Goal: Information Seeking & Learning: Learn about a topic

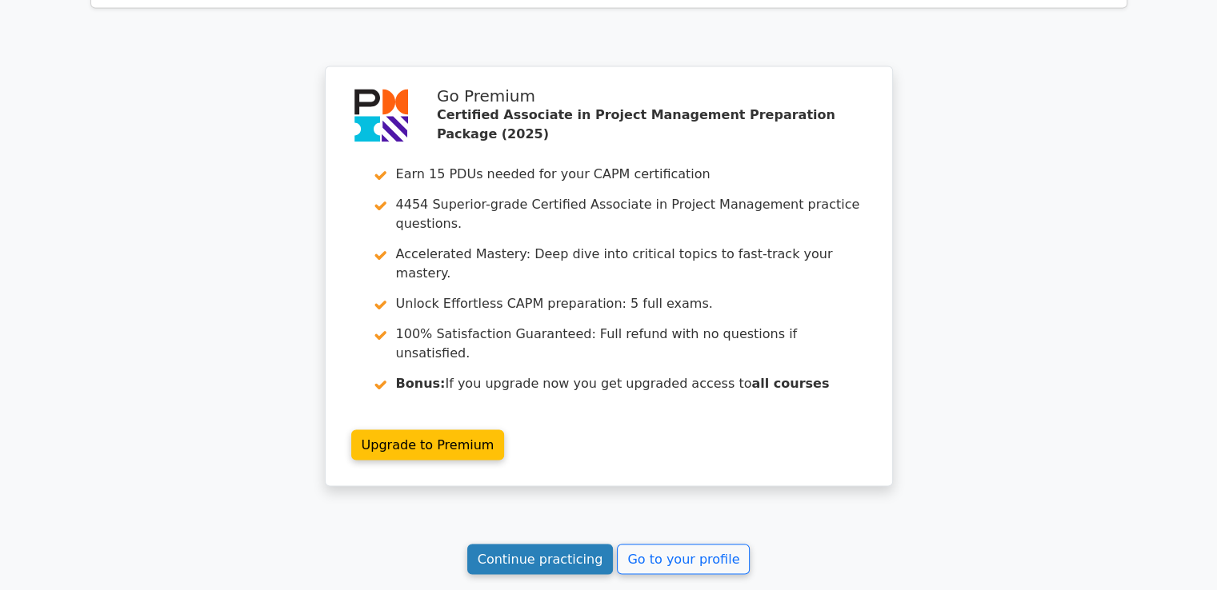
click at [573, 544] on link "Continue practicing" at bounding box center [540, 559] width 146 height 30
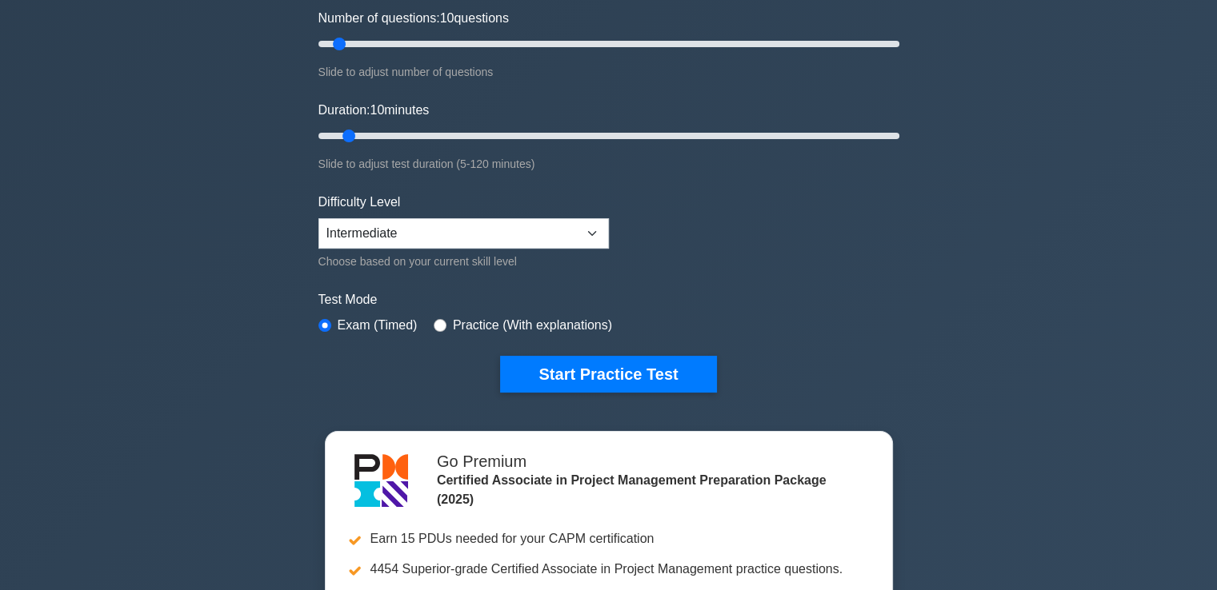
scroll to position [157, 0]
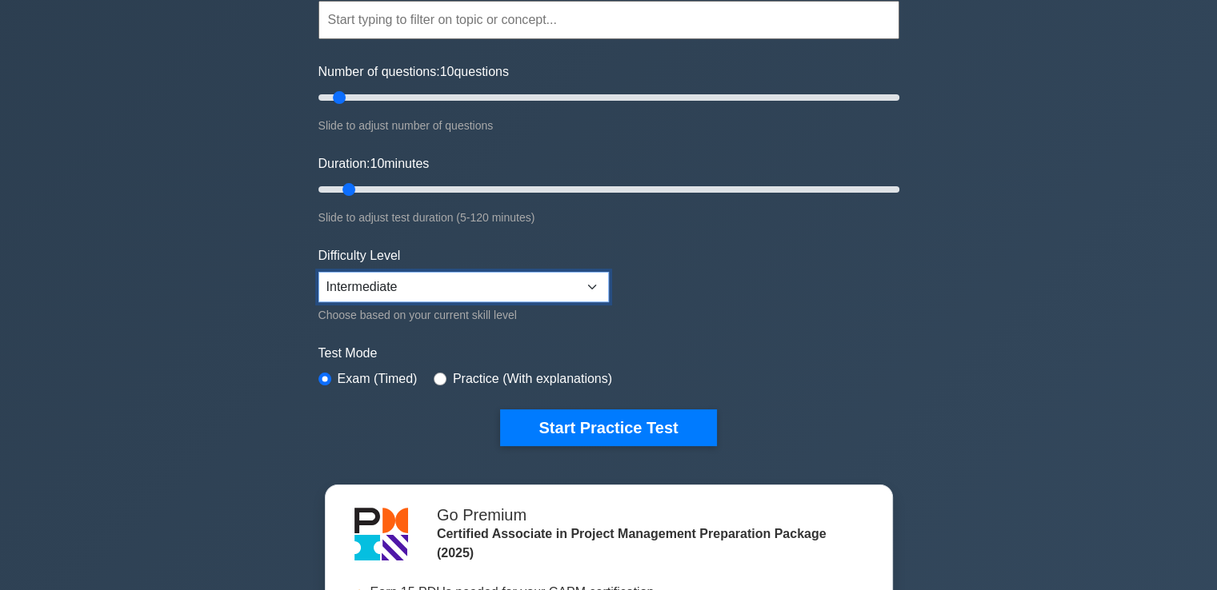
click at [554, 292] on select "Beginner Intermediate Expert" at bounding box center [463, 287] width 290 height 30
select select "beginner"
click at [318, 272] on select "Beginner Intermediate Expert" at bounding box center [463, 287] width 290 height 30
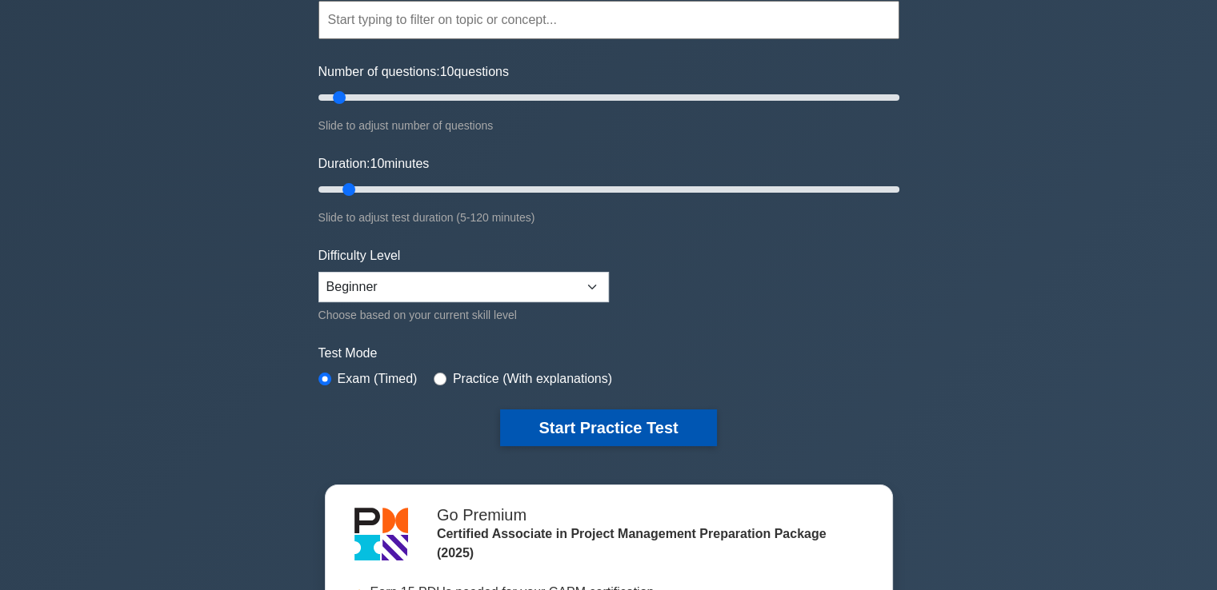
click at [605, 414] on button "Start Practice Test" at bounding box center [608, 428] width 216 height 37
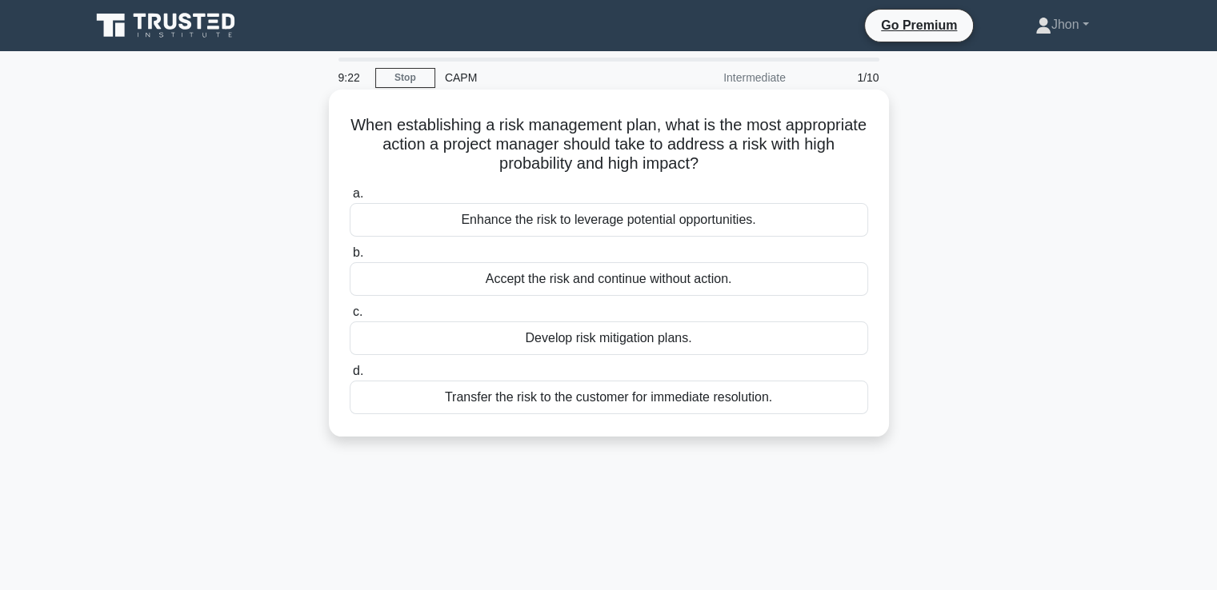
click at [589, 219] on div "Enhance the risk to leverage potential opportunities." at bounding box center [609, 220] width 518 height 34
click at [350, 199] on input "a. Enhance the risk to leverage potential opportunities." at bounding box center [350, 194] width 0 height 10
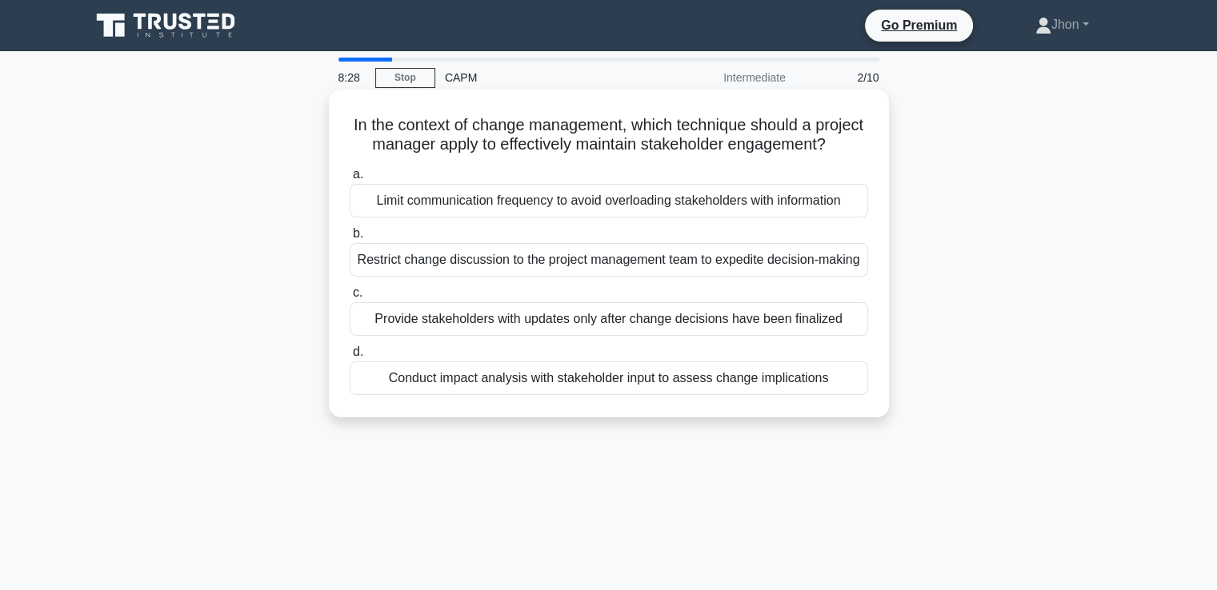
click at [557, 395] on div "Conduct impact analysis with stakeholder input to assess change implications" at bounding box center [609, 379] width 518 height 34
click at [350, 358] on input "d. Conduct impact analysis with stakeholder input to assess change implications" at bounding box center [350, 352] width 0 height 10
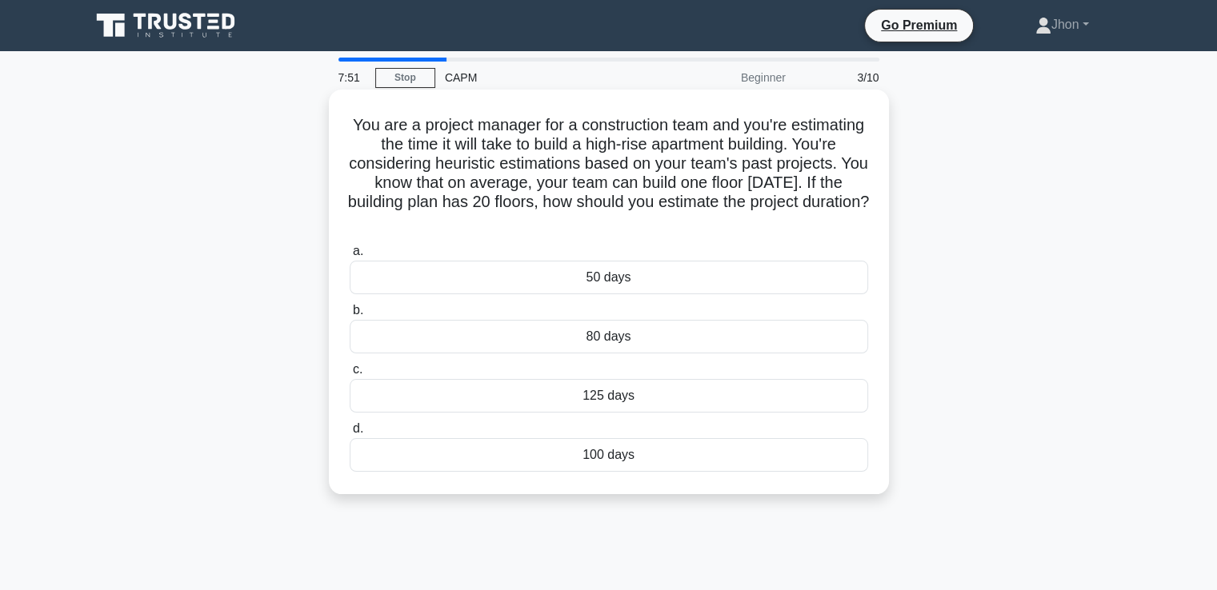
click at [566, 280] on div "50 days" at bounding box center [609, 278] width 518 height 34
click at [350, 257] on input "a. 50 days" at bounding box center [350, 251] width 0 height 10
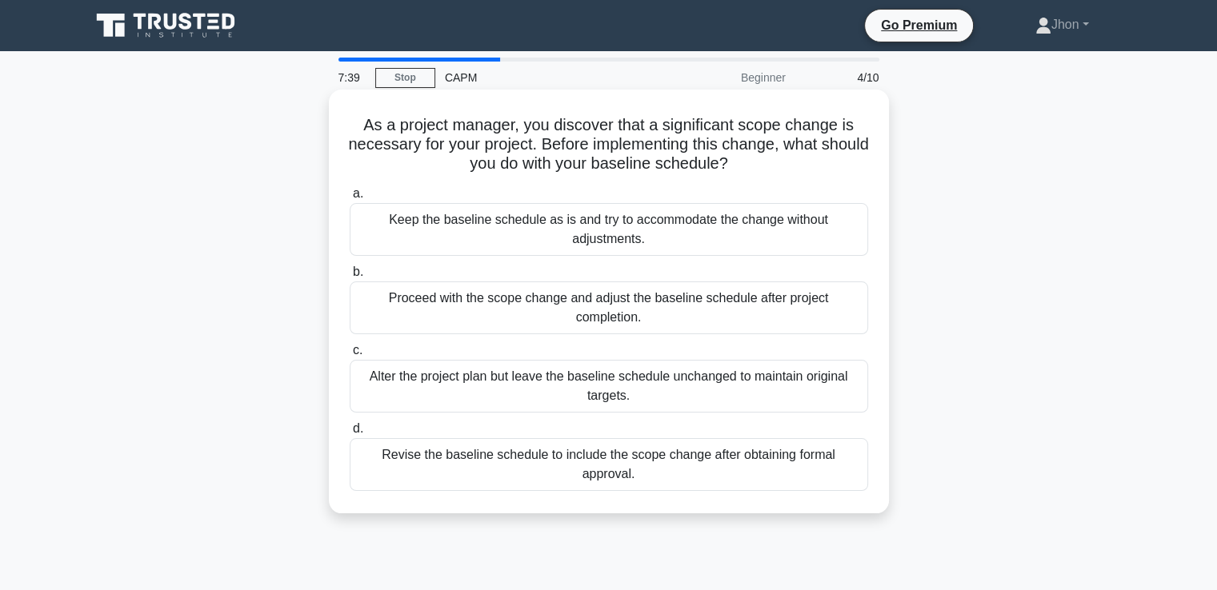
click at [550, 464] on div "Revise the baseline schedule to include the scope change after obtaining formal…" at bounding box center [609, 464] width 518 height 53
click at [350, 434] on input "d. Revise the baseline schedule to include the scope change after obtaining for…" at bounding box center [350, 429] width 0 height 10
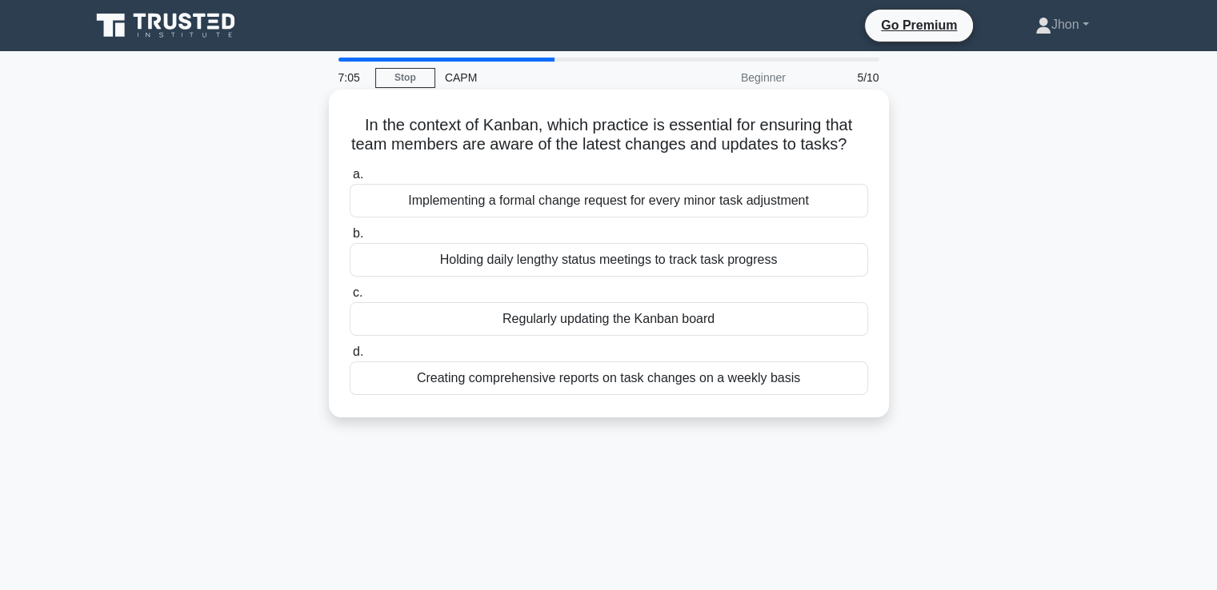
click at [514, 336] on div "Regularly updating the Kanban board" at bounding box center [609, 319] width 518 height 34
click at [350, 298] on input "c. Regularly updating the Kanban board" at bounding box center [350, 293] width 0 height 10
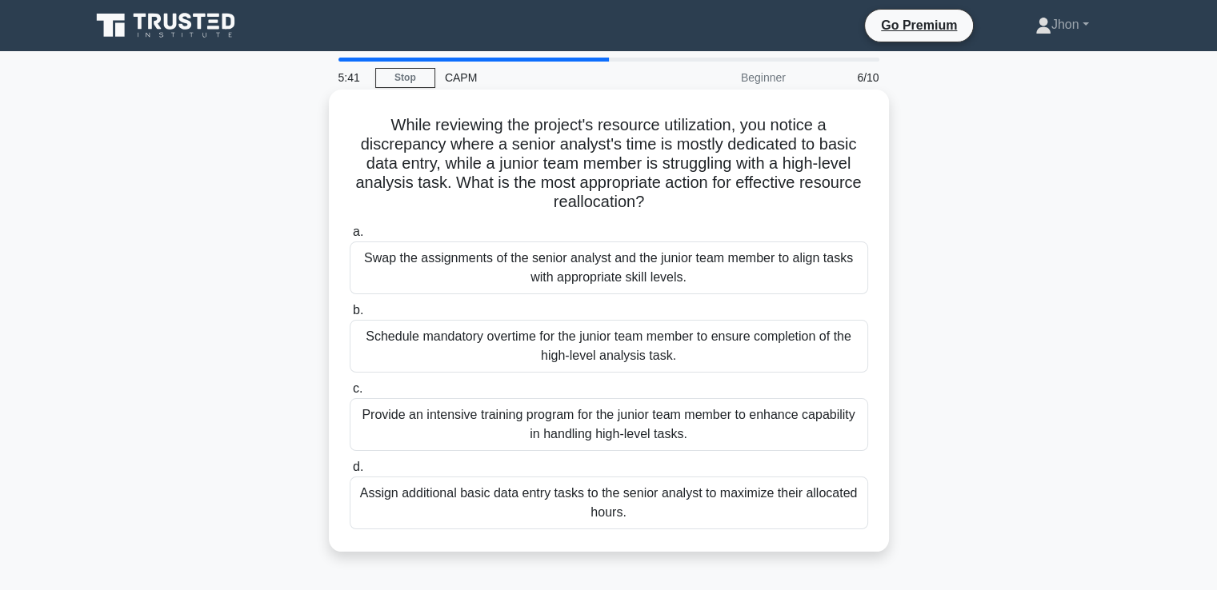
click at [540, 278] on div "Swap the assignments of the senior analyst and the junior team member to align …" at bounding box center [609, 268] width 518 height 53
click at [350, 238] on input "a. Swap the assignments of the senior analyst and the junior team member to ali…" at bounding box center [350, 232] width 0 height 10
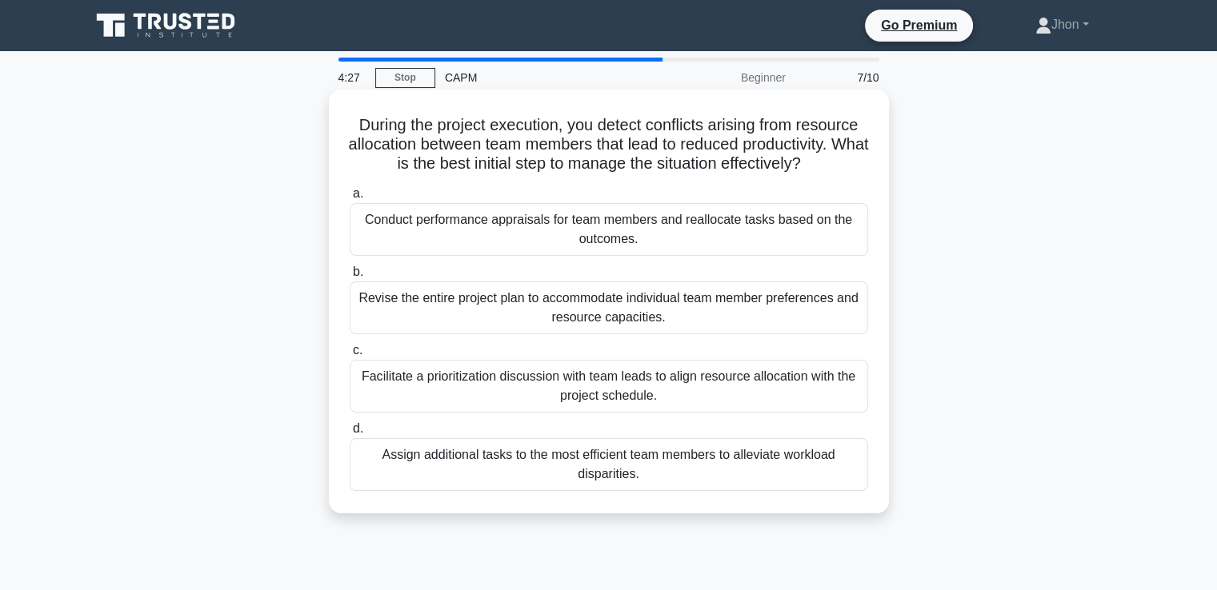
click at [674, 246] on div "Conduct performance appraisals for team members and reallocate tasks based on t…" at bounding box center [609, 229] width 518 height 53
click at [350, 199] on input "a. Conduct performance appraisals for team members and reallocate tasks based o…" at bounding box center [350, 194] width 0 height 10
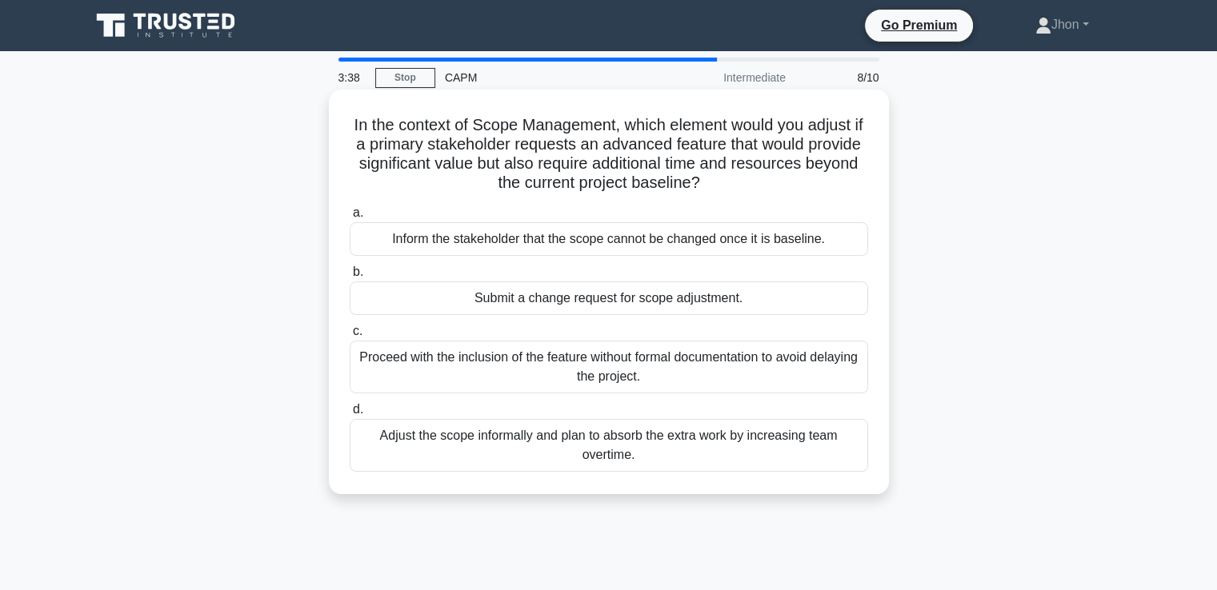
click at [578, 295] on div "Submit a change request for scope adjustment." at bounding box center [609, 299] width 518 height 34
click at [350, 278] on input "b. Submit a change request for scope adjustment." at bounding box center [350, 272] width 0 height 10
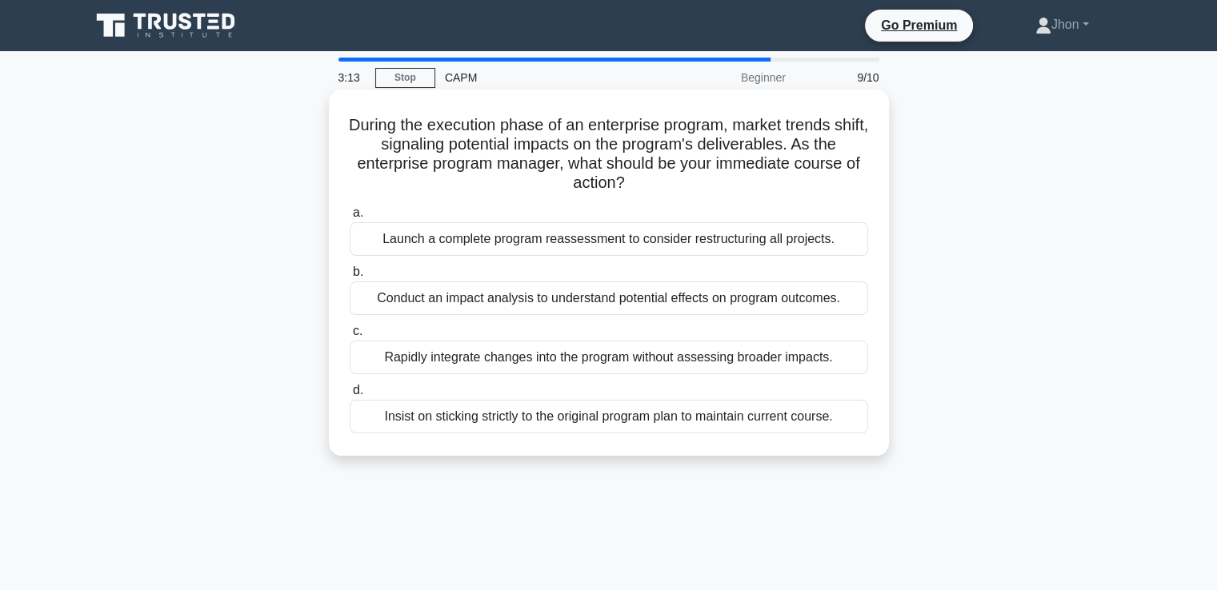
click at [595, 300] on div "Conduct an impact analysis to understand potential effects on program outcomes." at bounding box center [609, 299] width 518 height 34
click at [350, 278] on input "b. Conduct an impact analysis to understand potential effects on program outcom…" at bounding box center [350, 272] width 0 height 10
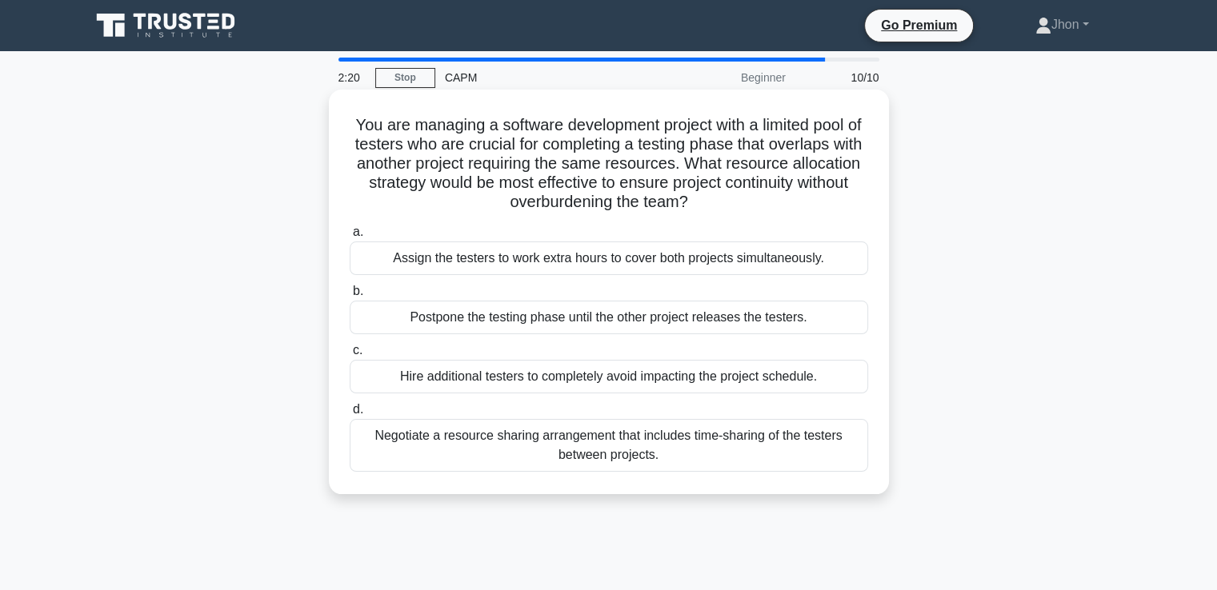
click at [562, 380] on div "Hire additional testers to completely avoid impacting the project schedule." at bounding box center [609, 377] width 518 height 34
click at [350, 356] on input "c. Hire additional testers to completely avoid impacting the project schedule." at bounding box center [350, 351] width 0 height 10
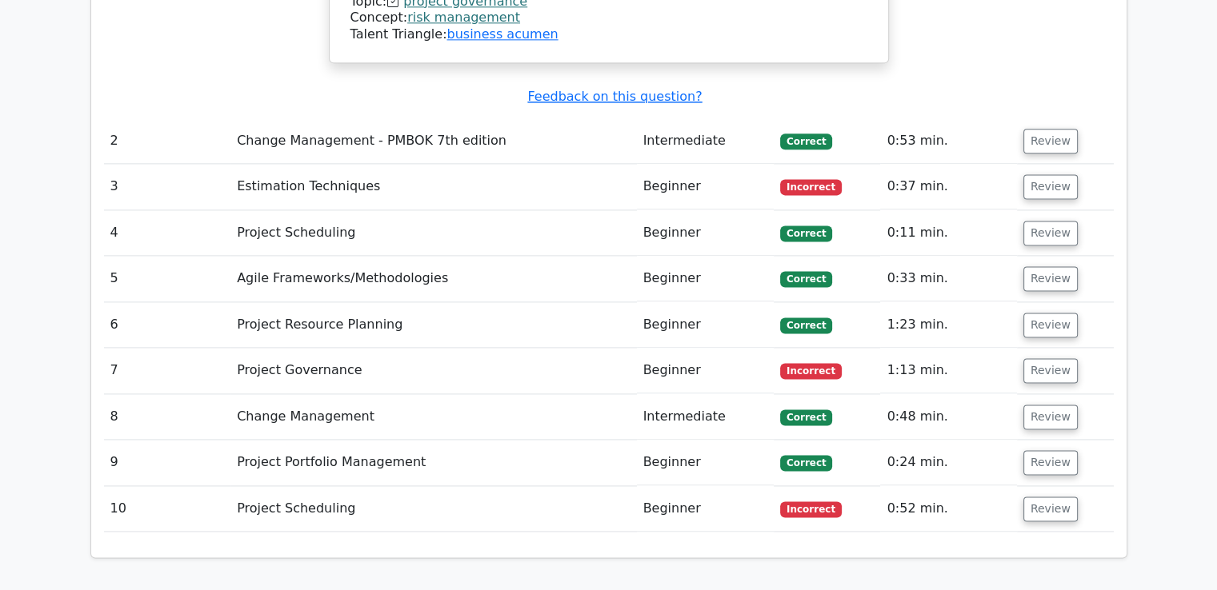
scroll to position [2110, 0]
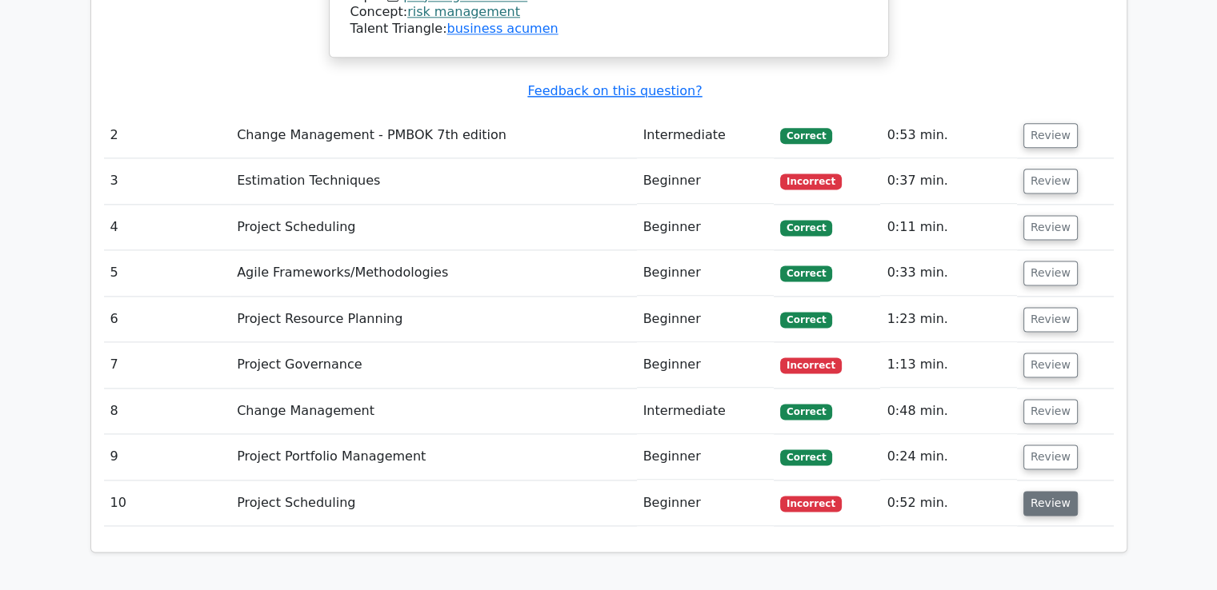
click at [1029, 491] on button "Review" at bounding box center [1050, 503] width 54 height 25
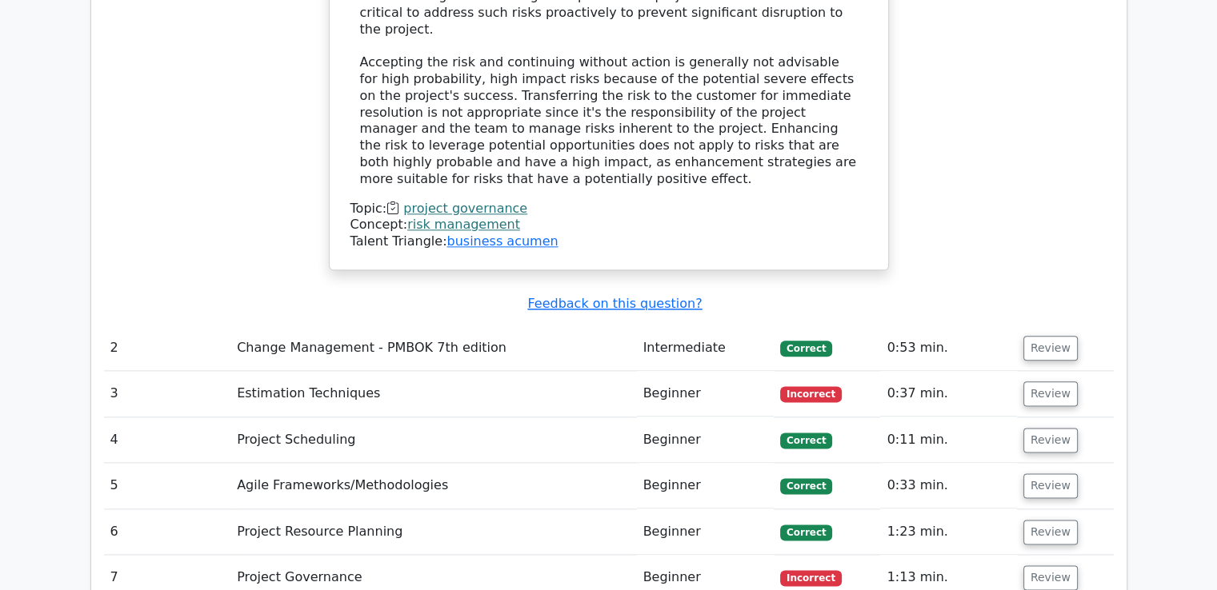
scroll to position [1982, 0]
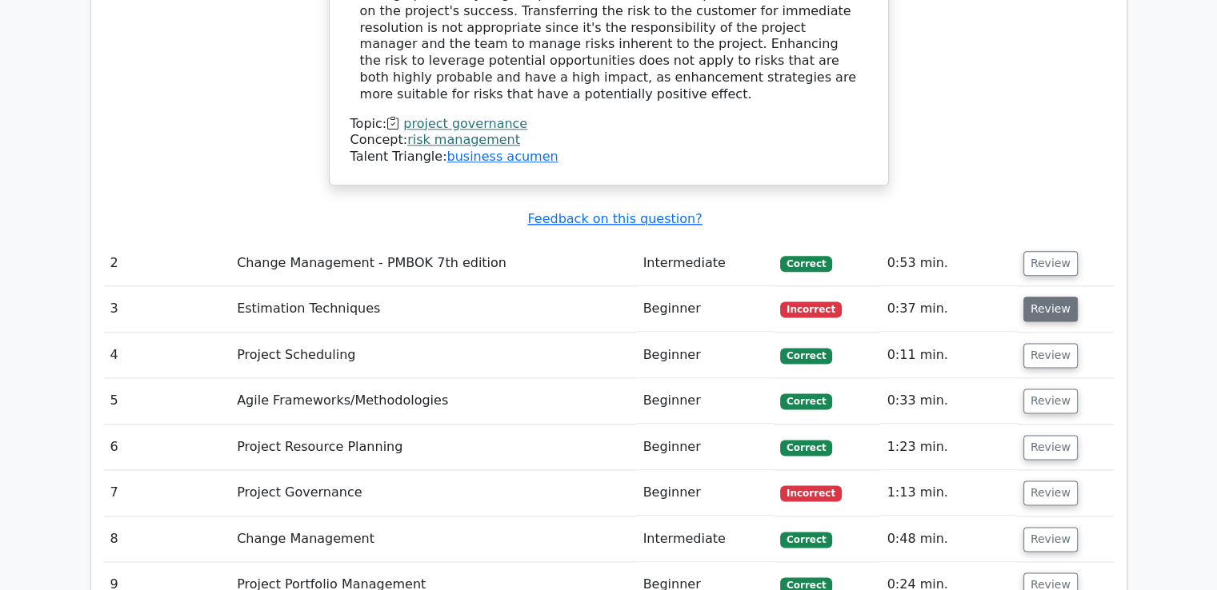
click at [1046, 297] on button "Review" at bounding box center [1050, 309] width 54 height 25
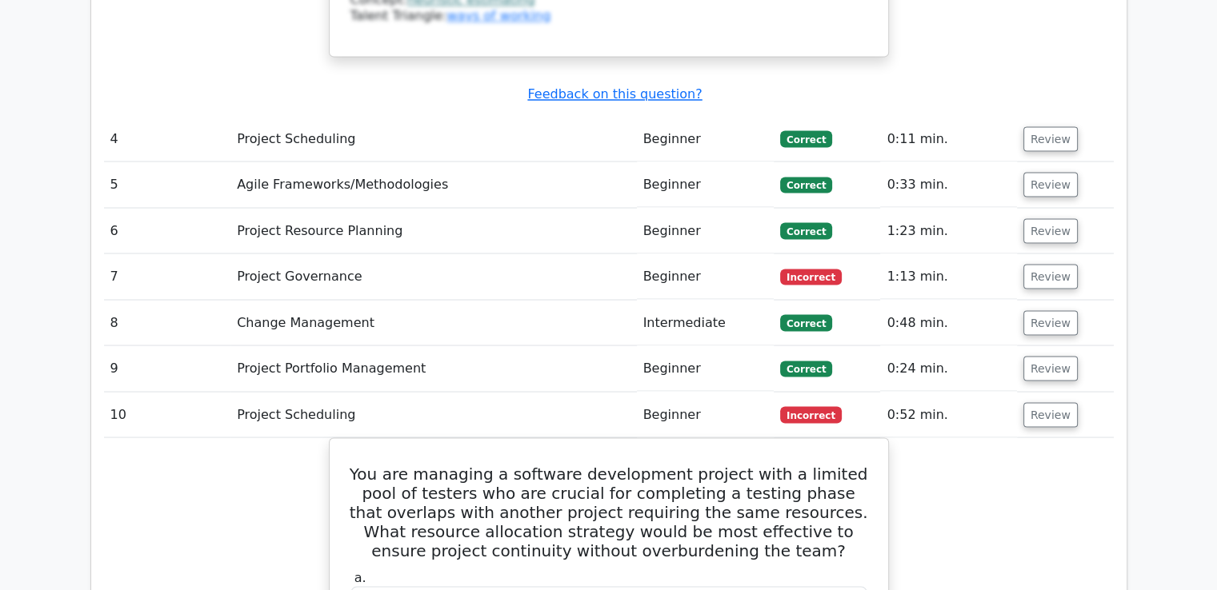
scroll to position [2908, 0]
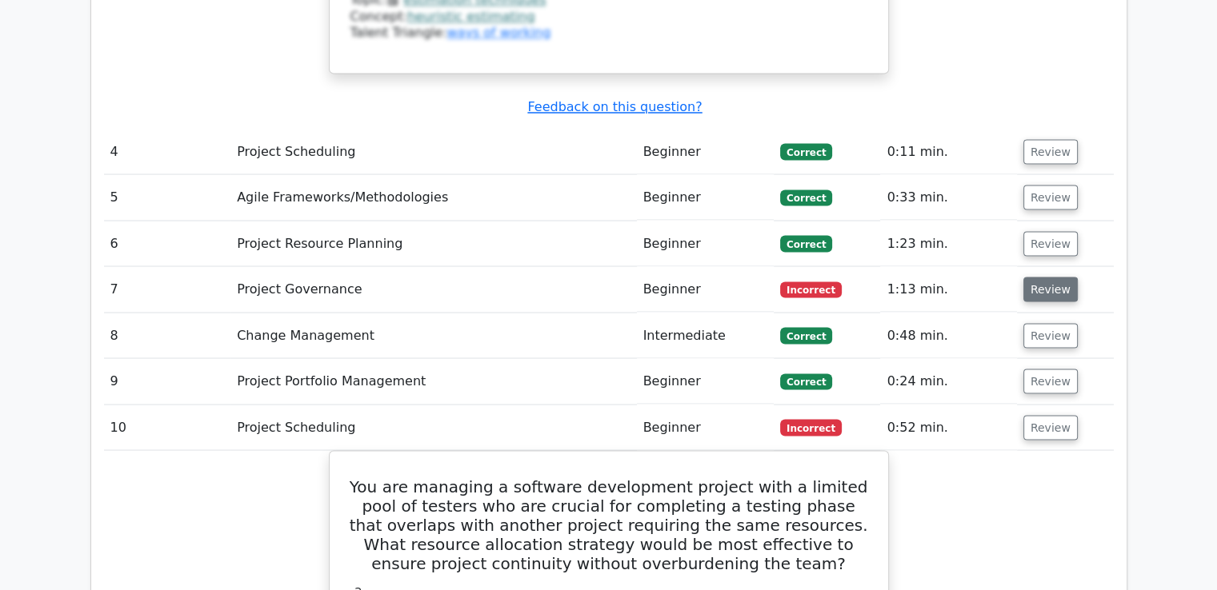
click at [1052, 277] on button "Review" at bounding box center [1050, 289] width 54 height 25
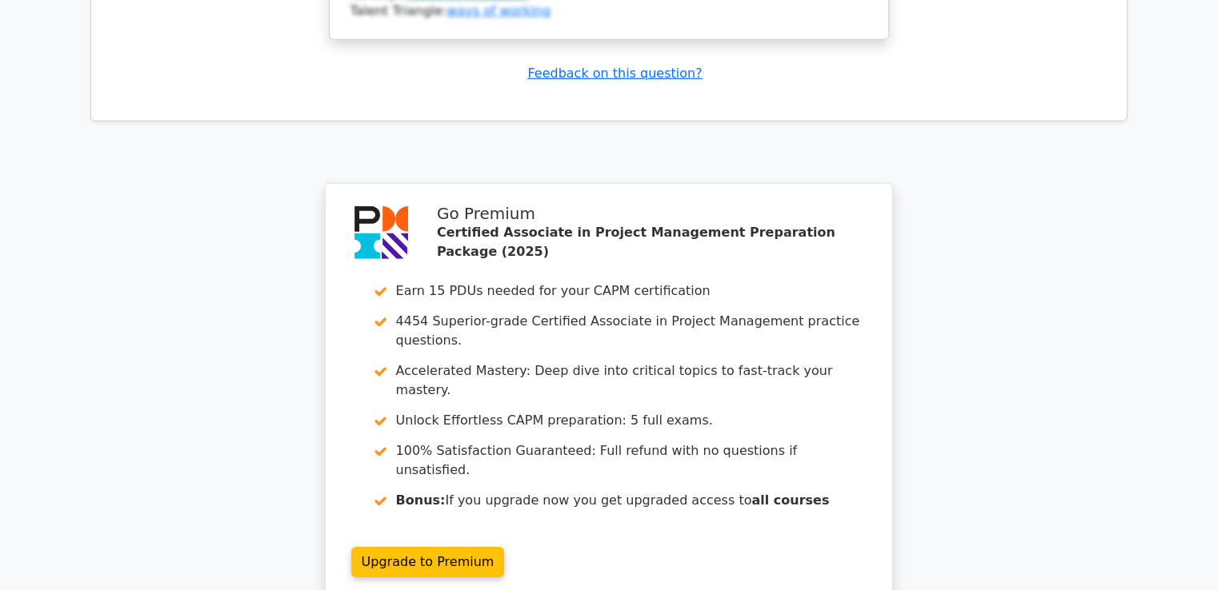
scroll to position [5087, 0]
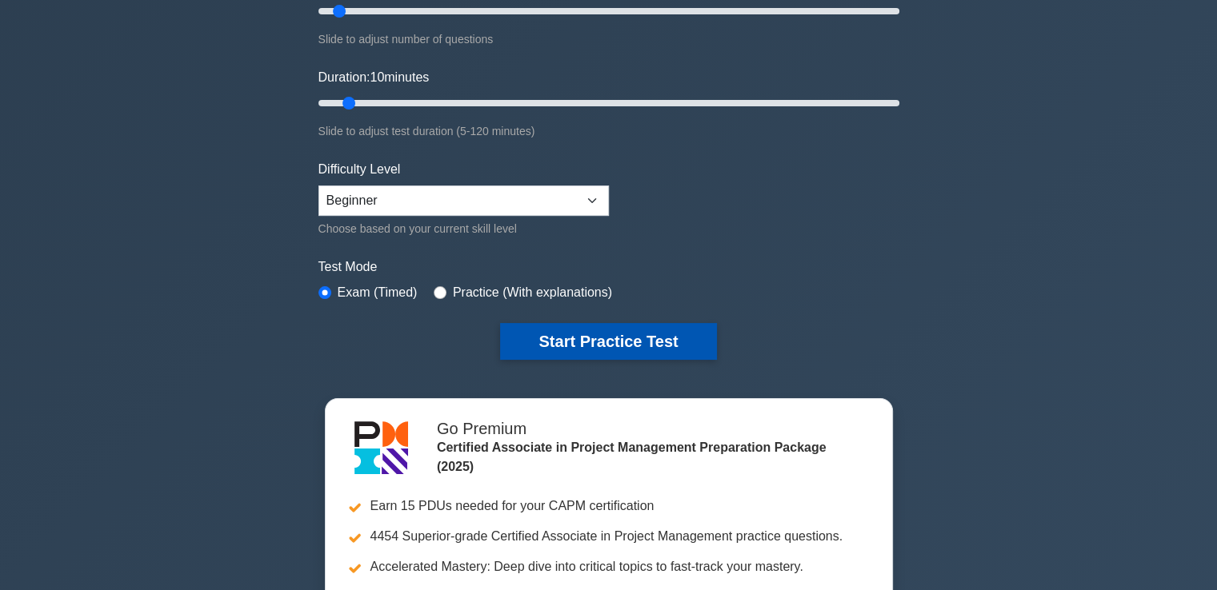
click at [594, 344] on button "Start Practice Test" at bounding box center [608, 341] width 216 height 37
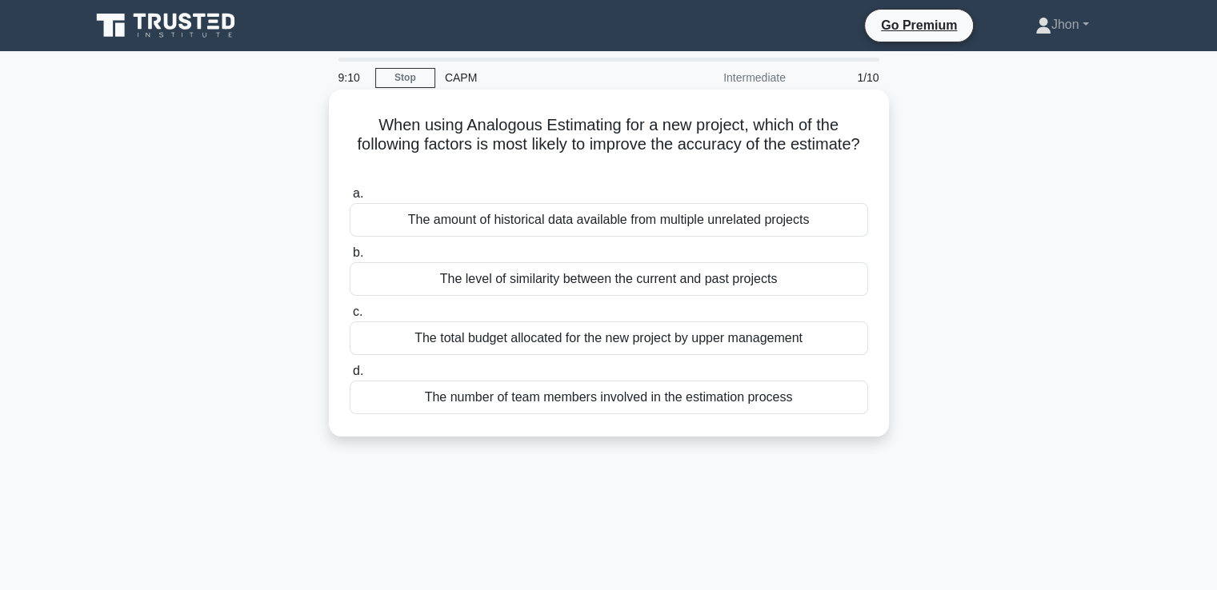
click at [588, 229] on div "The amount of historical data available from multiple unrelated projects" at bounding box center [609, 220] width 518 height 34
click at [350, 199] on input "a. The amount of historical data available from multiple unrelated projects" at bounding box center [350, 194] width 0 height 10
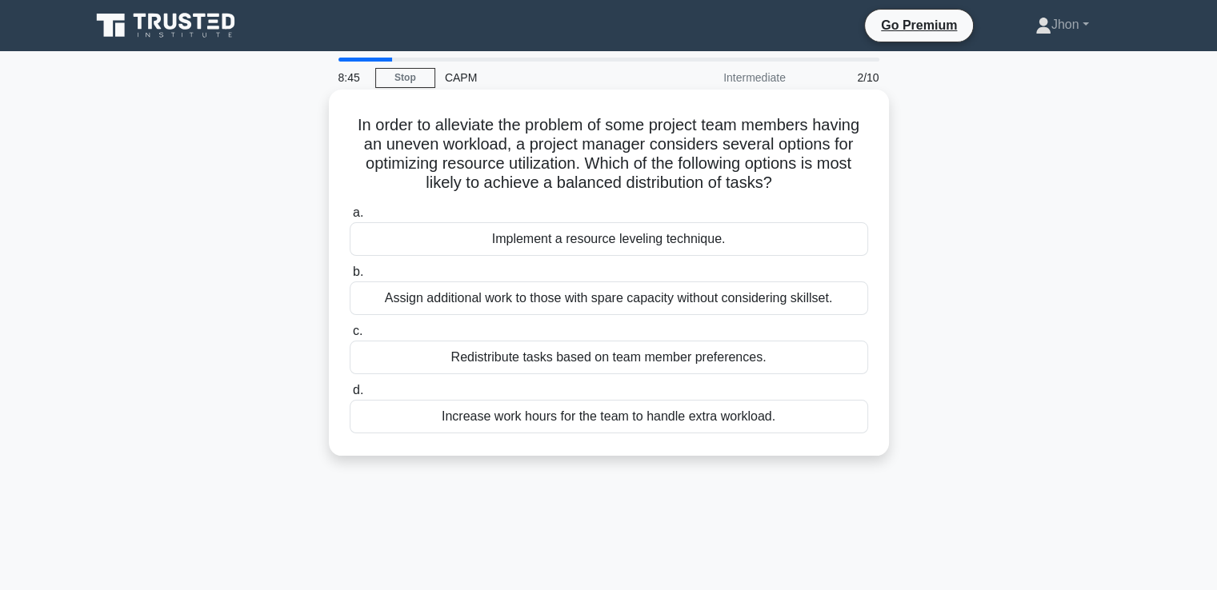
click at [577, 245] on div "Implement a resource leveling technique." at bounding box center [609, 239] width 518 height 34
click at [350, 218] on input "a. Implement a resource leveling technique." at bounding box center [350, 213] width 0 height 10
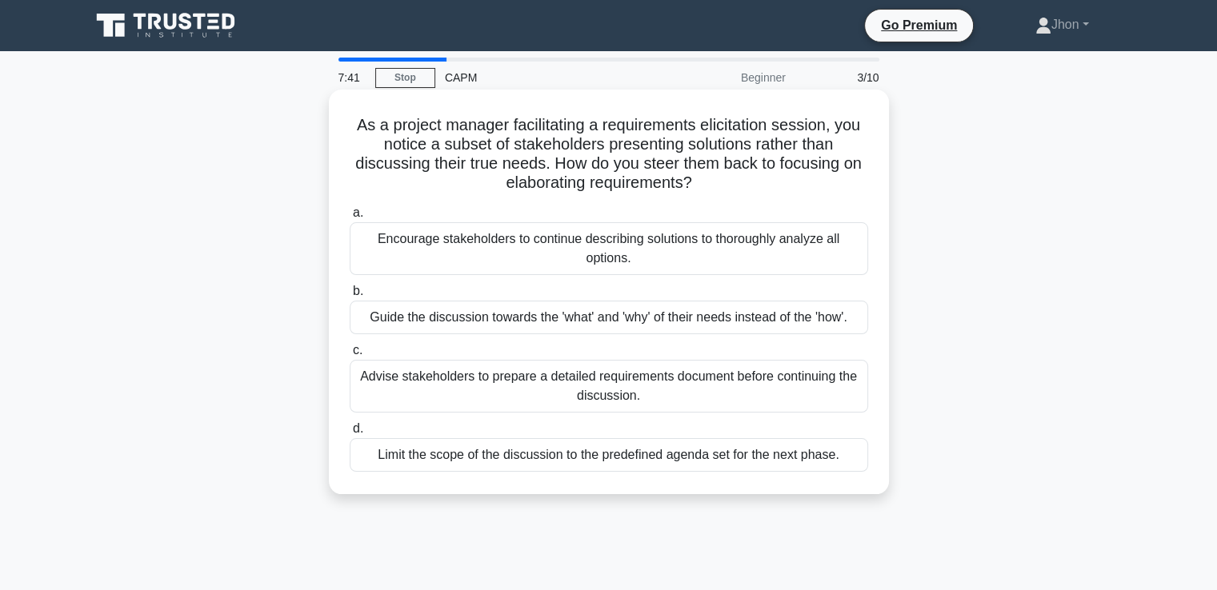
click at [572, 315] on div "Guide the discussion towards the 'what' and 'why' of their needs instead of the…" at bounding box center [609, 318] width 518 height 34
click at [350, 297] on input "b. Guide the discussion towards the 'what' and 'why' of their needs instead of …" at bounding box center [350, 291] width 0 height 10
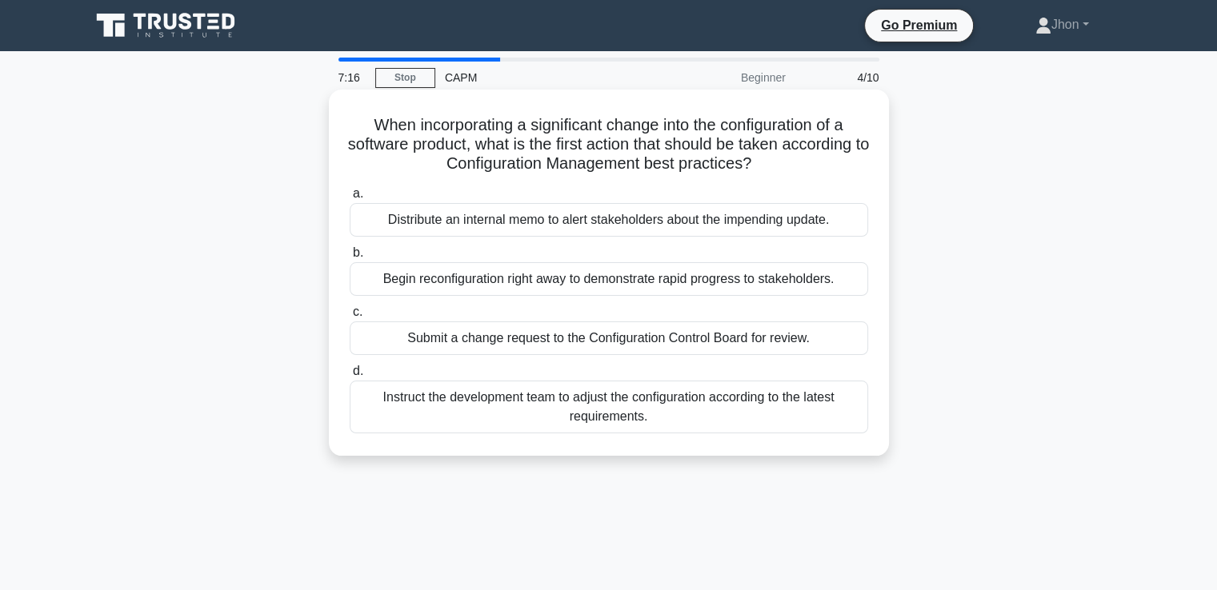
click at [509, 337] on div "Submit a change request to the Configuration Control Board for review." at bounding box center [609, 339] width 518 height 34
click at [350, 318] on input "c. Submit a change request to the Configuration Control Board for review." at bounding box center [350, 312] width 0 height 10
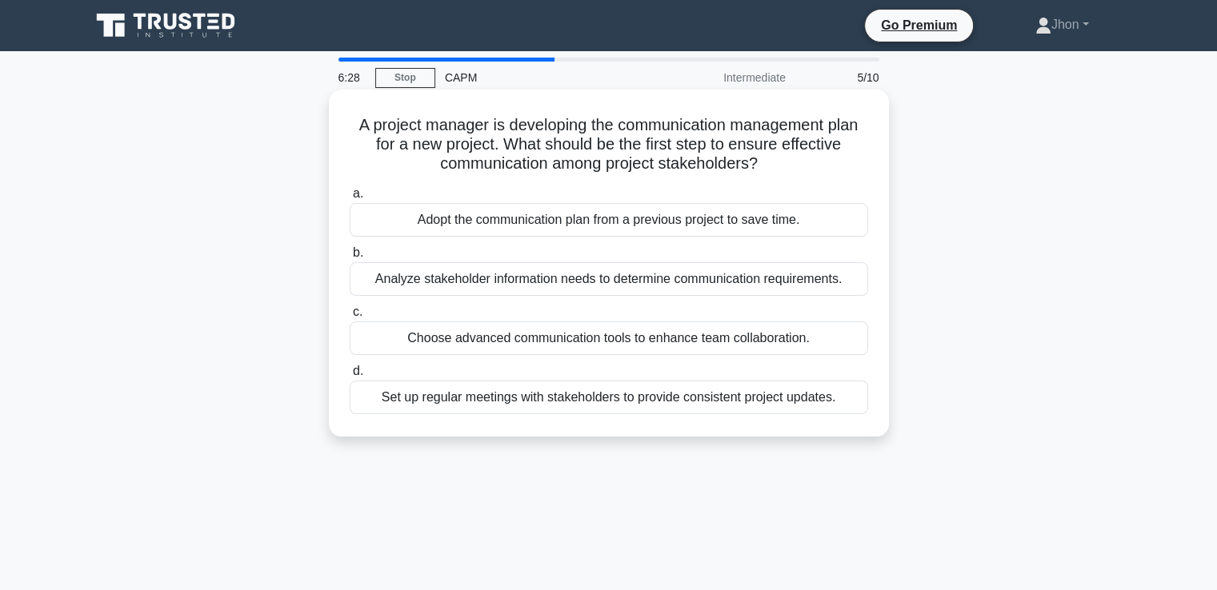
click at [545, 284] on div "Analyze stakeholder information needs to determine communication requirements." at bounding box center [609, 279] width 518 height 34
click at [350, 258] on input "b. Analyze stakeholder information needs to determine communication requirement…" at bounding box center [350, 253] width 0 height 10
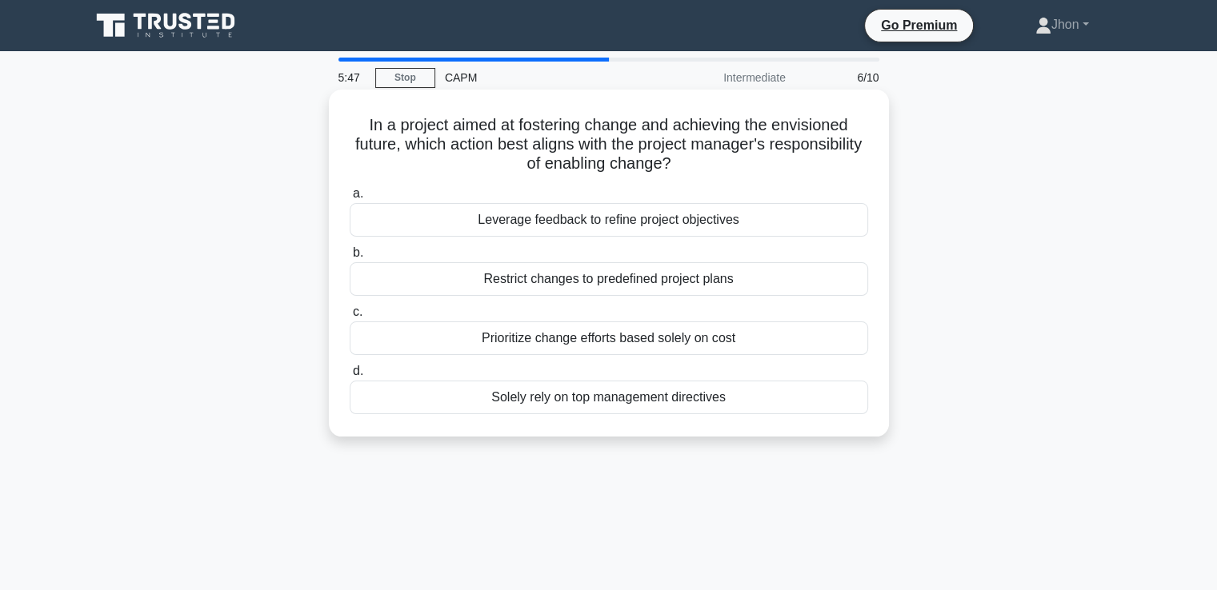
click at [561, 222] on div "Leverage feedback to refine project objectives" at bounding box center [609, 220] width 518 height 34
click at [350, 199] on input "a. Leverage feedback to refine project objectives" at bounding box center [350, 194] width 0 height 10
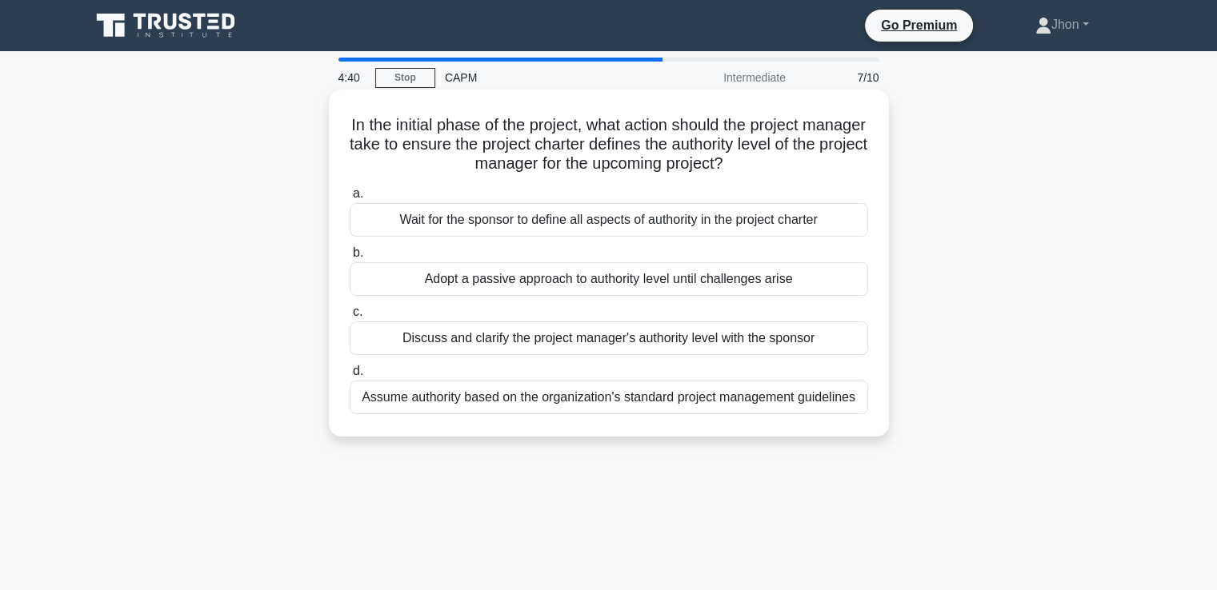
click at [632, 341] on div "Discuss and clarify the project manager's authority level with the sponsor" at bounding box center [609, 339] width 518 height 34
click at [350, 318] on input "c. Discuss and clarify the project manager's authority level with the sponsor" at bounding box center [350, 312] width 0 height 10
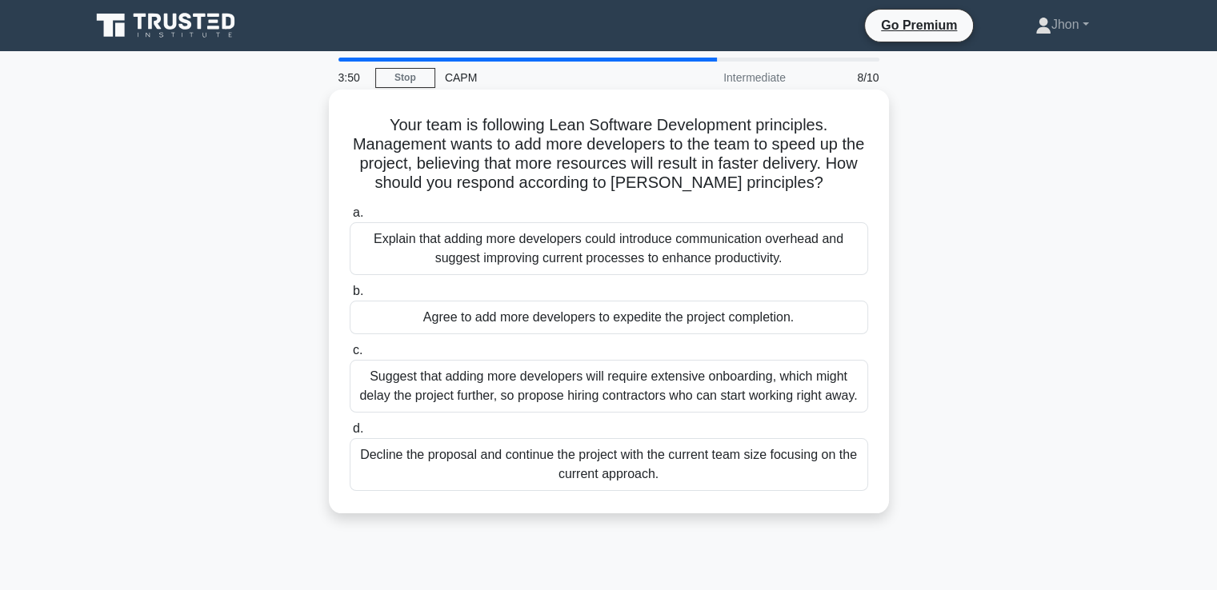
click at [678, 254] on div "Explain that adding more developers could introduce communication overhead and …" at bounding box center [609, 248] width 518 height 53
click at [350, 218] on input "a. Explain that adding more developers could introduce communication overhead a…" at bounding box center [350, 213] width 0 height 10
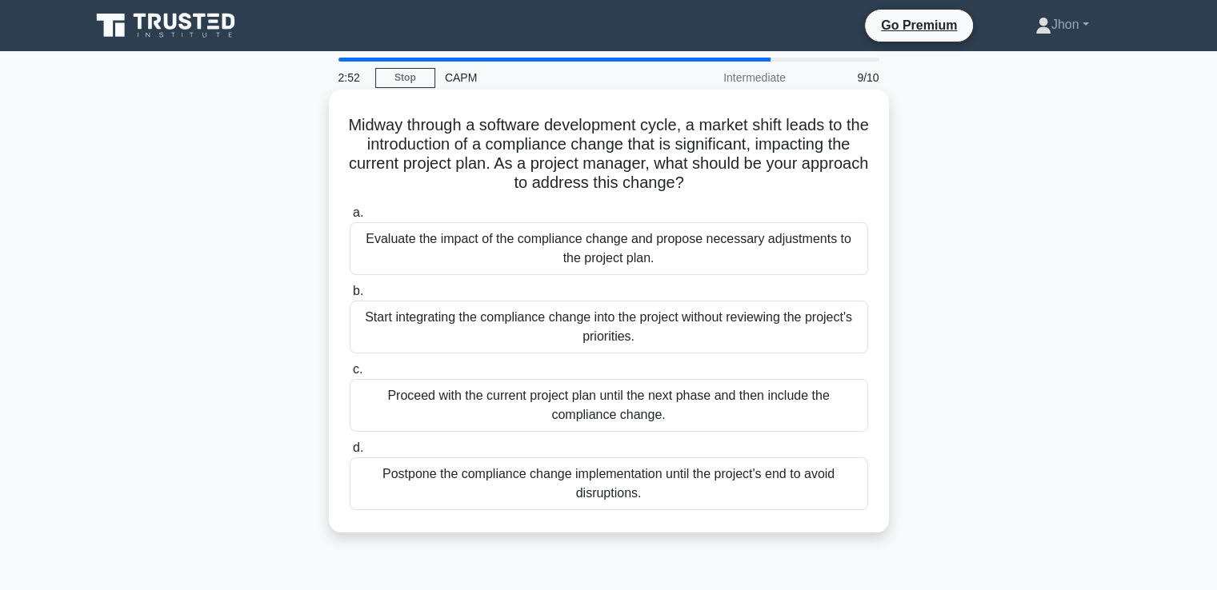
click at [665, 263] on div "Evaluate the impact of the compliance change and propose necessary adjustments …" at bounding box center [609, 248] width 518 height 53
click at [350, 218] on input "a. Evaluate the impact of the compliance change and propose necessary adjustmen…" at bounding box center [350, 213] width 0 height 10
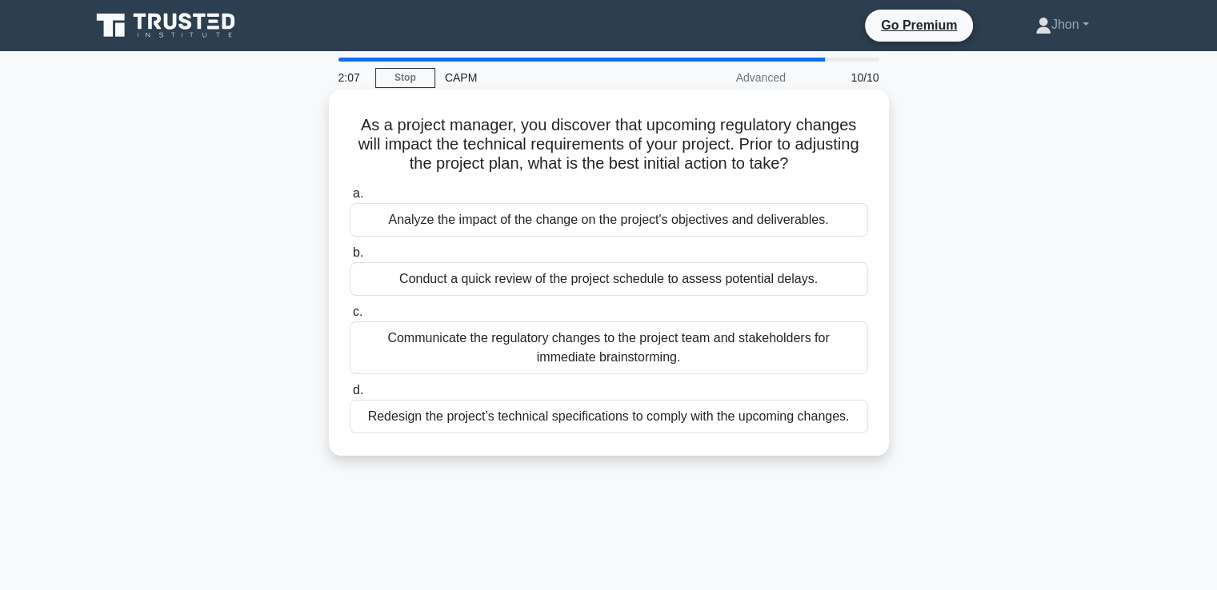
click at [601, 229] on div "Analyze the impact of the change on the project's objectives and deliverables." at bounding box center [609, 220] width 518 height 34
click at [350, 199] on input "a. Analyze the impact of the change on the project's objectives and deliverable…" at bounding box center [350, 194] width 0 height 10
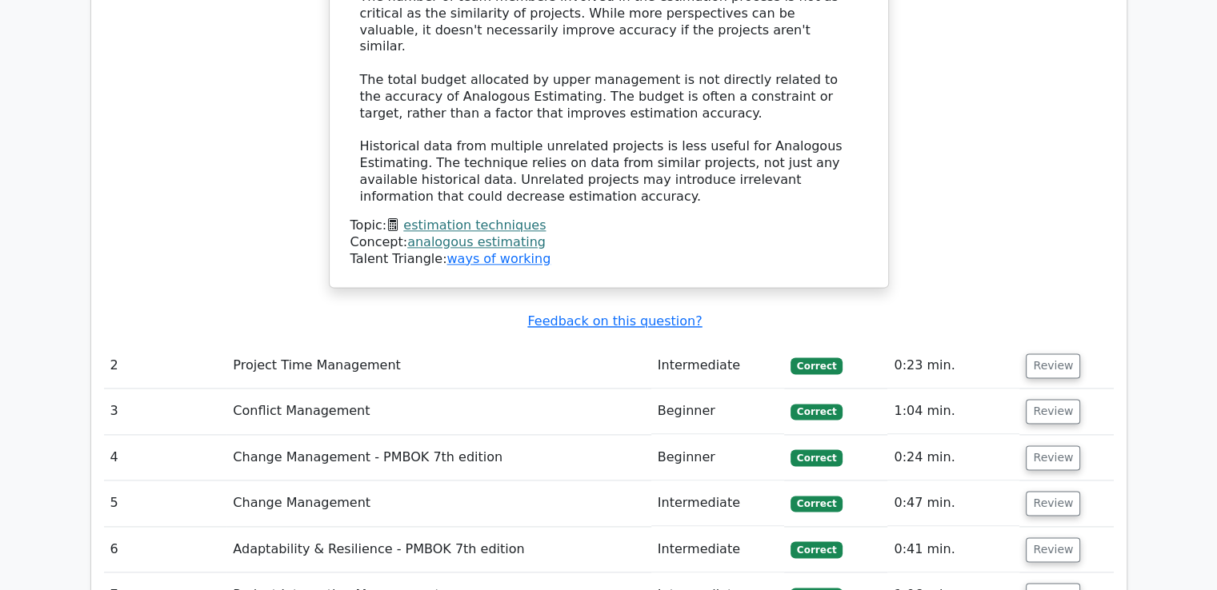
scroll to position [2541, 0]
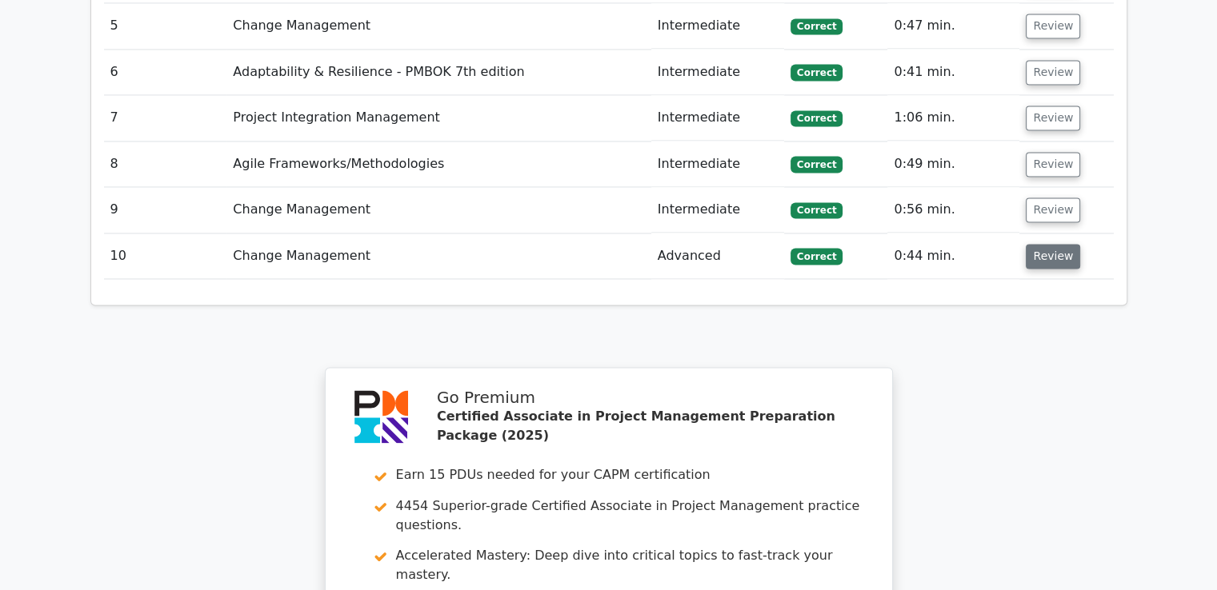
click at [1053, 244] on button "Review" at bounding box center [1052, 256] width 54 height 25
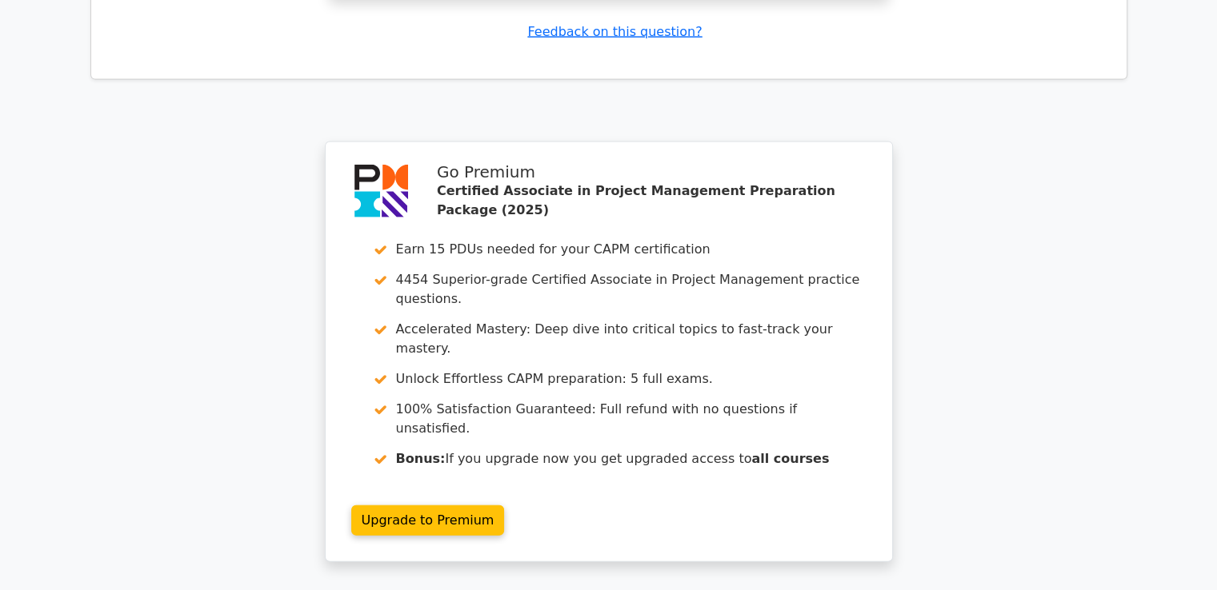
scroll to position [3643, 0]
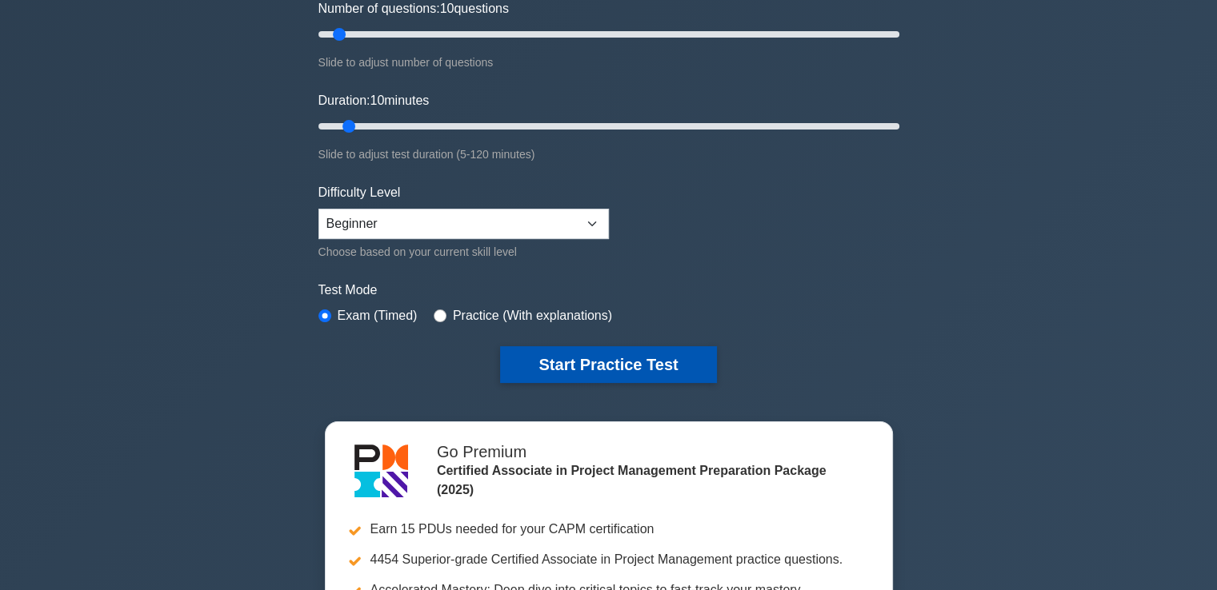
click at [611, 350] on button "Start Practice Test" at bounding box center [608, 364] width 216 height 37
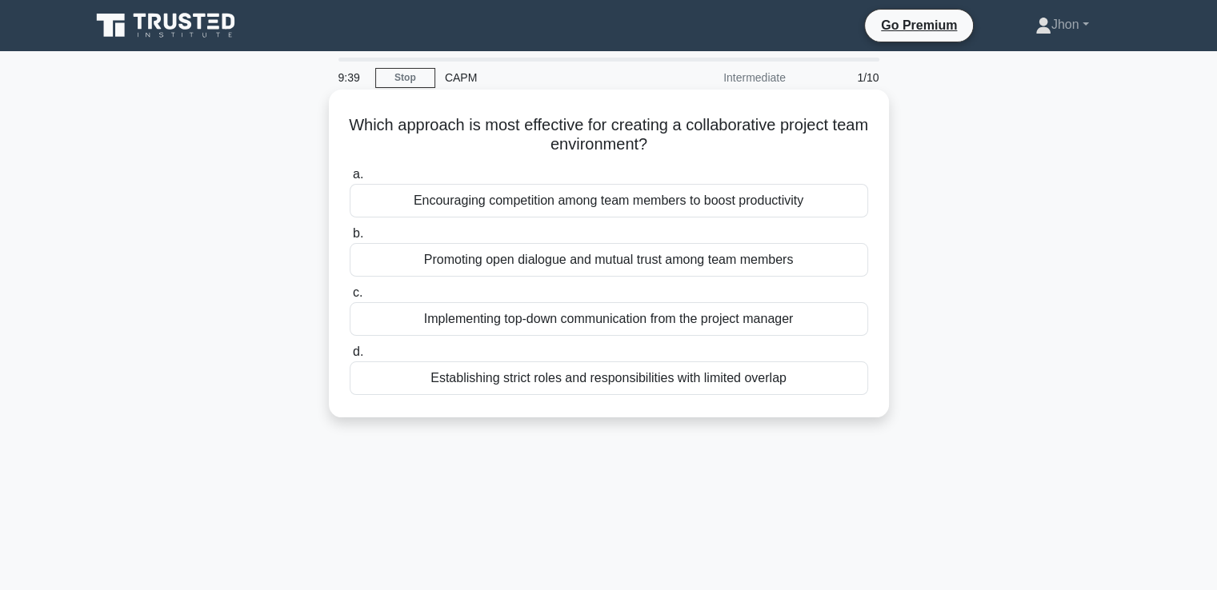
click at [682, 270] on div "Promoting open dialogue and mutual trust among team members" at bounding box center [609, 260] width 518 height 34
click at [350, 239] on input "b. Promoting open dialogue and mutual trust among team members" at bounding box center [350, 234] width 0 height 10
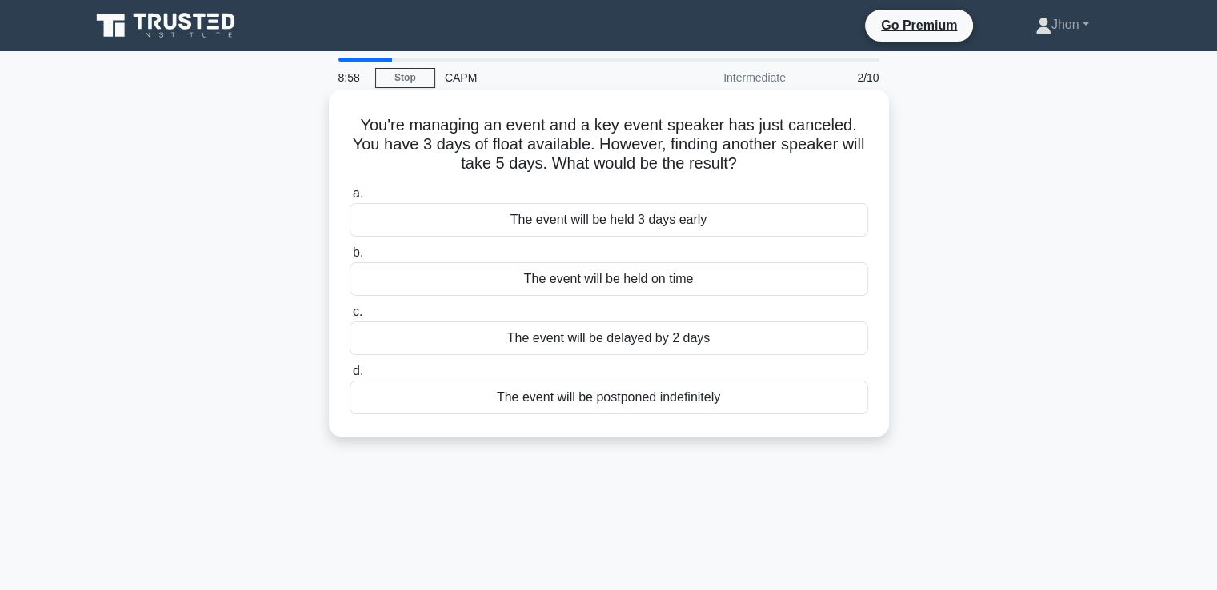
click at [707, 224] on div "The event will be held 3 days early" at bounding box center [609, 220] width 518 height 34
click at [350, 199] on input "a. The event will be held 3 days early" at bounding box center [350, 194] width 0 height 10
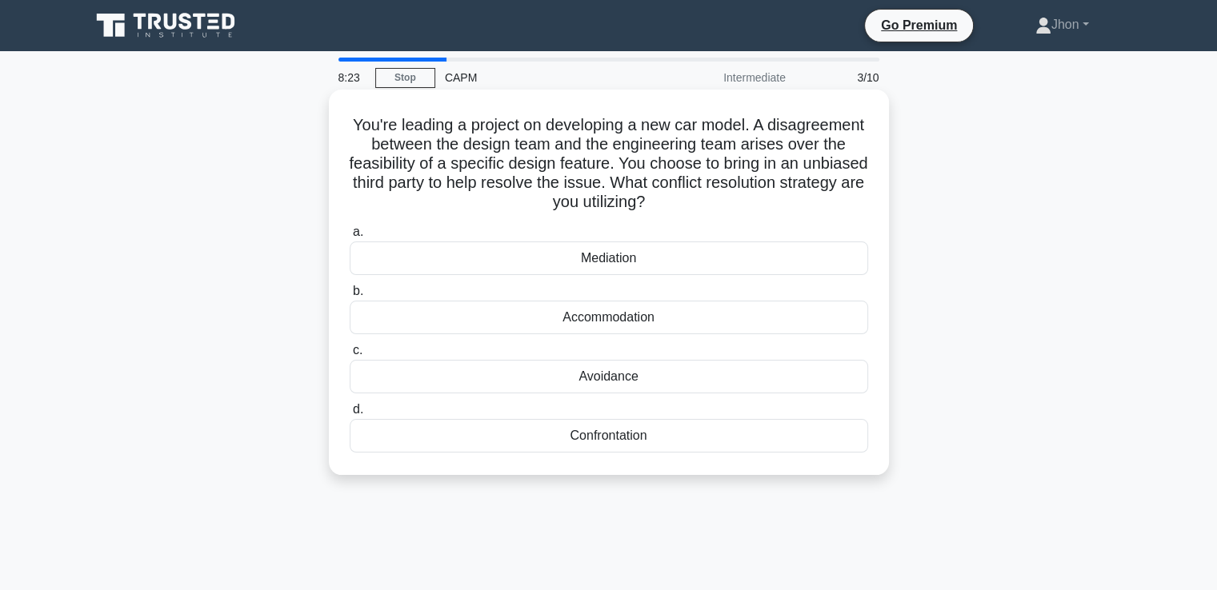
click at [608, 379] on div "Avoidance" at bounding box center [609, 377] width 518 height 34
click at [350, 356] on input "c. Avoidance" at bounding box center [350, 351] width 0 height 10
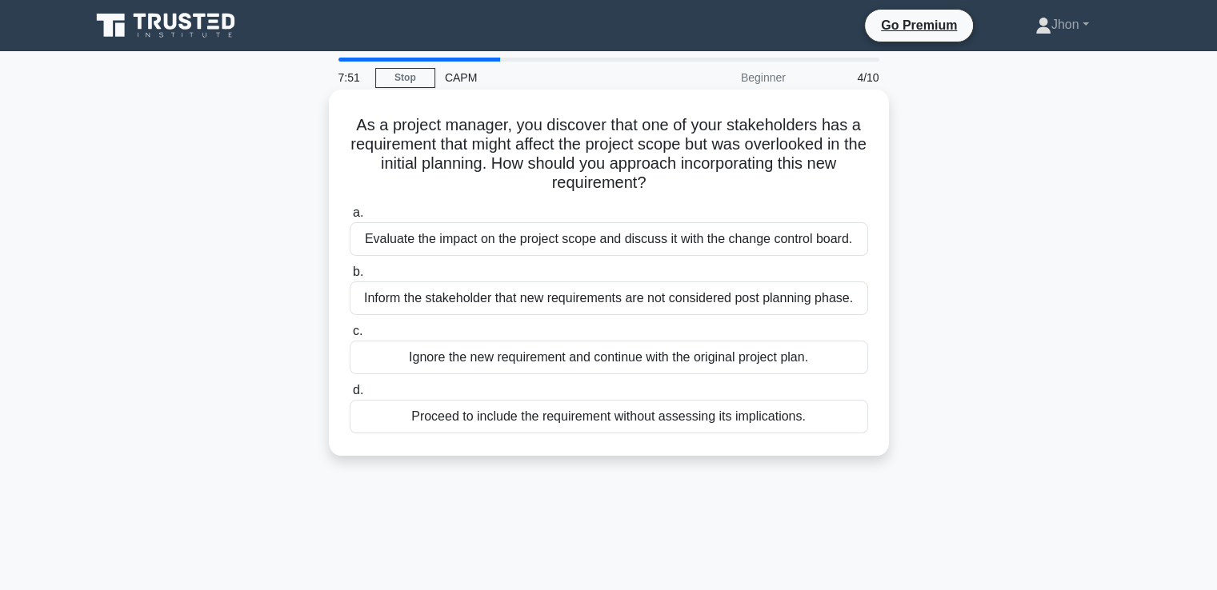
click at [583, 244] on div "Evaluate the impact on the project scope and discuss it with the change control…" at bounding box center [609, 239] width 518 height 34
click at [350, 218] on input "a. Evaluate the impact on the project scope and discuss it with the change cont…" at bounding box center [350, 213] width 0 height 10
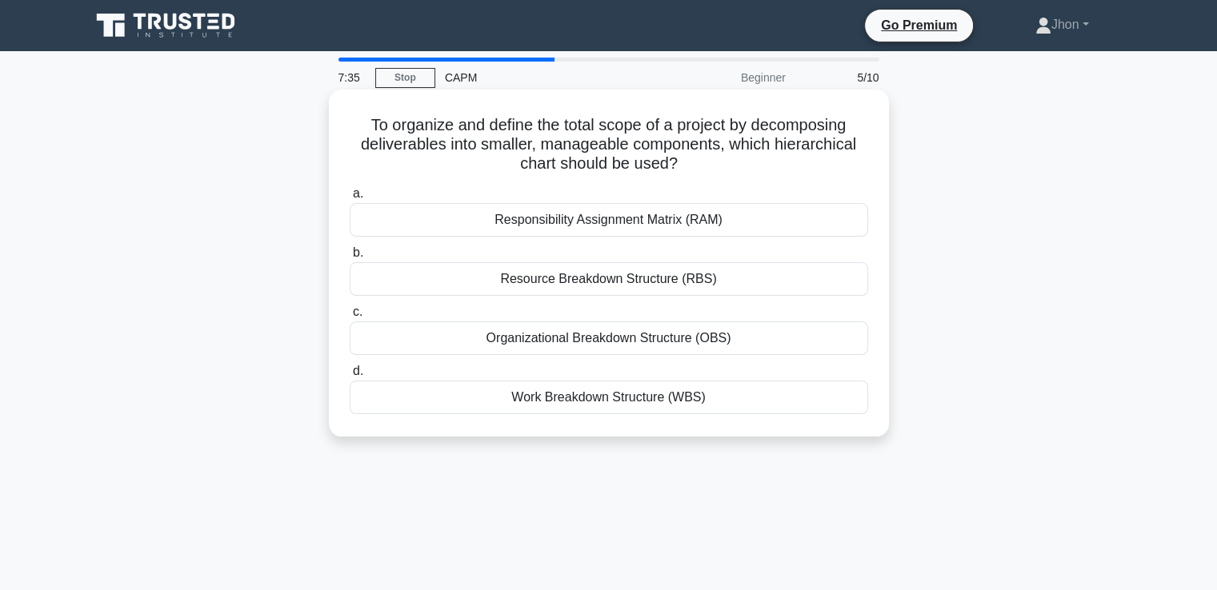
click at [559, 402] on div "Work Breakdown Structure (WBS)" at bounding box center [609, 398] width 518 height 34
click at [350, 377] on input "d. Work Breakdown Structure (WBS)" at bounding box center [350, 371] width 0 height 10
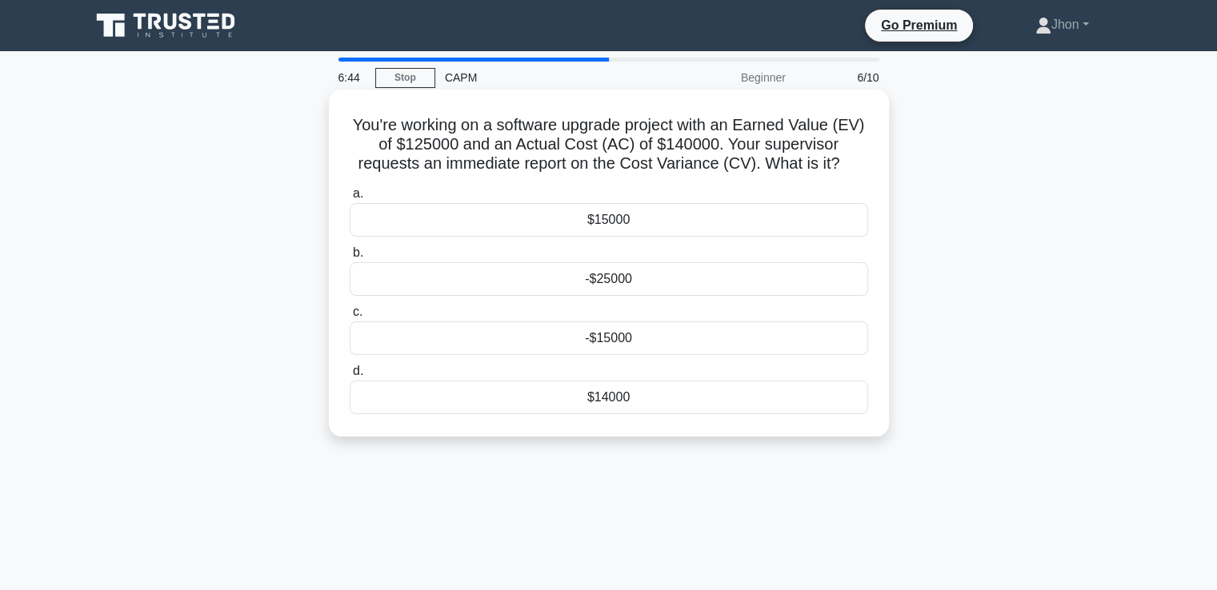
click at [603, 346] on div "-$15000" at bounding box center [609, 339] width 518 height 34
click at [350, 318] on input "c. -$15000" at bounding box center [350, 312] width 0 height 10
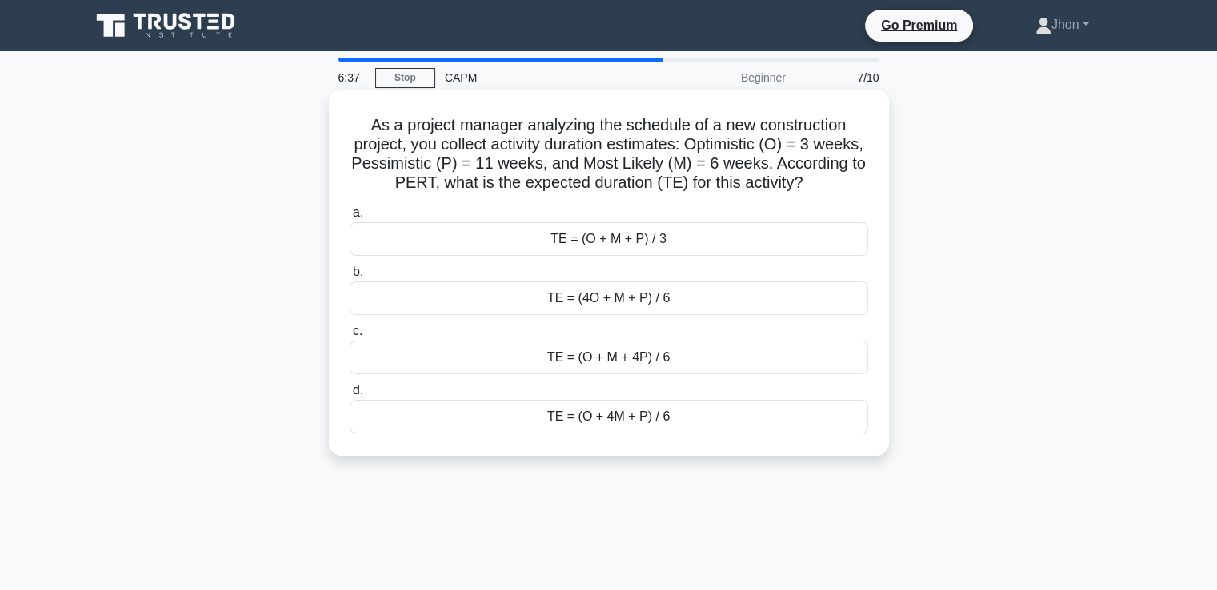
click at [606, 434] on div "TE = (O + 4M + P) / 6" at bounding box center [609, 417] width 518 height 34
click at [350, 396] on input "d. TE = (O + 4M + P) / 6" at bounding box center [350, 391] width 0 height 10
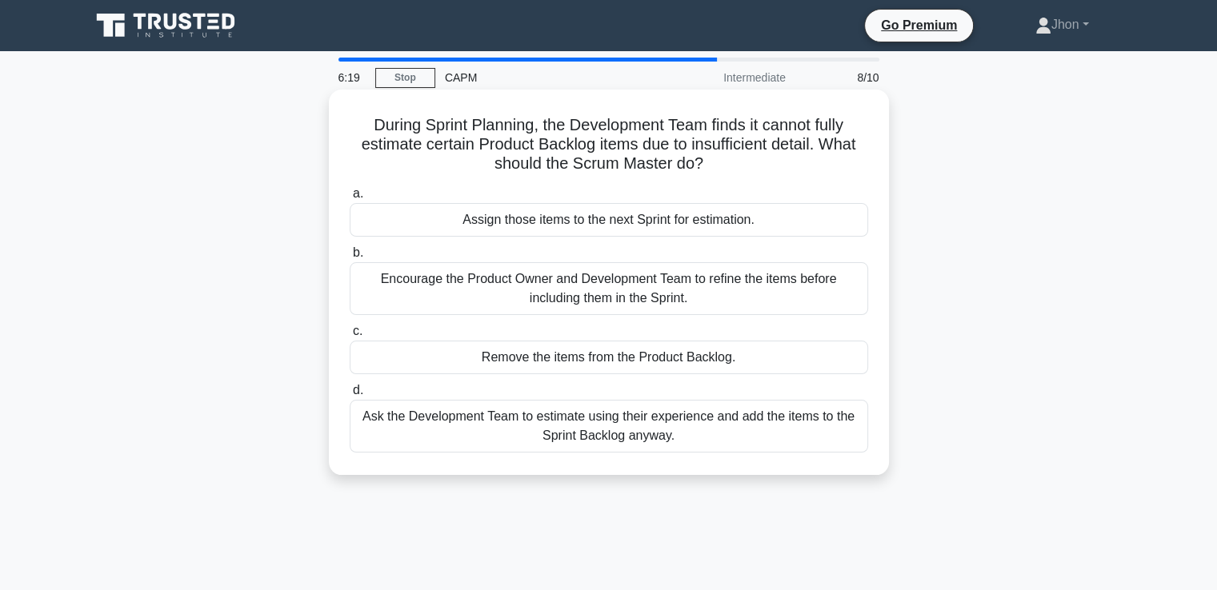
click at [665, 279] on div "Encourage the Product Owner and Development Team to refine the items before inc…" at bounding box center [609, 288] width 518 height 53
click at [350, 258] on input "b. Encourage the Product Owner and Development Team to refine the items before …" at bounding box center [350, 253] width 0 height 10
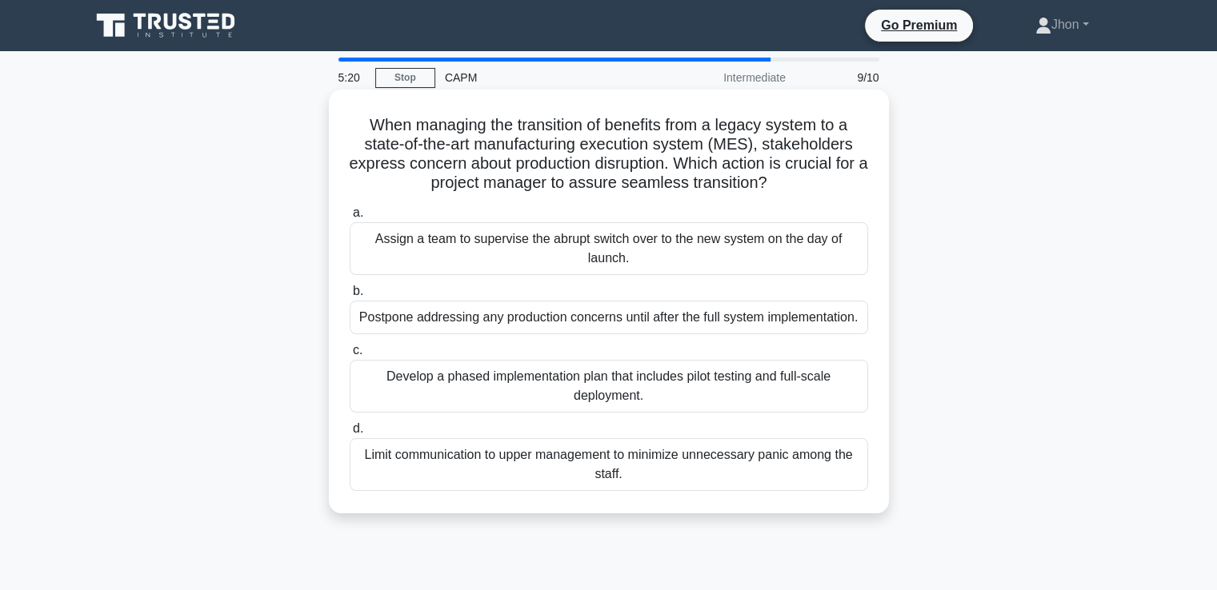
click at [625, 398] on div "Develop a phased implementation plan that includes pilot testing and full-scale…" at bounding box center [609, 386] width 518 height 53
click at [350, 356] on input "c. Develop a phased implementation plan that includes pilot testing and full-sc…" at bounding box center [350, 351] width 0 height 10
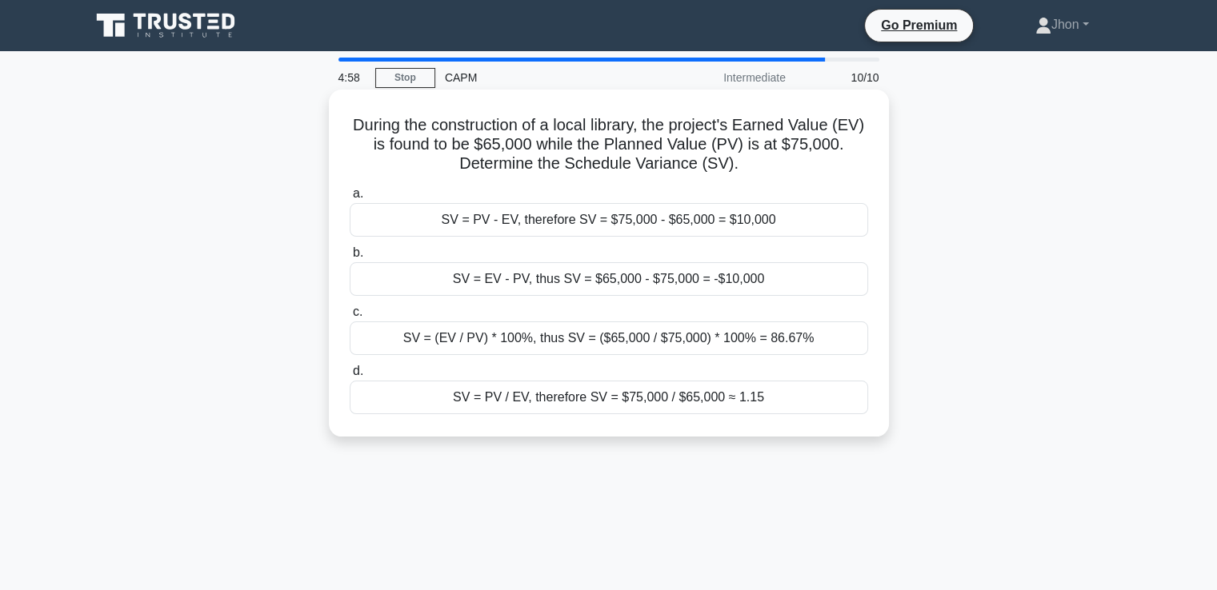
click at [611, 288] on div "SV = EV - PV, thus SV = $65,000 - $75,000 = -$10,000" at bounding box center [609, 279] width 518 height 34
click at [350, 258] on input "b. SV = EV - PV, thus SV = $65,000 - $75,000 = -$10,000" at bounding box center [350, 253] width 0 height 10
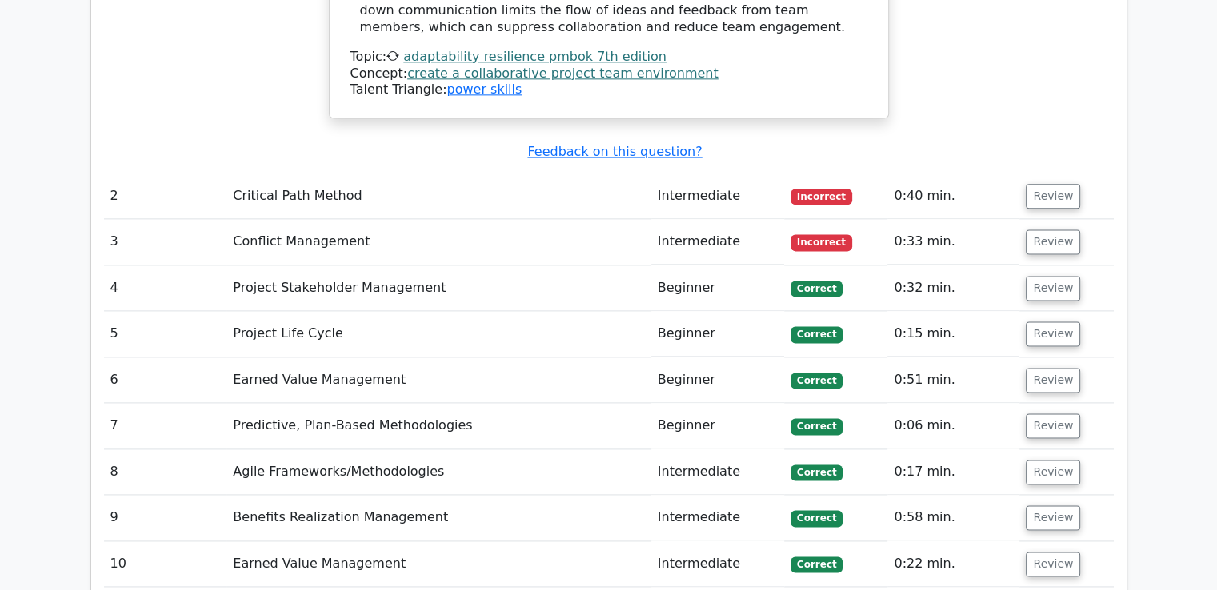
scroll to position [2034, 0]
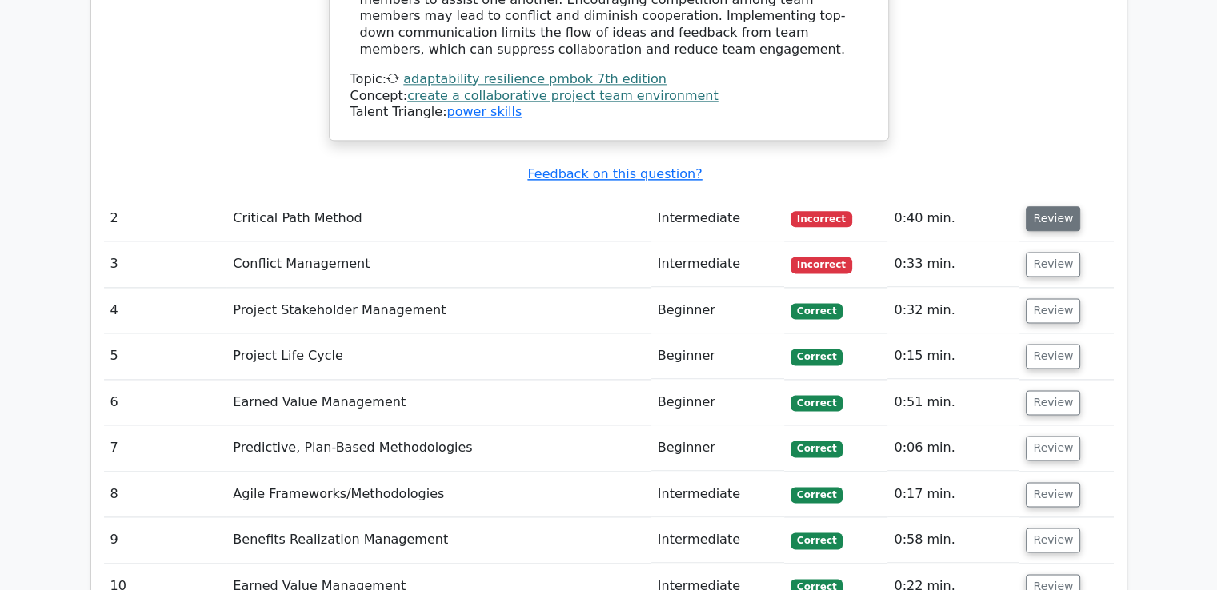
click at [1053, 206] on button "Review" at bounding box center [1052, 218] width 54 height 25
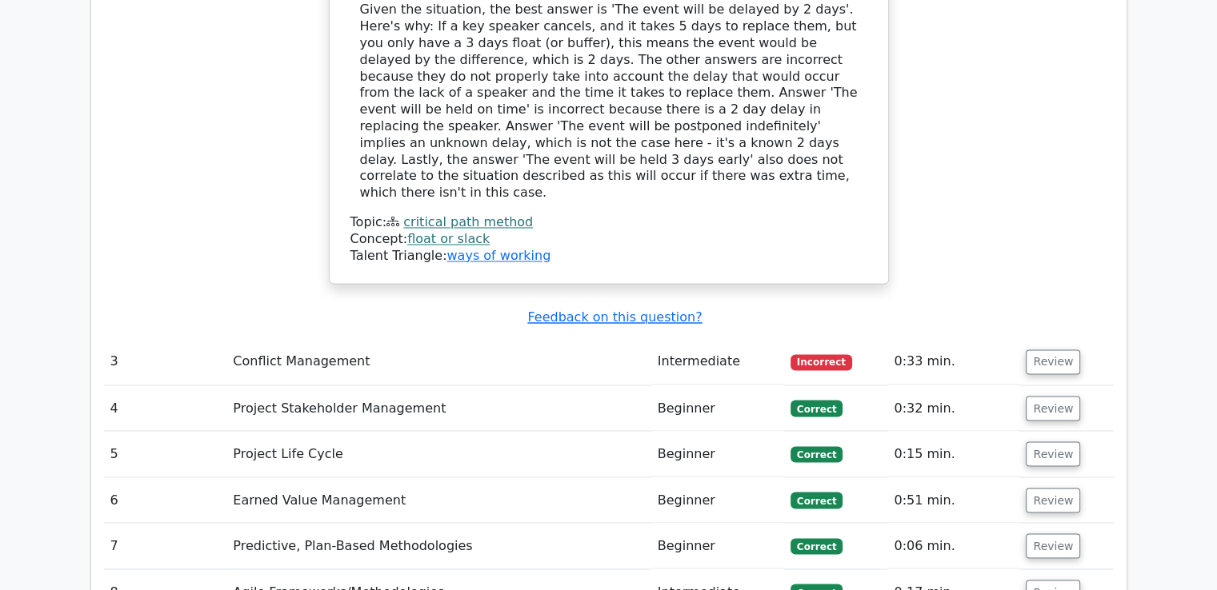
scroll to position [2640, 0]
click at [1046, 350] on button "Review" at bounding box center [1052, 362] width 54 height 25
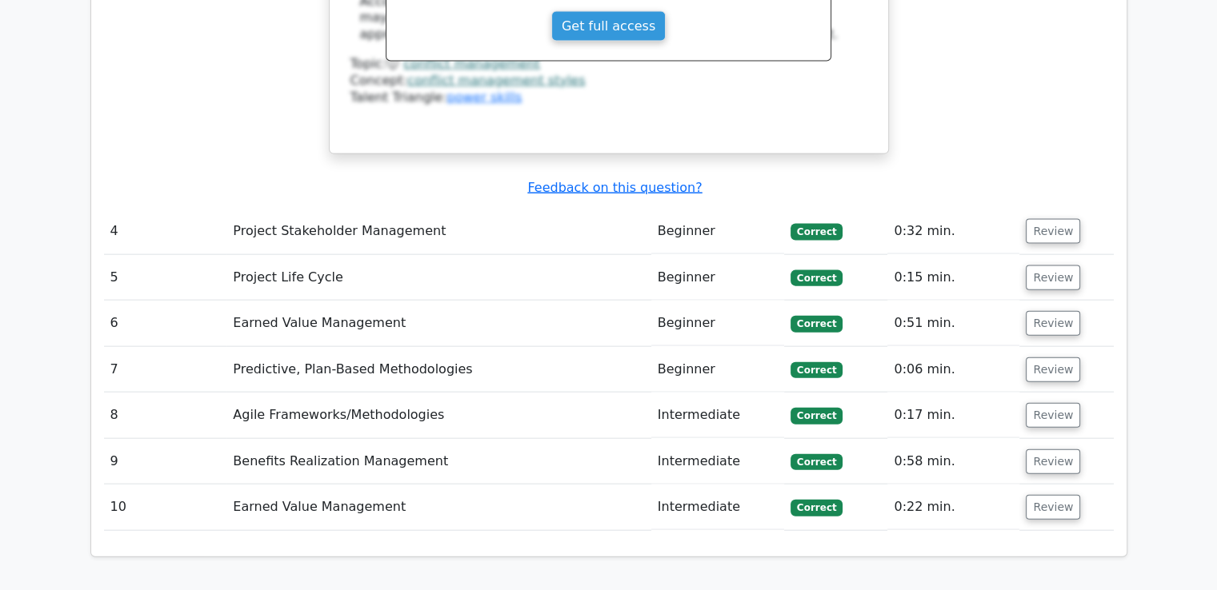
scroll to position [3508, 0]
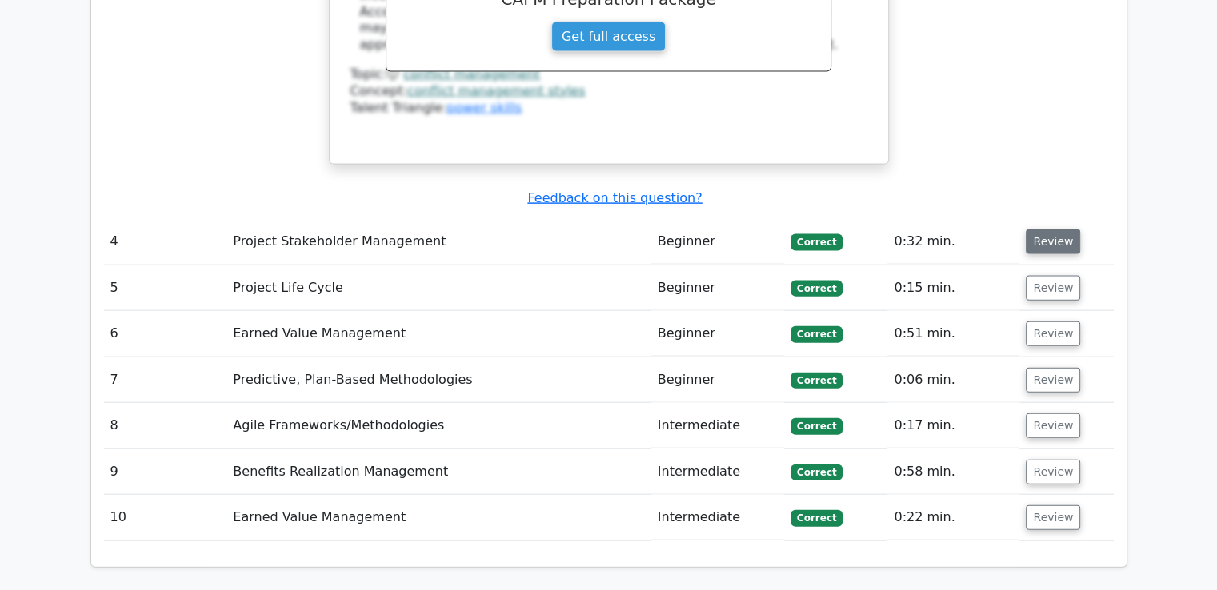
click at [1043, 230] on button "Review" at bounding box center [1052, 242] width 54 height 25
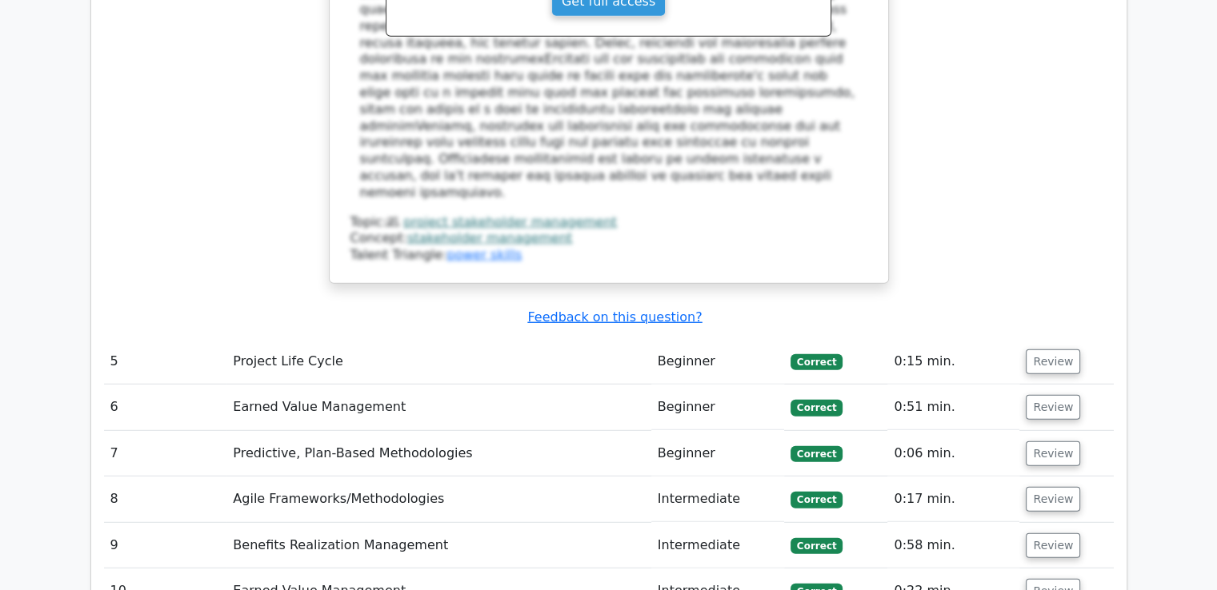
scroll to position [4341, 0]
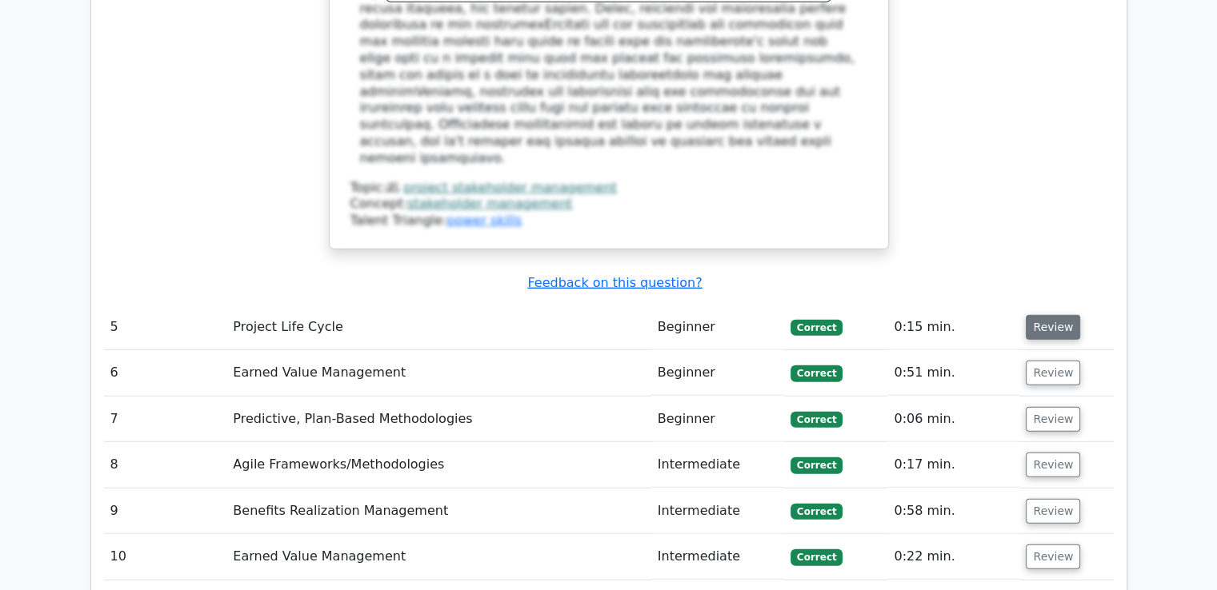
click at [1044, 315] on button "Review" at bounding box center [1052, 327] width 54 height 25
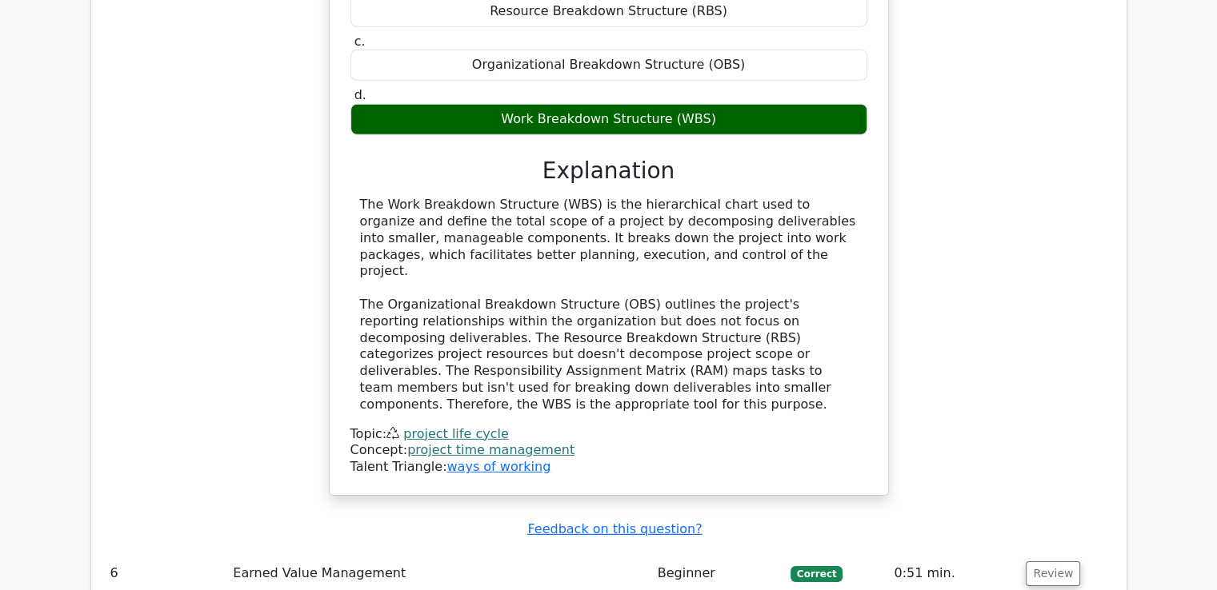
scroll to position [4863, 0]
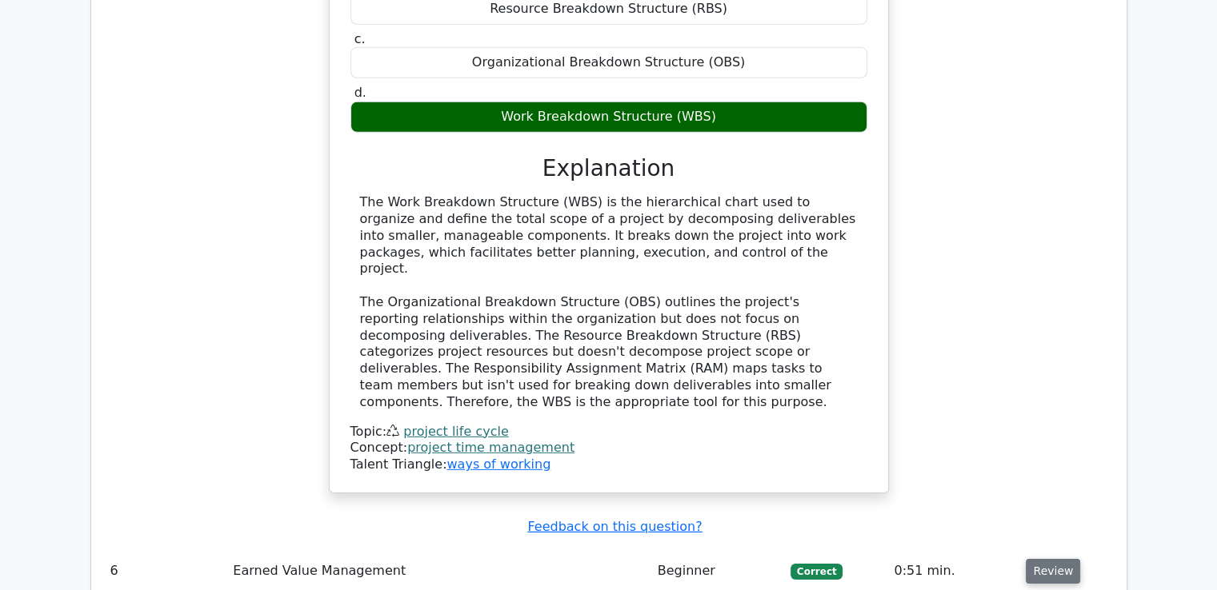
click at [1041, 559] on button "Review" at bounding box center [1052, 571] width 54 height 25
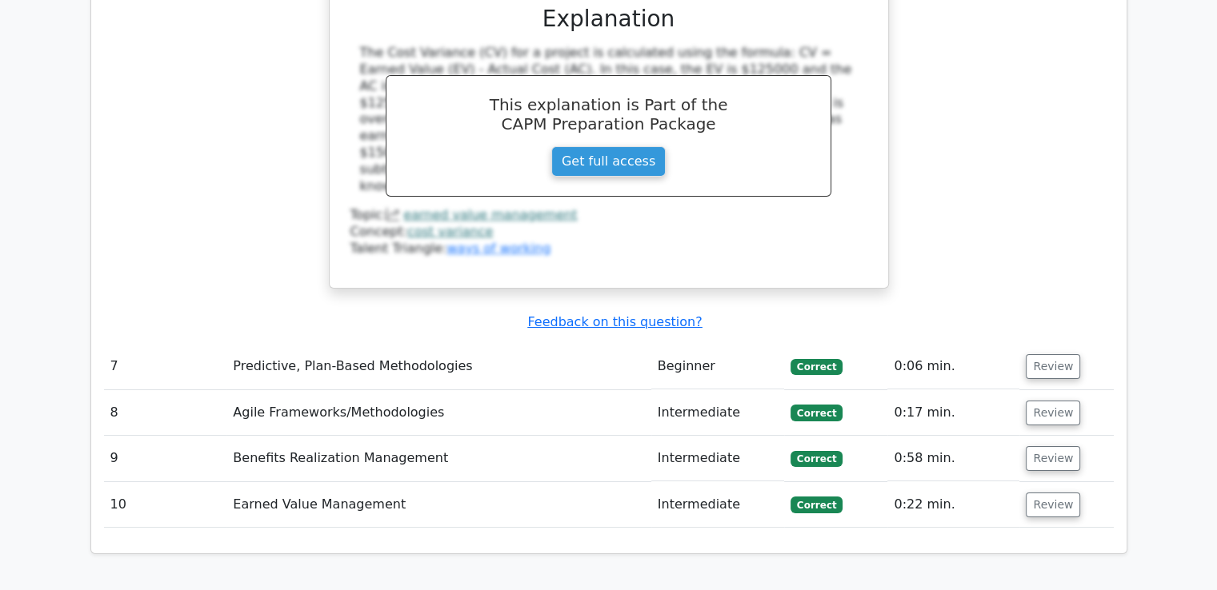
scroll to position [5803, 0]
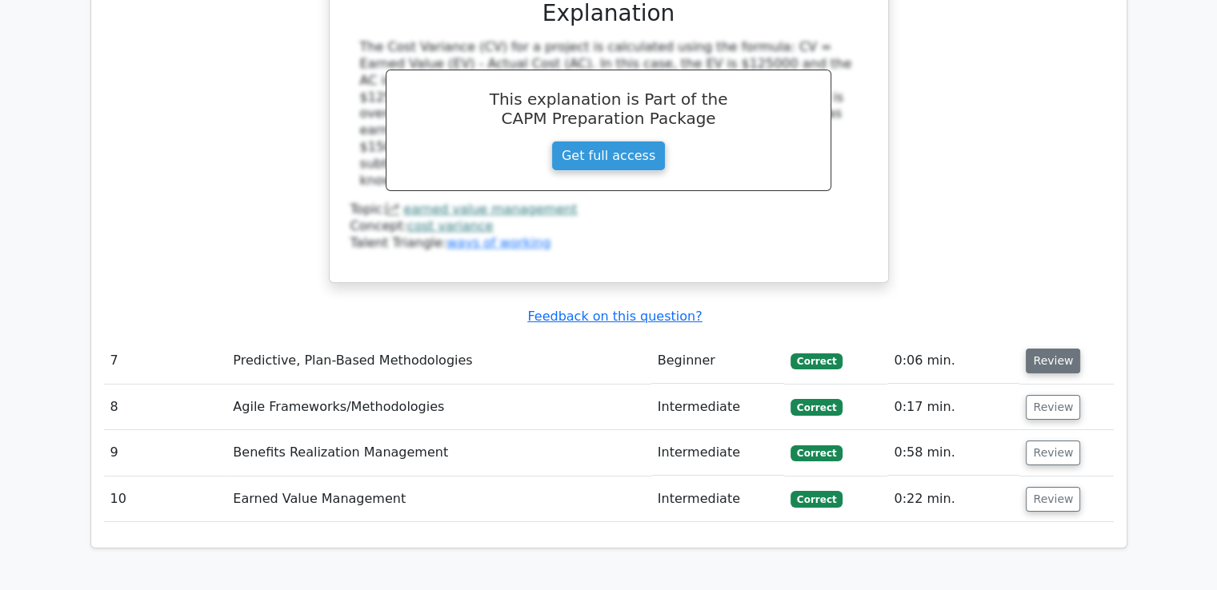
click at [1043, 349] on button "Review" at bounding box center [1052, 361] width 54 height 25
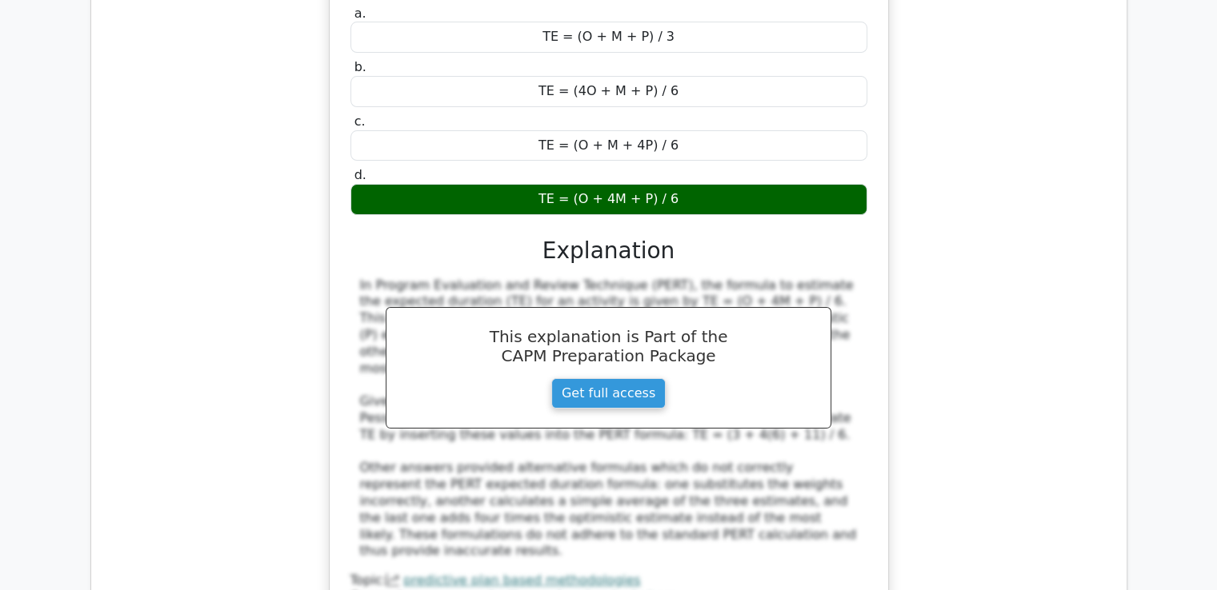
scroll to position [6614, 0]
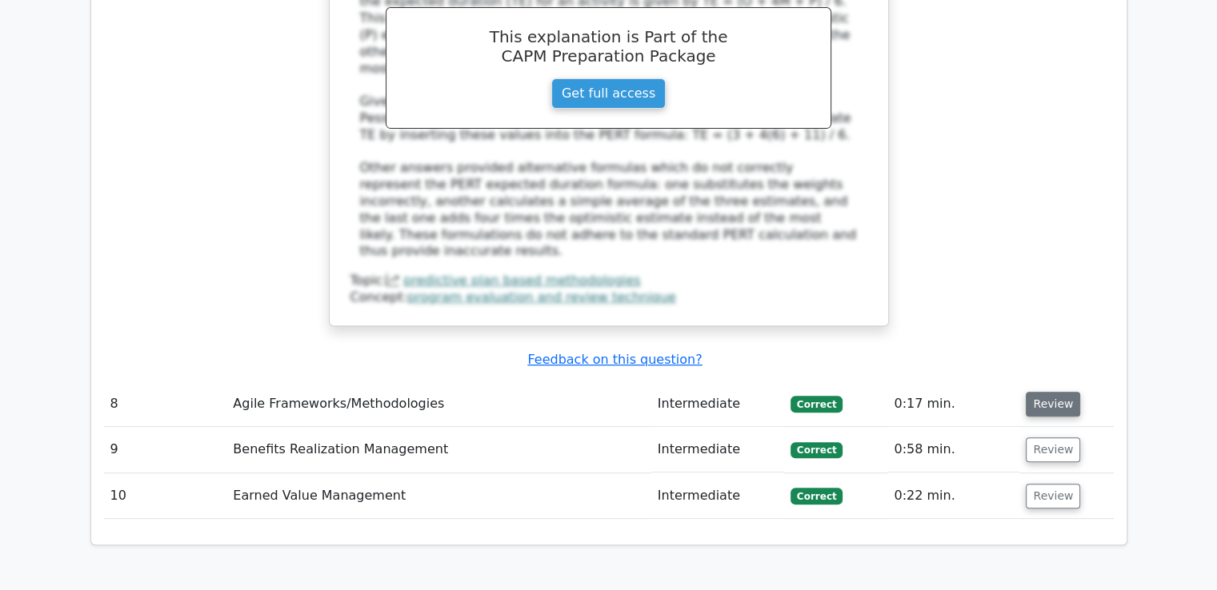
click at [1044, 392] on button "Review" at bounding box center [1052, 404] width 54 height 25
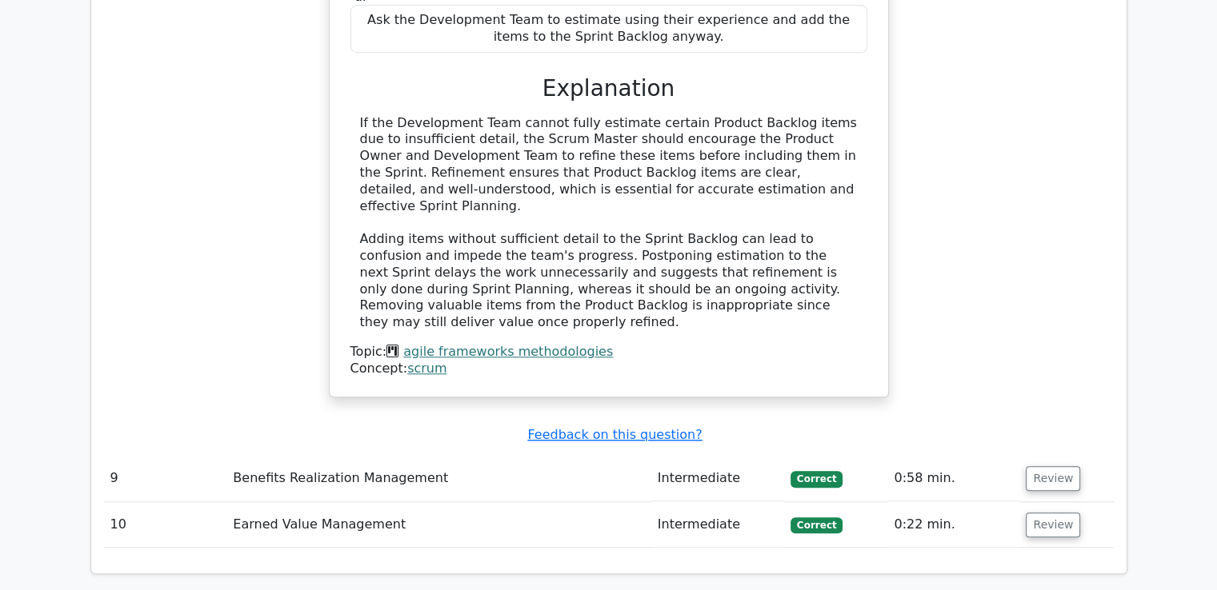
scroll to position [7333, 0]
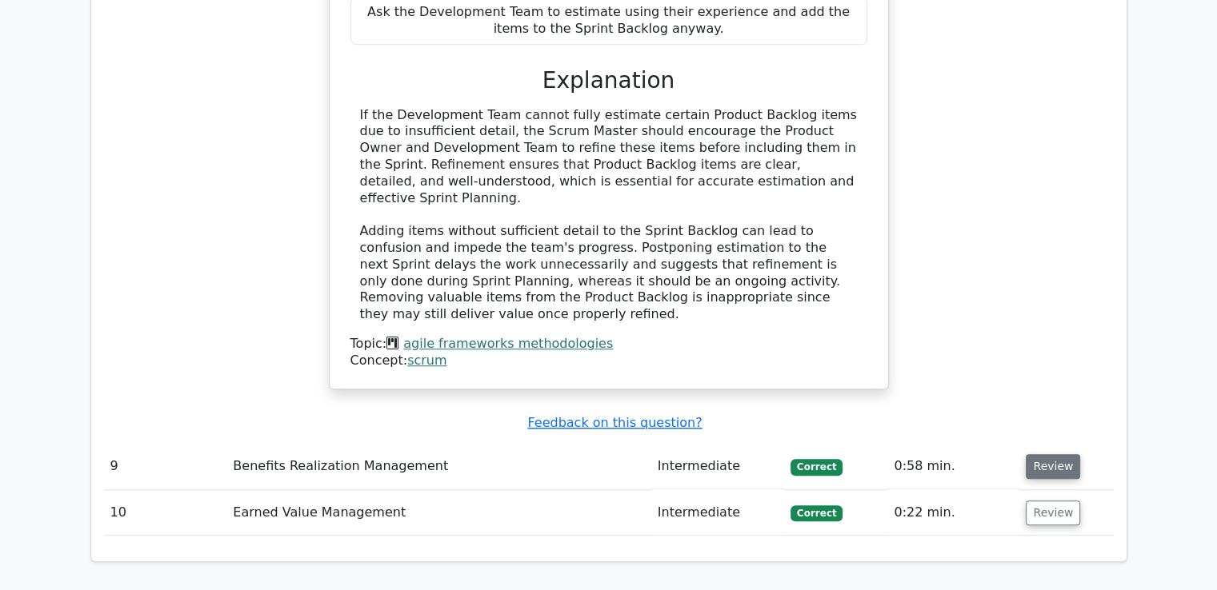
click at [1062, 454] on button "Review" at bounding box center [1052, 466] width 54 height 25
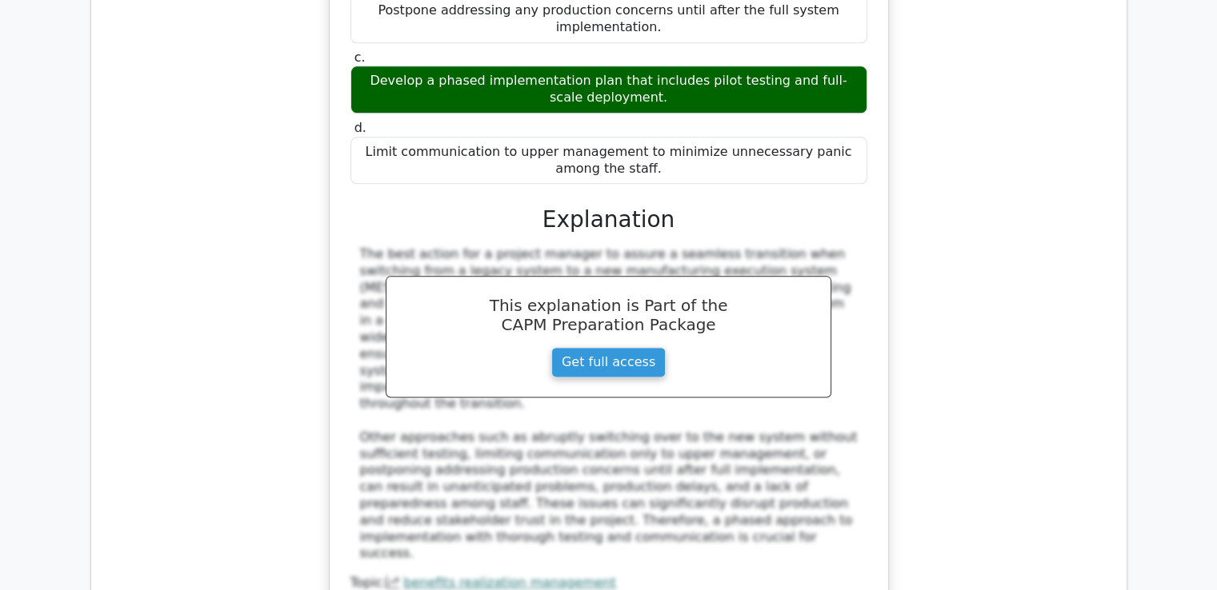
scroll to position [8129, 0]
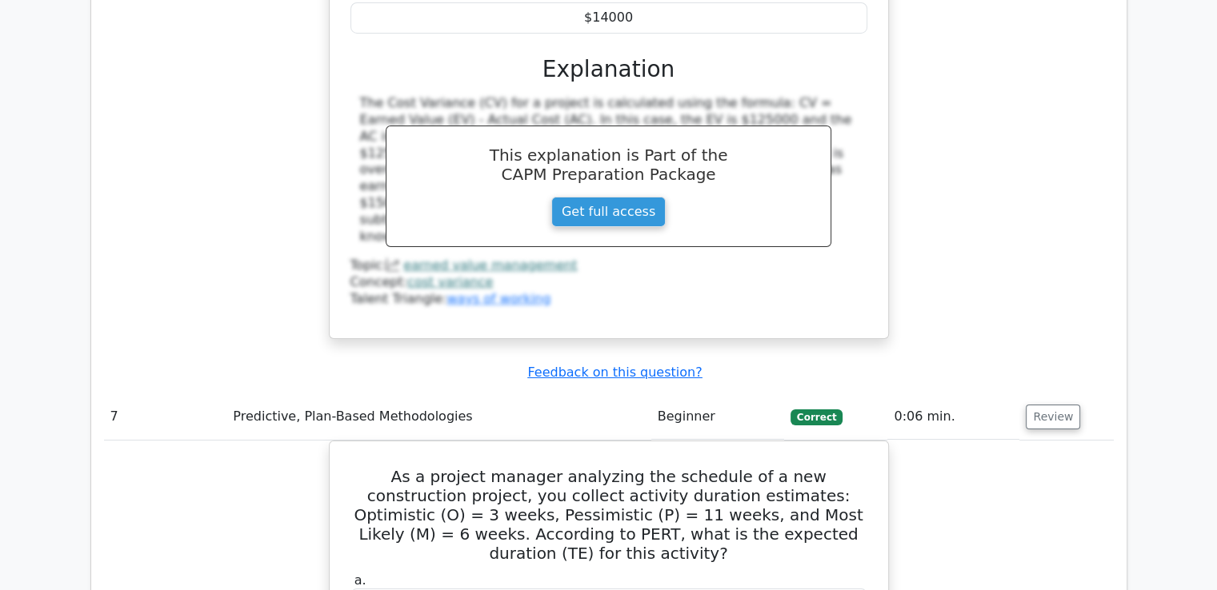
scroll to position [5847, 0]
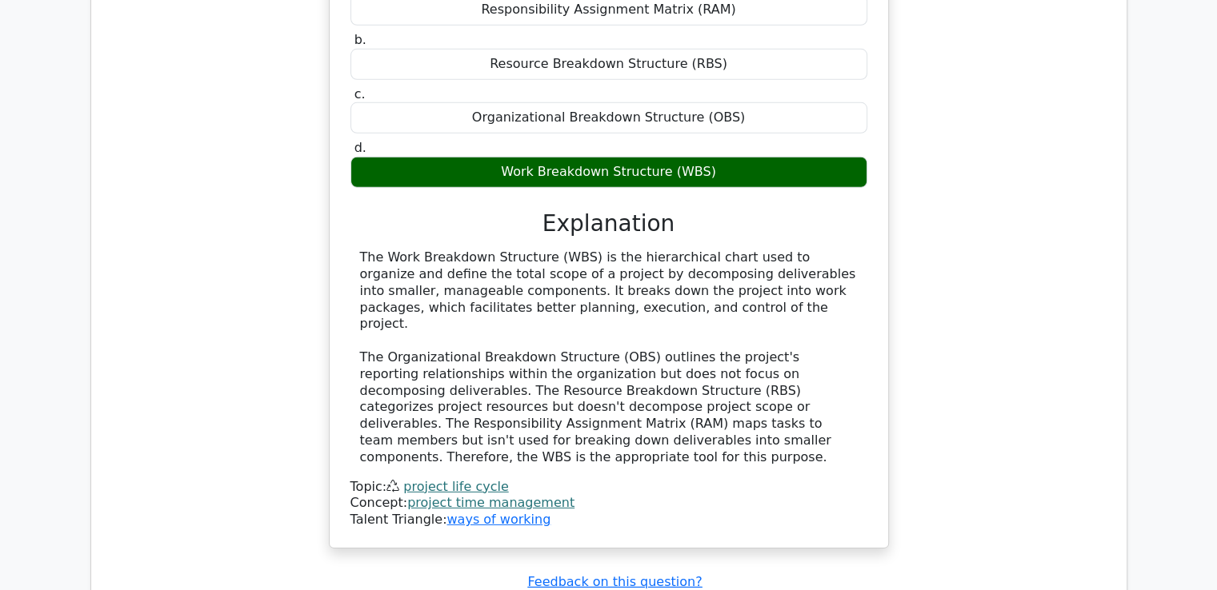
click at [557, 495] on div "Concept: project time management" at bounding box center [608, 503] width 517 height 17
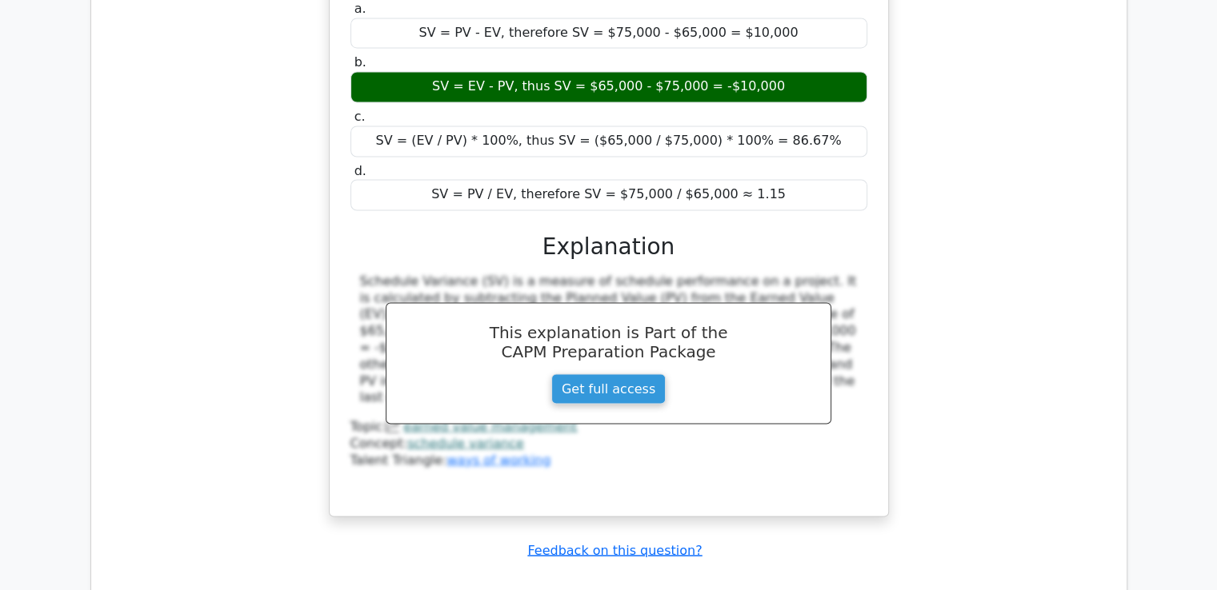
scroll to position [9211, 0]
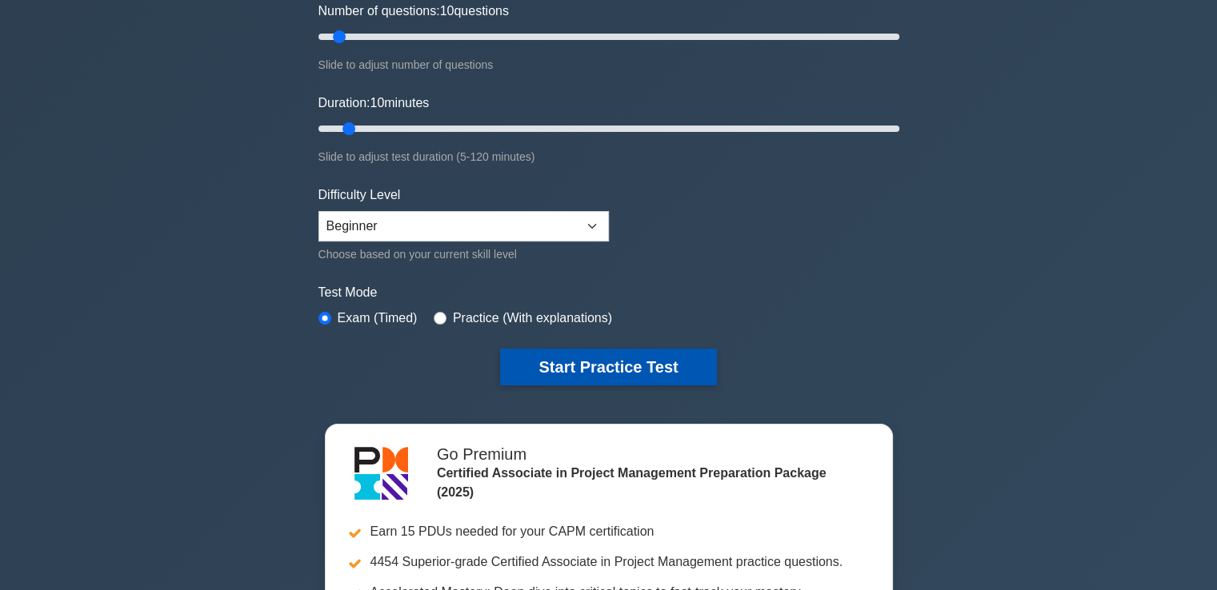
click at [567, 349] on button "Start Practice Test" at bounding box center [608, 367] width 216 height 37
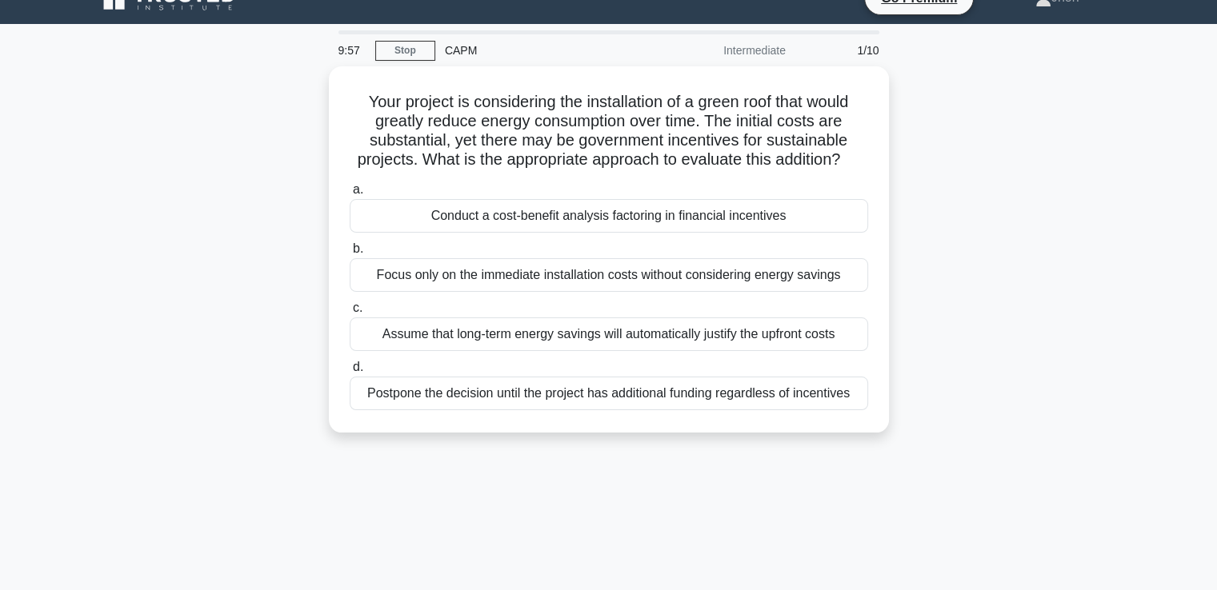
scroll to position [26, 0]
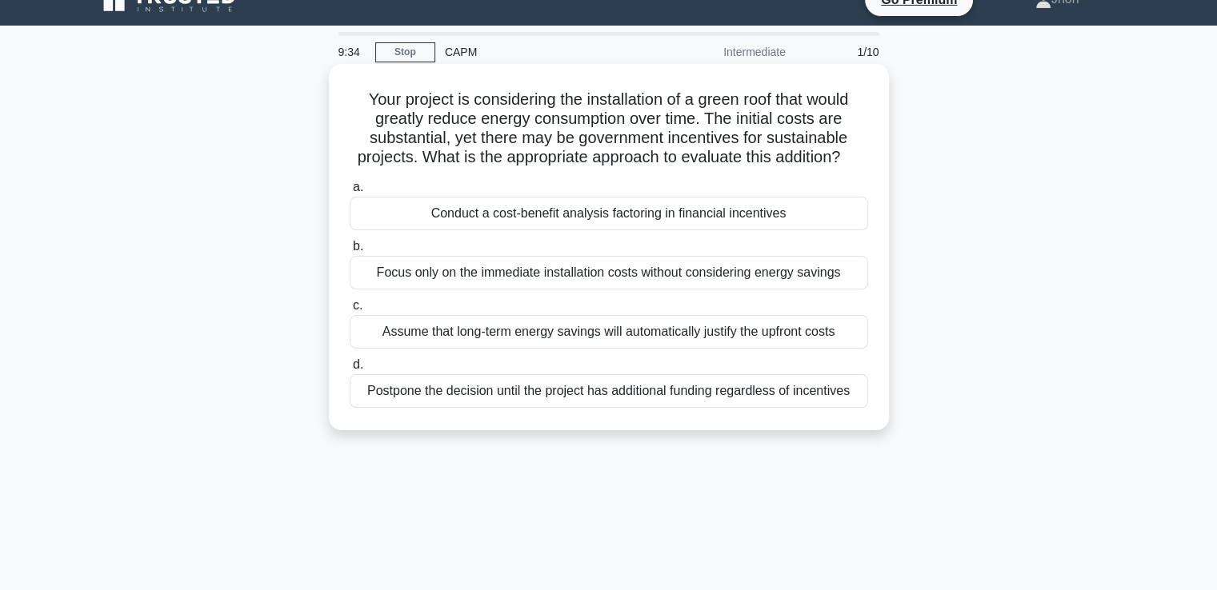
click at [573, 230] on div "Conduct a cost-benefit analysis factoring in financial incentives" at bounding box center [609, 214] width 518 height 34
click at [350, 193] on input "a. Conduct a cost-benefit analysis factoring in financial incentives" at bounding box center [350, 187] width 0 height 10
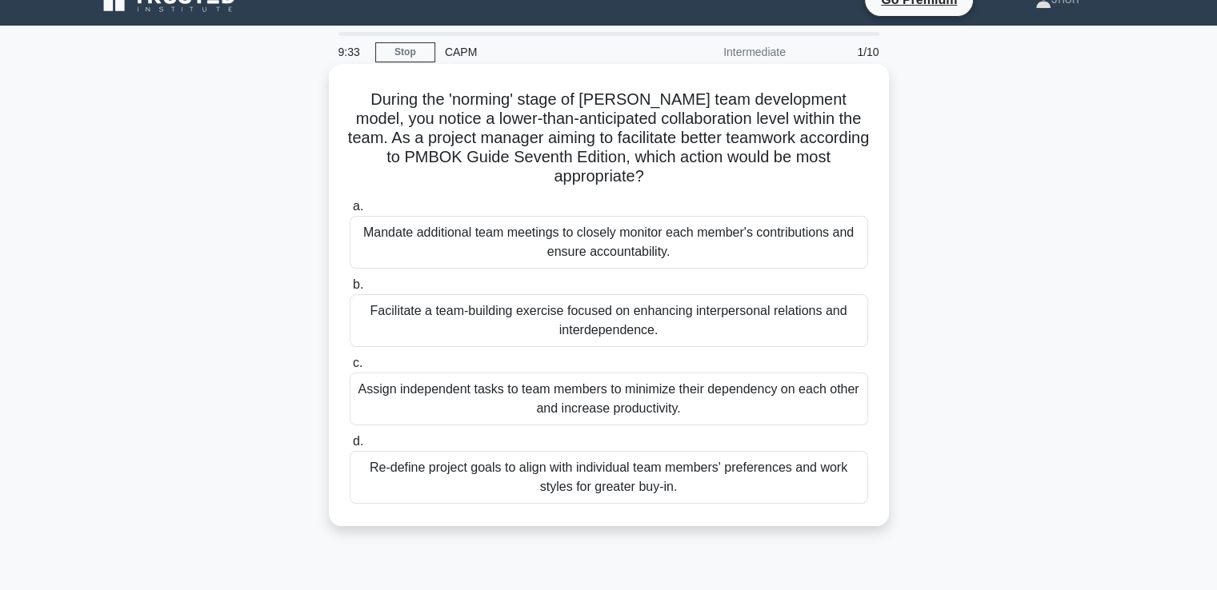
scroll to position [0, 0]
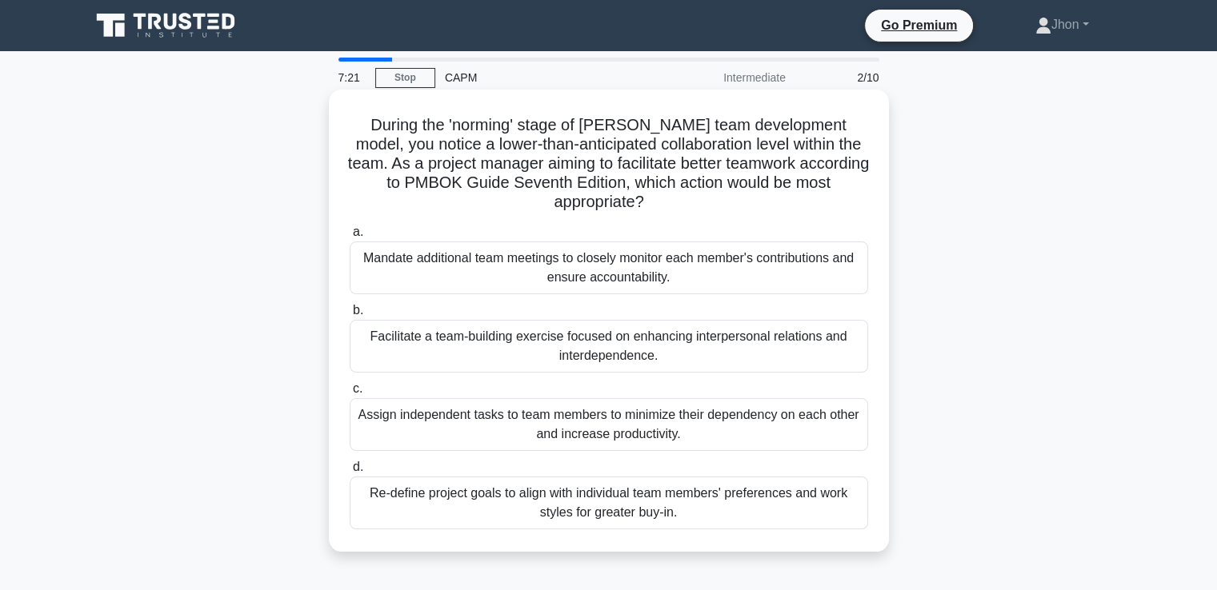
click at [622, 289] on div "Mandate additional team meetings to closely monitor each member's contributions…" at bounding box center [609, 268] width 518 height 53
click at [350, 238] on input "a. Mandate additional team meetings to closely monitor each member's contributi…" at bounding box center [350, 232] width 0 height 10
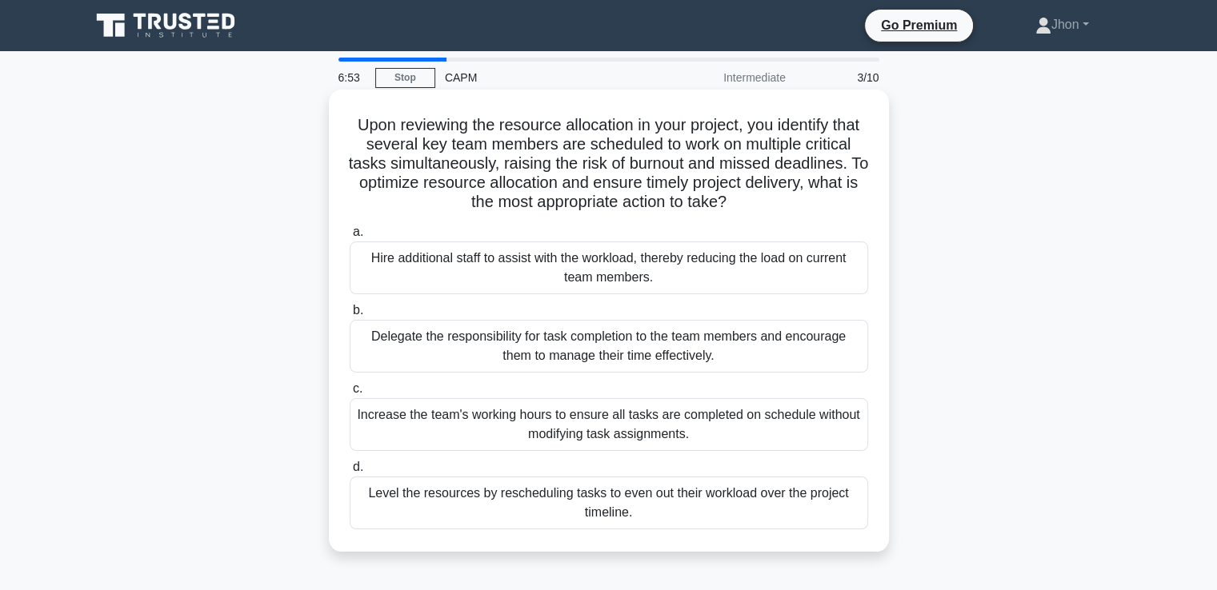
click at [641, 503] on div "Level the resources by rescheduling tasks to even out their workload over the p…" at bounding box center [609, 503] width 518 height 53
click at [350, 473] on input "d. Level the resources by rescheduling tasks to even out their workload over th…" at bounding box center [350, 467] width 0 height 10
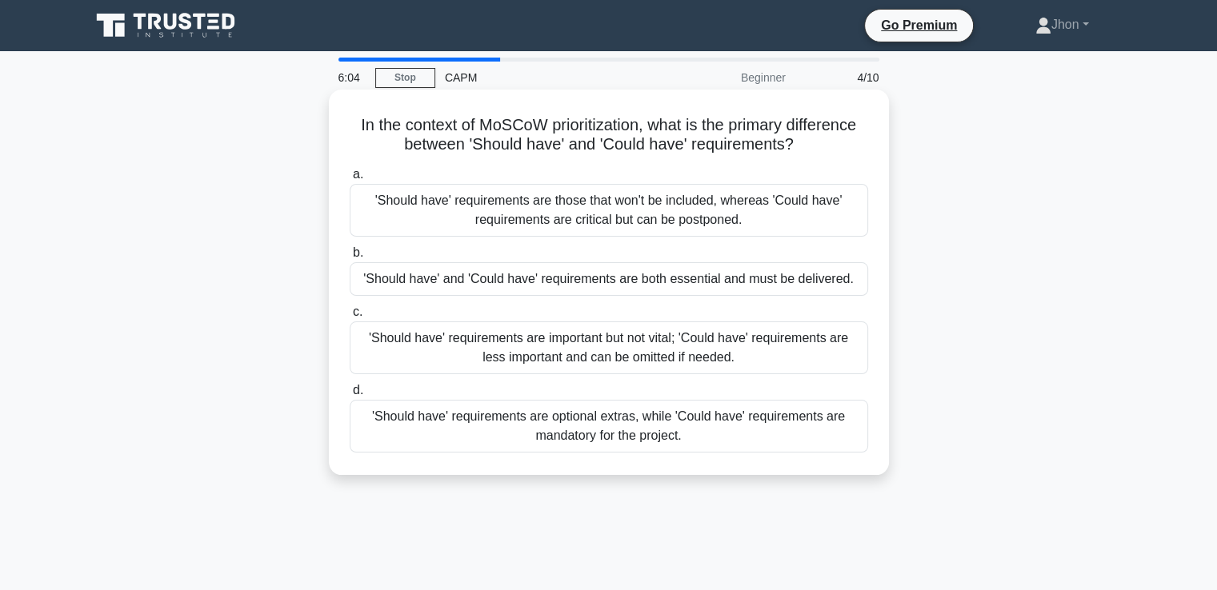
click at [626, 432] on div "'Should have' requirements are optional extras, while 'Could have' requirements…" at bounding box center [609, 426] width 518 height 53
click at [350, 396] on input "d. 'Should have' requirements are optional extras, while 'Could have' requireme…" at bounding box center [350, 391] width 0 height 10
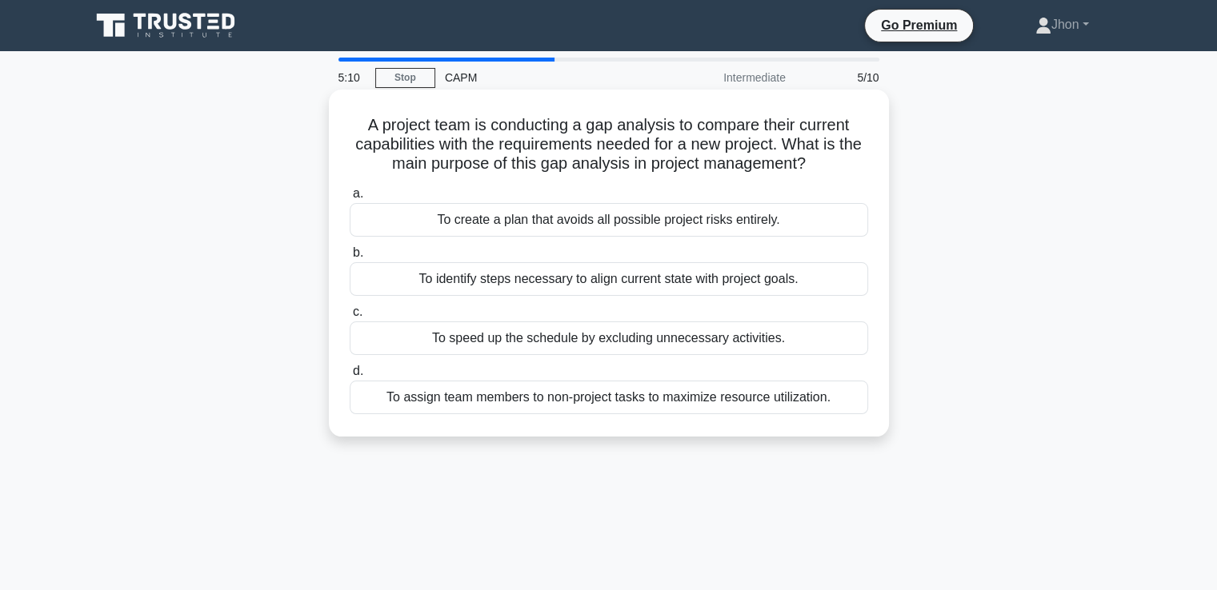
click at [666, 289] on div "To identify steps necessary to align current state with project goals." at bounding box center [609, 279] width 518 height 34
click at [350, 258] on input "b. To identify steps necessary to align current state with project goals." at bounding box center [350, 253] width 0 height 10
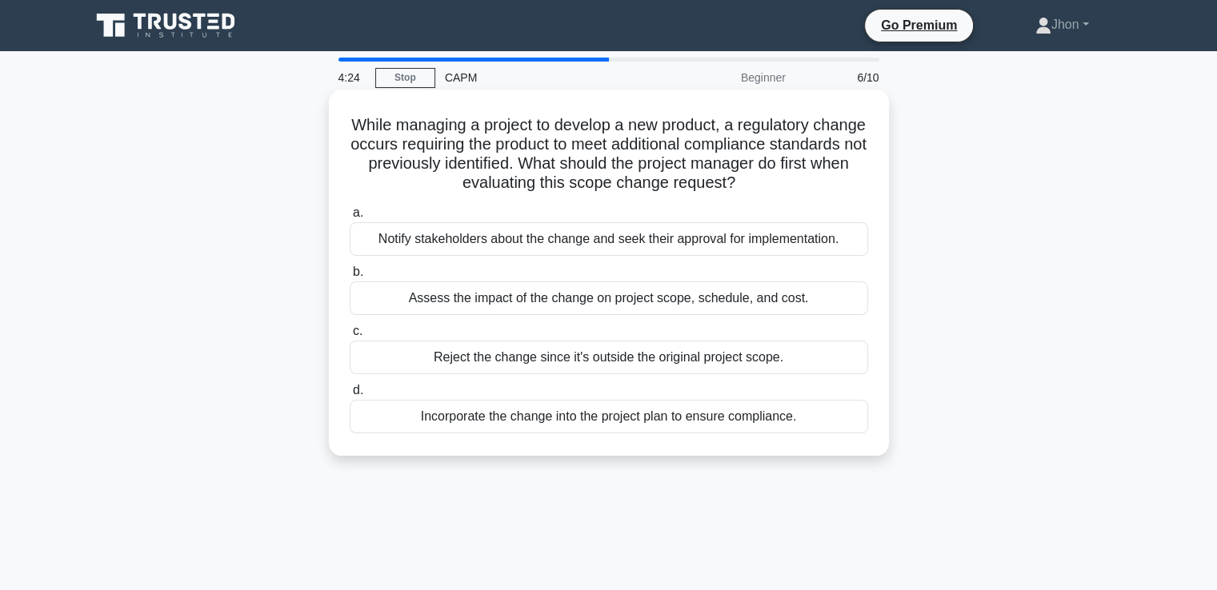
click at [576, 302] on div "Assess the impact of the change on project scope, schedule, and cost." at bounding box center [609, 299] width 518 height 34
click at [350, 278] on input "b. Assess the impact of the change on project scope, schedule, and cost." at bounding box center [350, 272] width 0 height 10
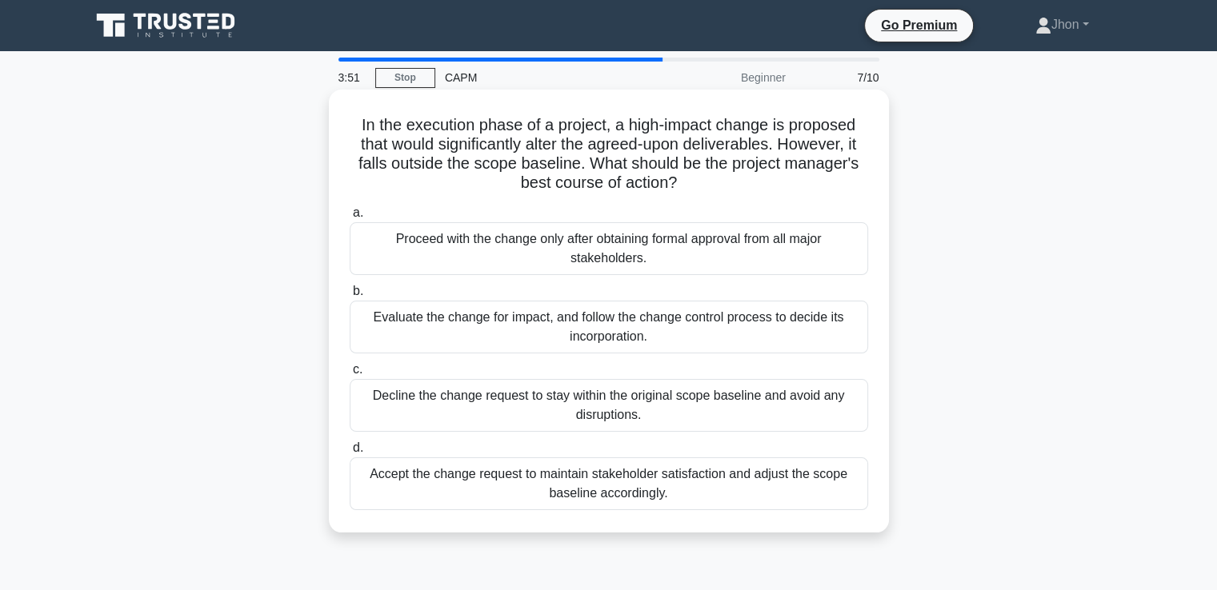
click at [574, 318] on div "Evaluate the change for impact, and follow the change control process to decide…" at bounding box center [609, 327] width 518 height 53
click at [350, 297] on input "b. Evaluate the change for impact, and follow the change control process to dec…" at bounding box center [350, 291] width 0 height 10
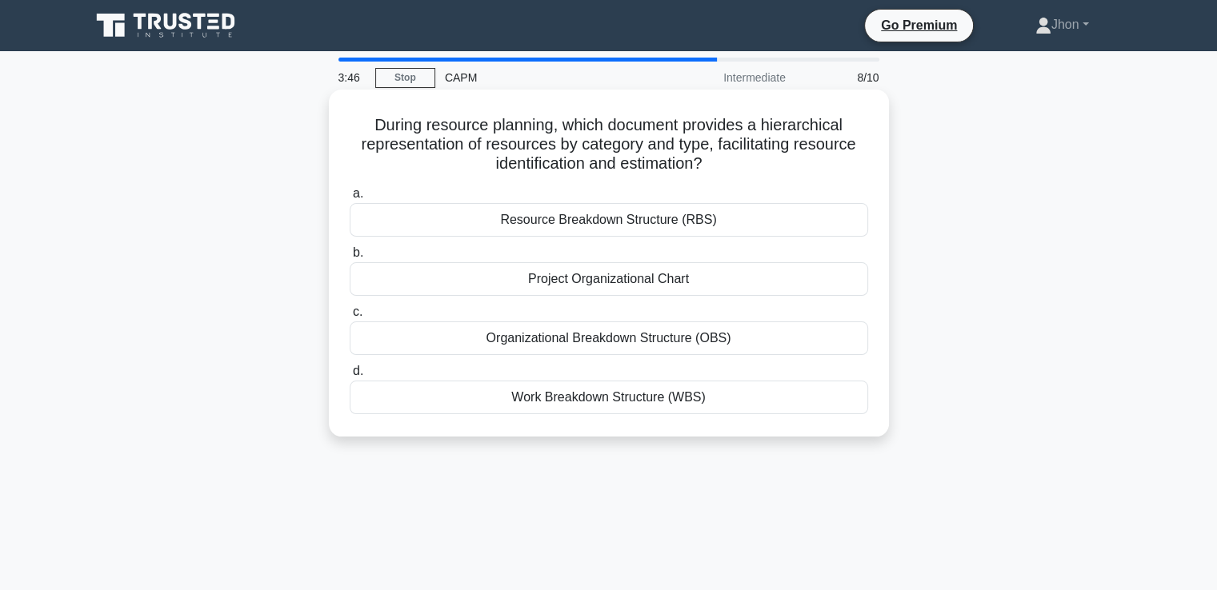
click at [539, 396] on div "Work Breakdown Structure (WBS)" at bounding box center [609, 398] width 518 height 34
click at [350, 377] on input "d. Work Breakdown Structure (WBS)" at bounding box center [350, 371] width 0 height 10
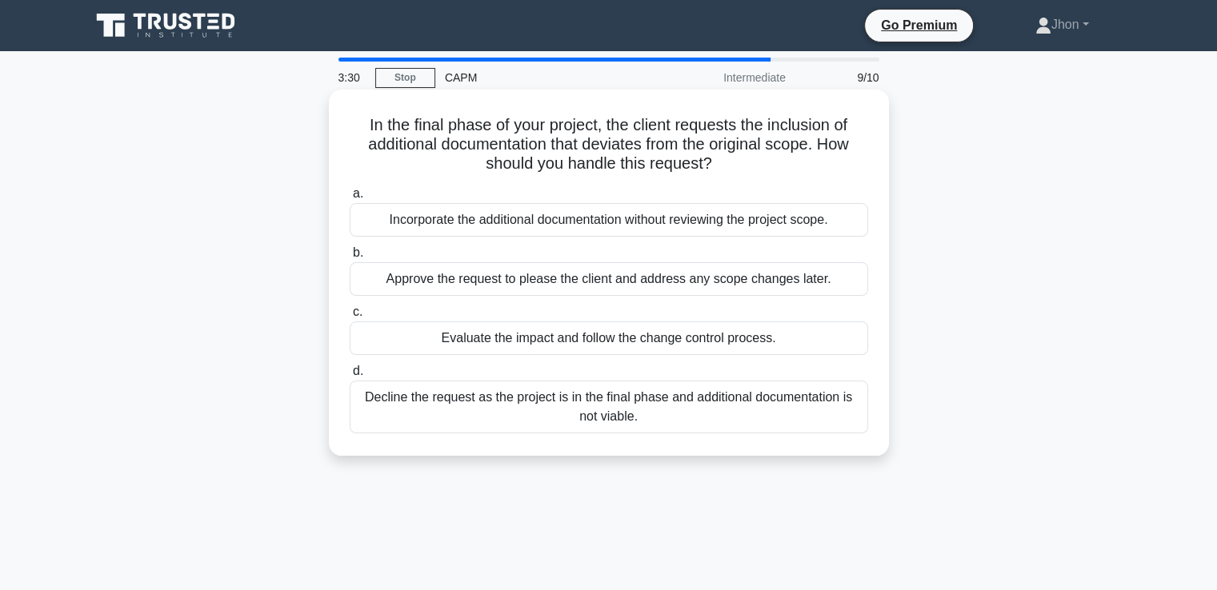
click at [598, 347] on div "Evaluate the impact and follow the change control process." at bounding box center [609, 339] width 518 height 34
click at [350, 318] on input "c. Evaluate the impact and follow the change control process." at bounding box center [350, 312] width 0 height 10
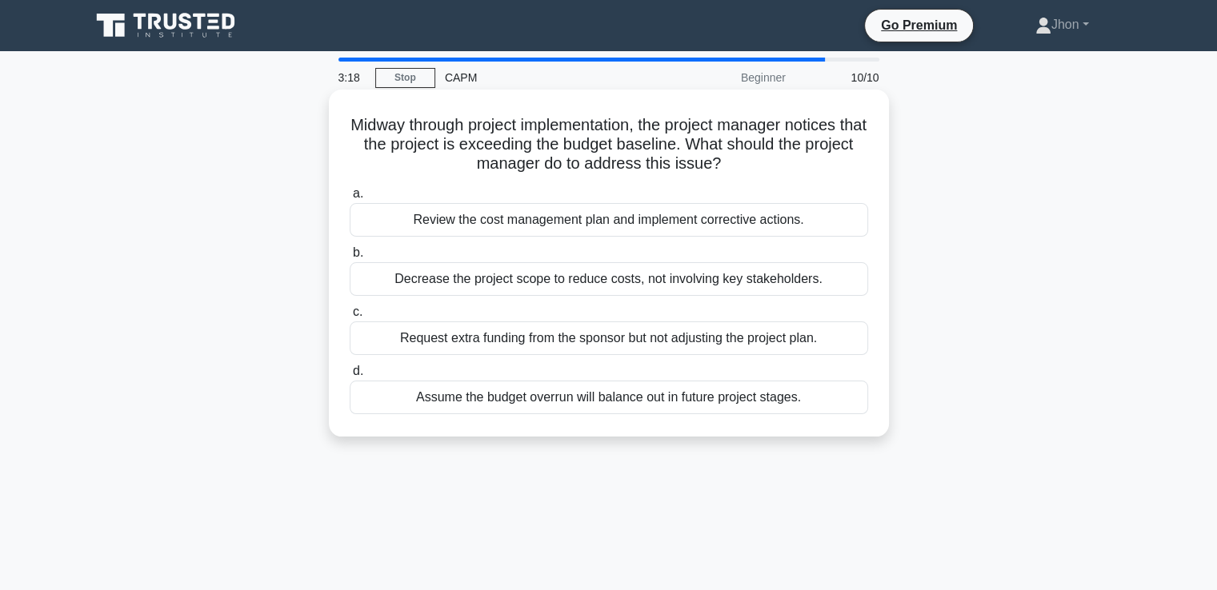
click at [569, 218] on div "Review the cost management plan and implement corrective actions." at bounding box center [609, 220] width 518 height 34
click at [350, 199] on input "a. Review the cost management plan and implement corrective actions." at bounding box center [350, 194] width 0 height 10
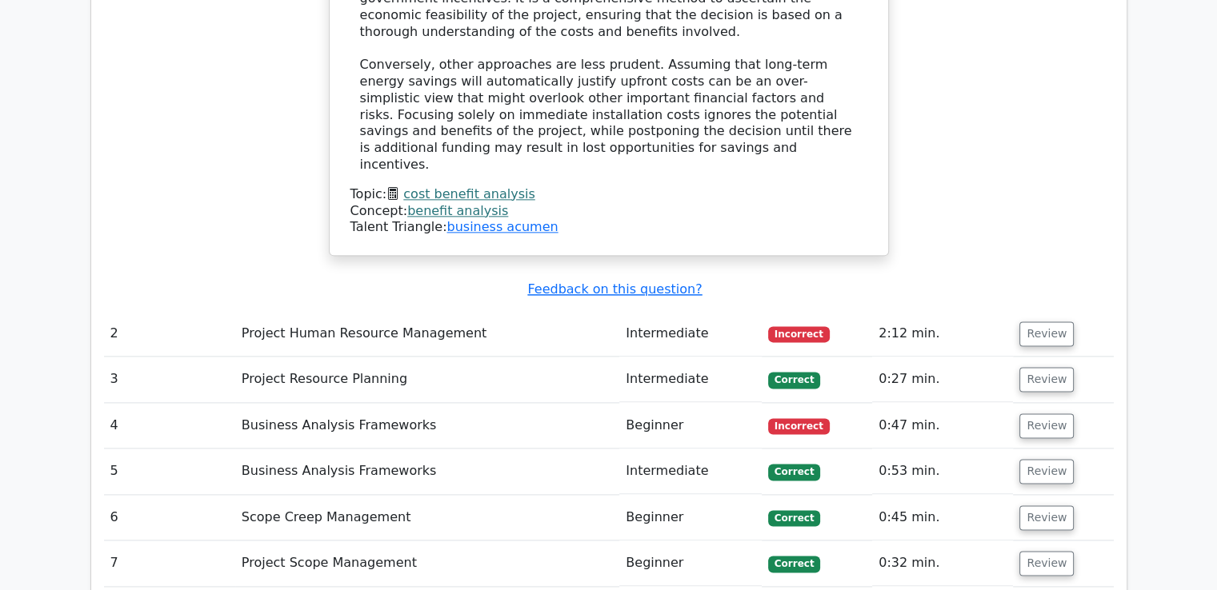
scroll to position [1977, 0]
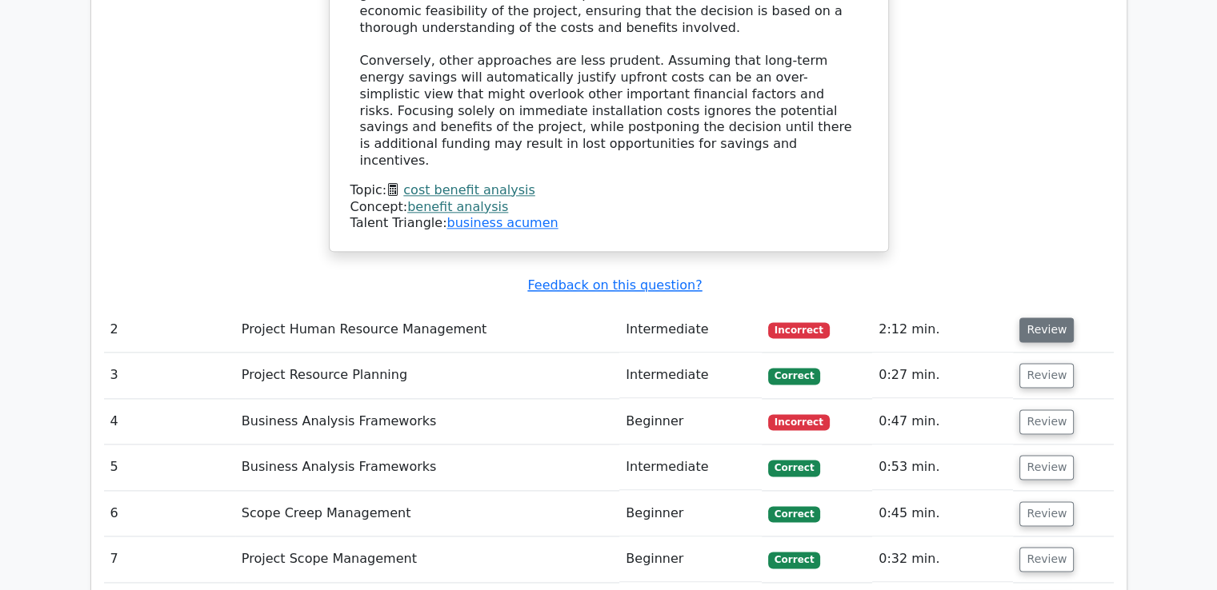
click at [1051, 318] on button "Review" at bounding box center [1046, 330] width 54 height 25
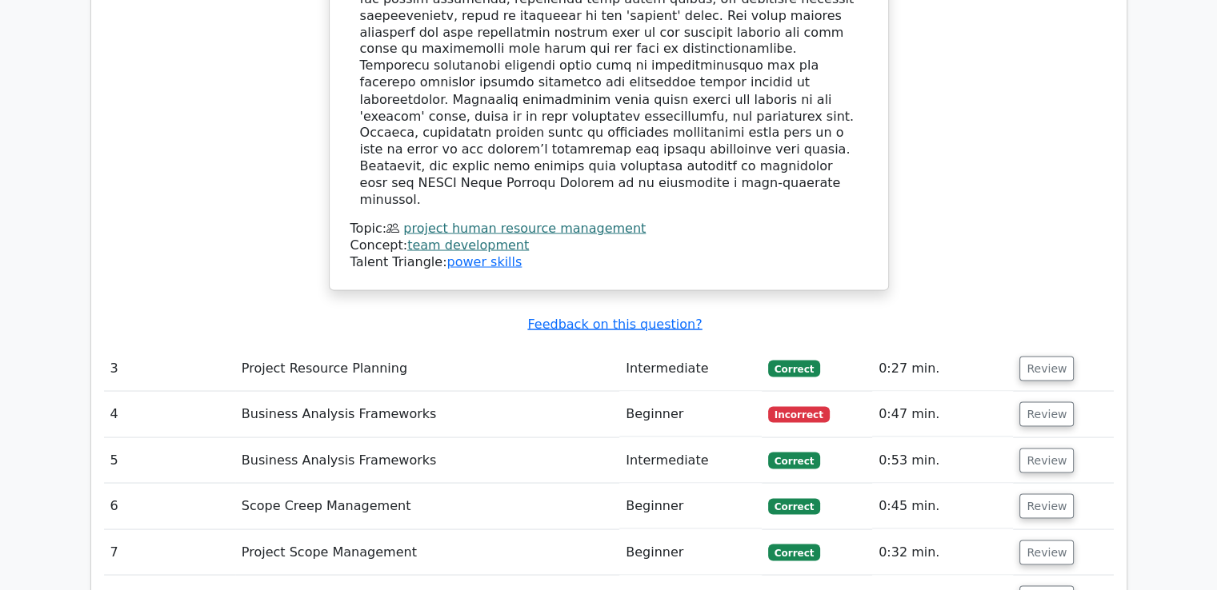
scroll to position [2945, 0]
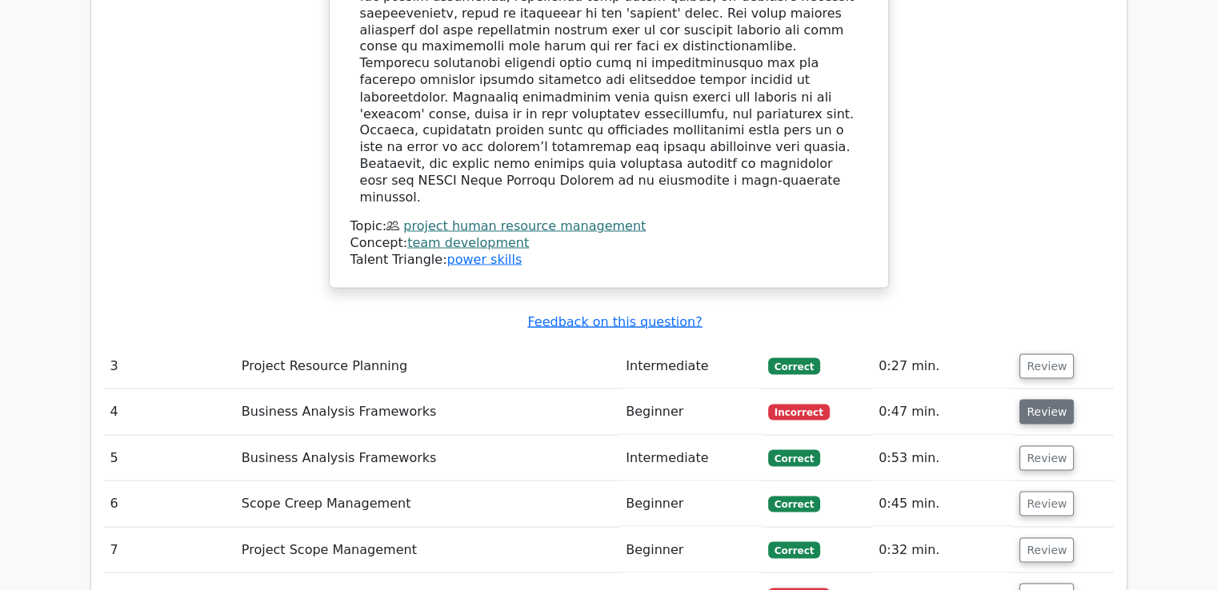
click at [1043, 399] on button "Review" at bounding box center [1046, 411] width 54 height 25
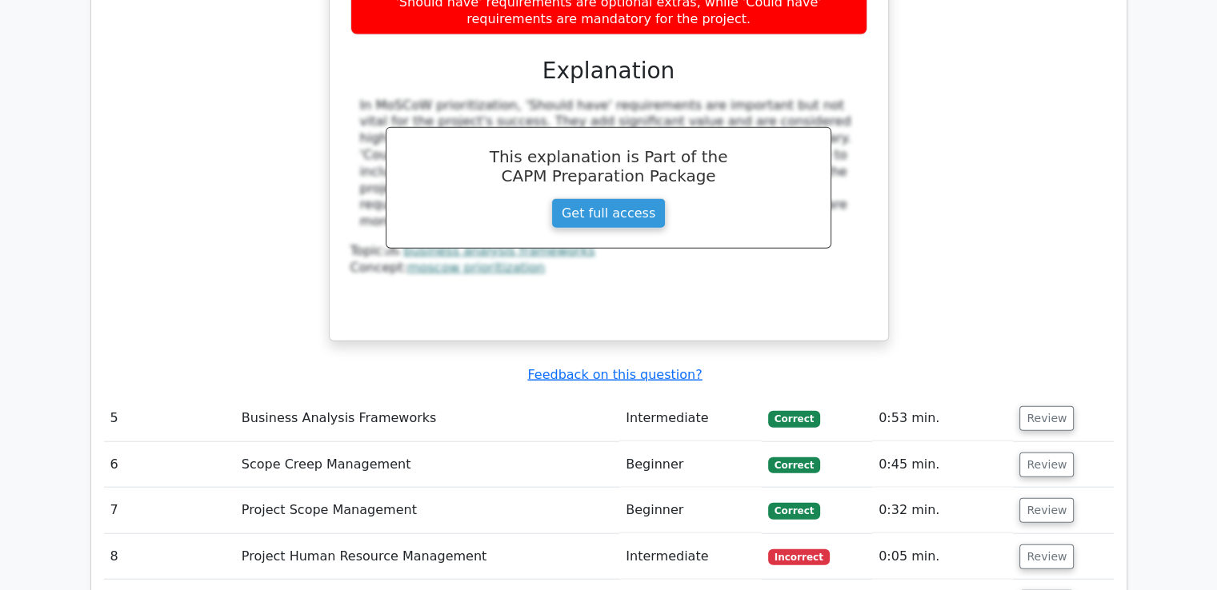
scroll to position [3717, 0]
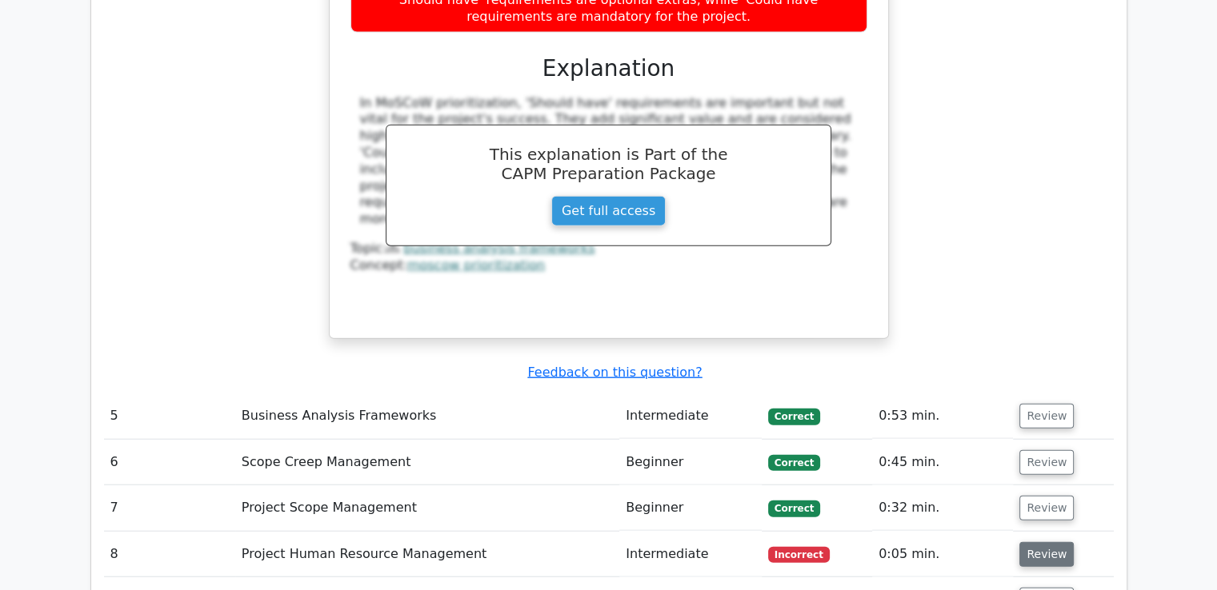
click at [1033, 542] on button "Review" at bounding box center [1046, 554] width 54 height 25
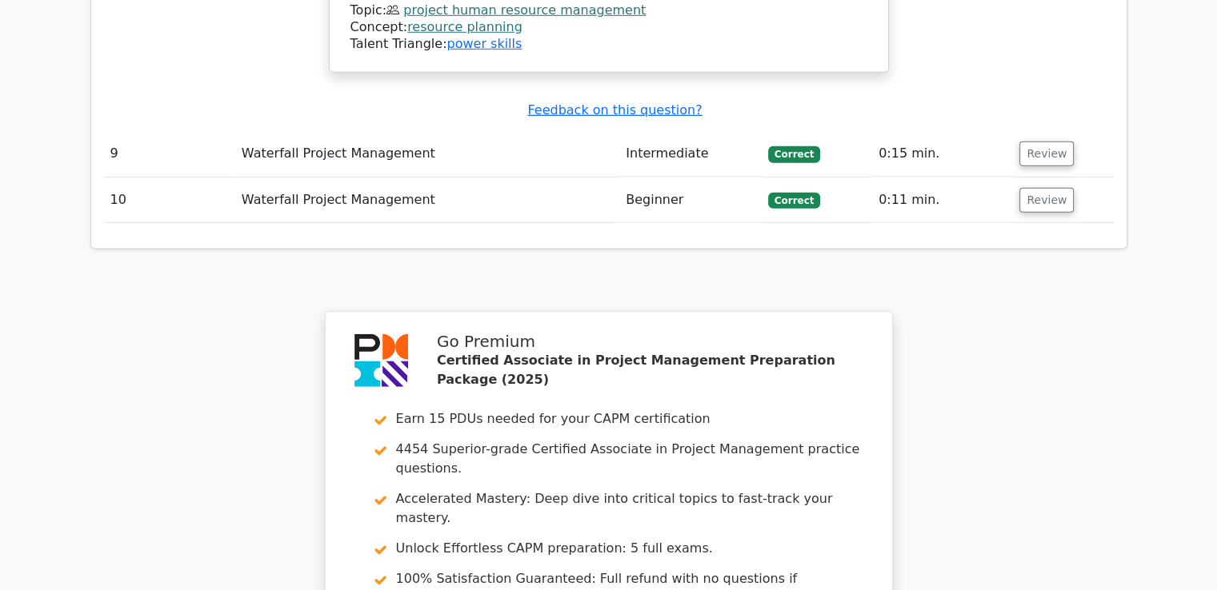
scroll to position [4988, 0]
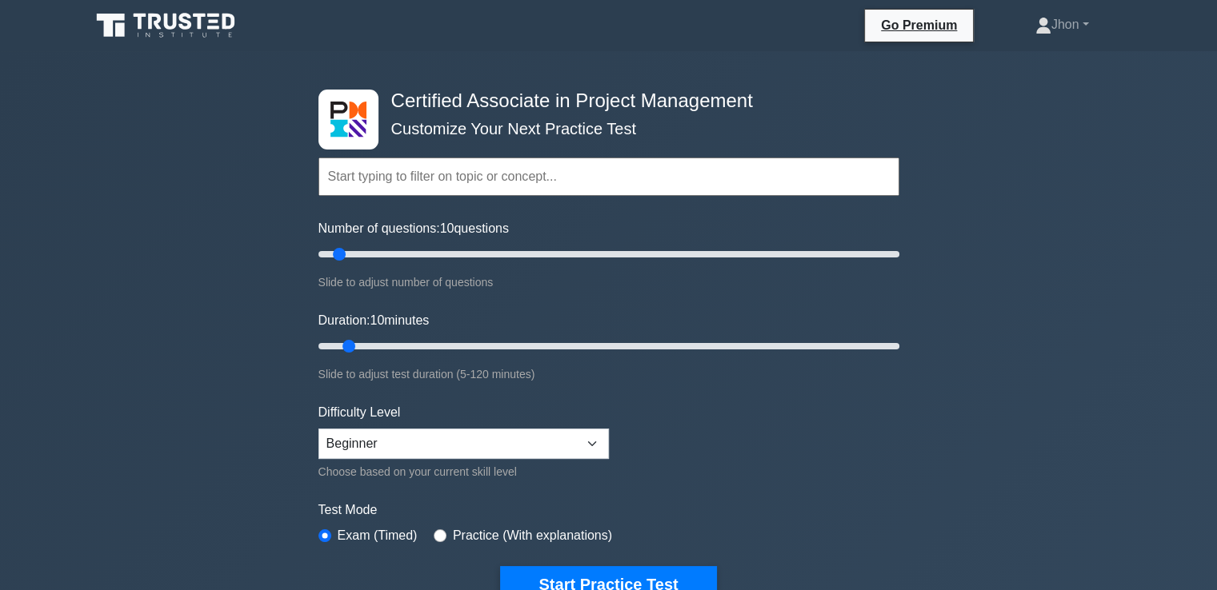
scroll to position [117, 0]
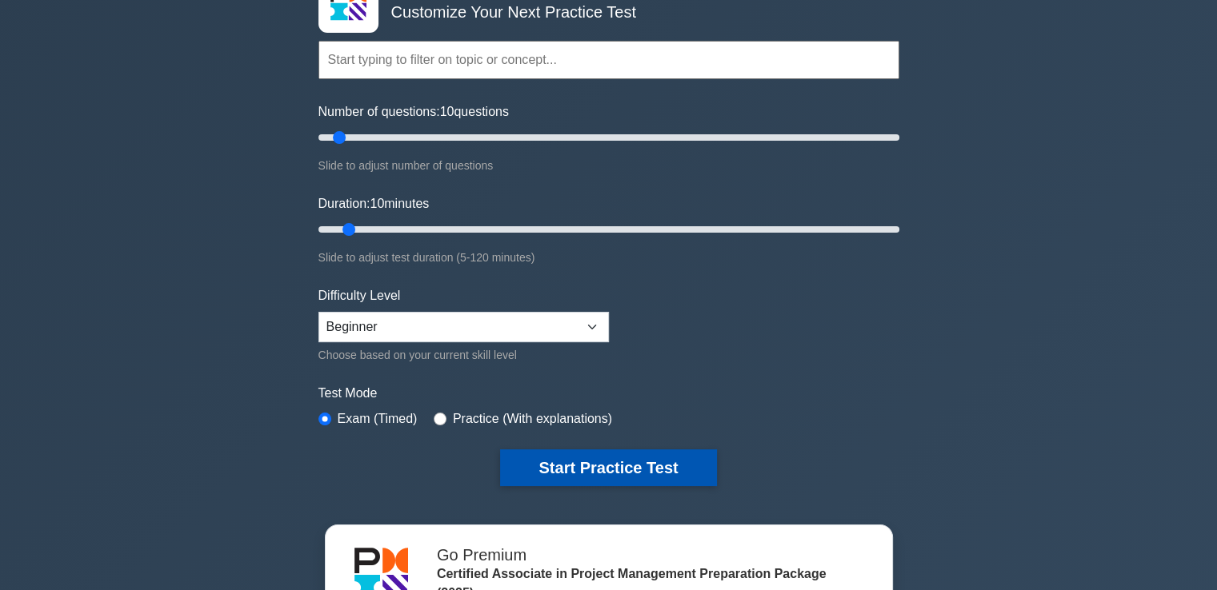
click at [570, 457] on button "Start Practice Test" at bounding box center [608, 468] width 216 height 37
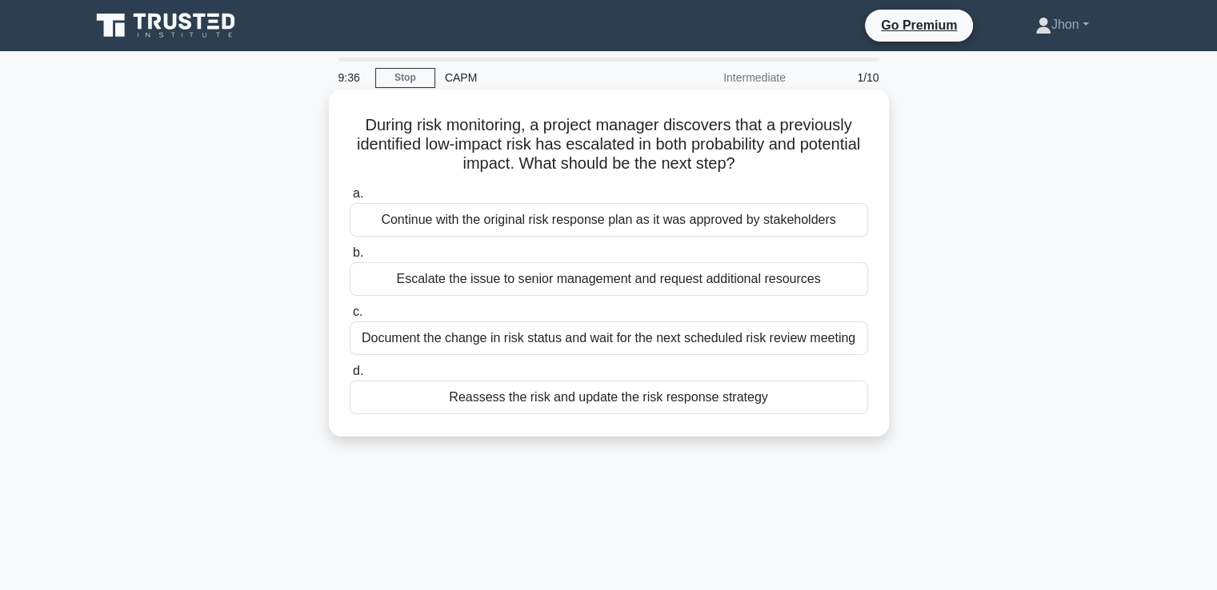
click at [612, 402] on div "Reassess the risk and update the risk response strategy" at bounding box center [609, 398] width 518 height 34
click at [350, 377] on input "d. Reassess the risk and update the risk response strategy" at bounding box center [350, 371] width 0 height 10
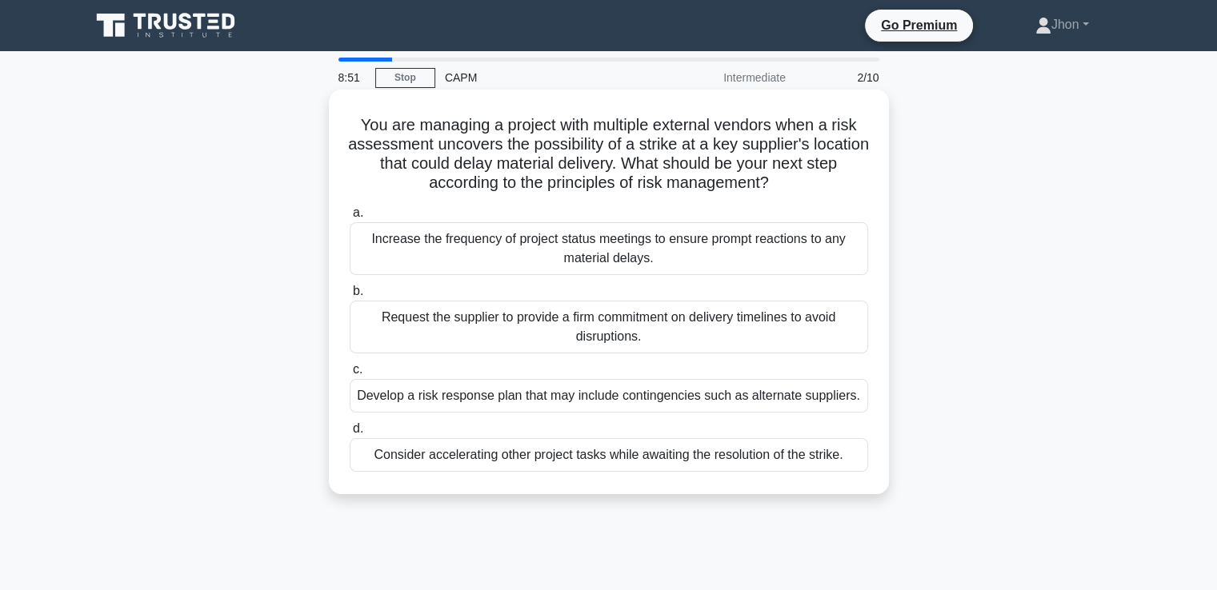
click at [574, 404] on div "Develop a risk response plan that may include contingencies such as alternate s…" at bounding box center [609, 396] width 518 height 34
click at [350, 375] on input "c. Develop a risk response plan that may include contingencies such as alternat…" at bounding box center [350, 370] width 0 height 10
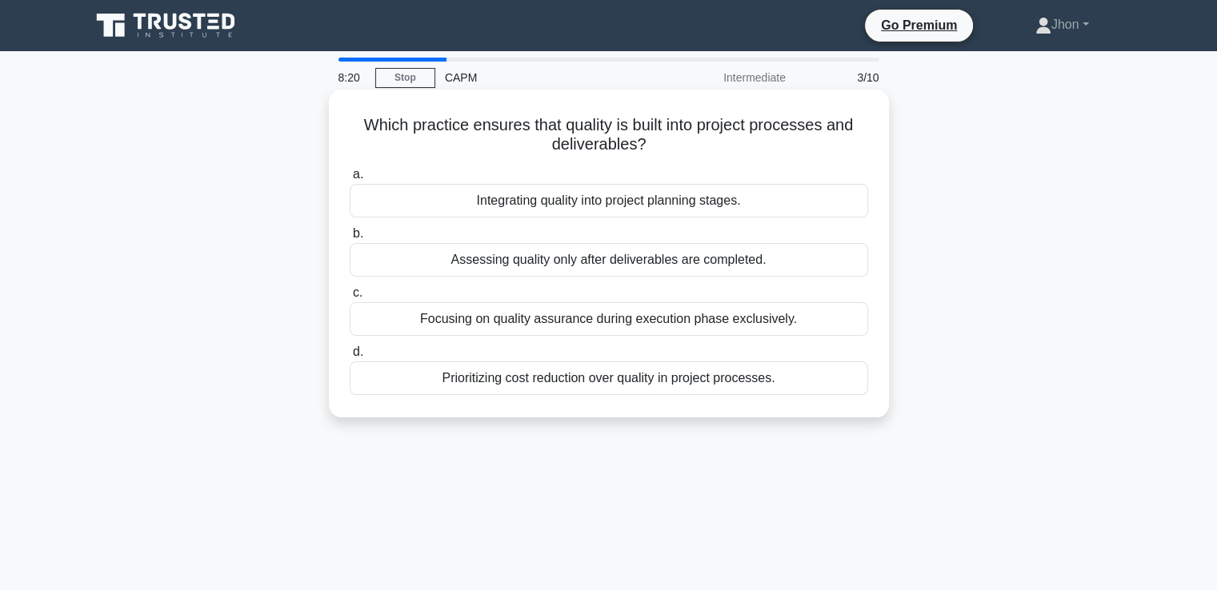
click at [569, 207] on div "Integrating quality into project planning stages." at bounding box center [609, 201] width 518 height 34
click at [350, 180] on input "a. Integrating quality into project planning stages." at bounding box center [350, 175] width 0 height 10
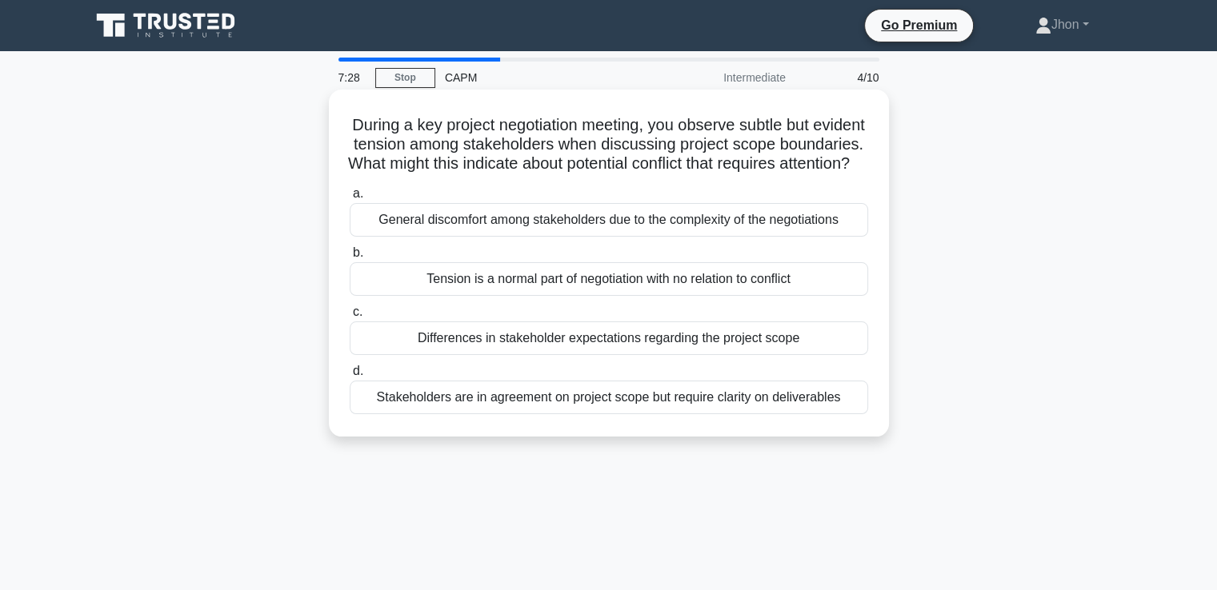
click at [487, 414] on div "Stakeholders are in agreement on project scope but require clarity on deliverab…" at bounding box center [609, 398] width 518 height 34
click at [350, 377] on input "d. Stakeholders are in agreement on project scope but require clarity on delive…" at bounding box center [350, 371] width 0 height 10
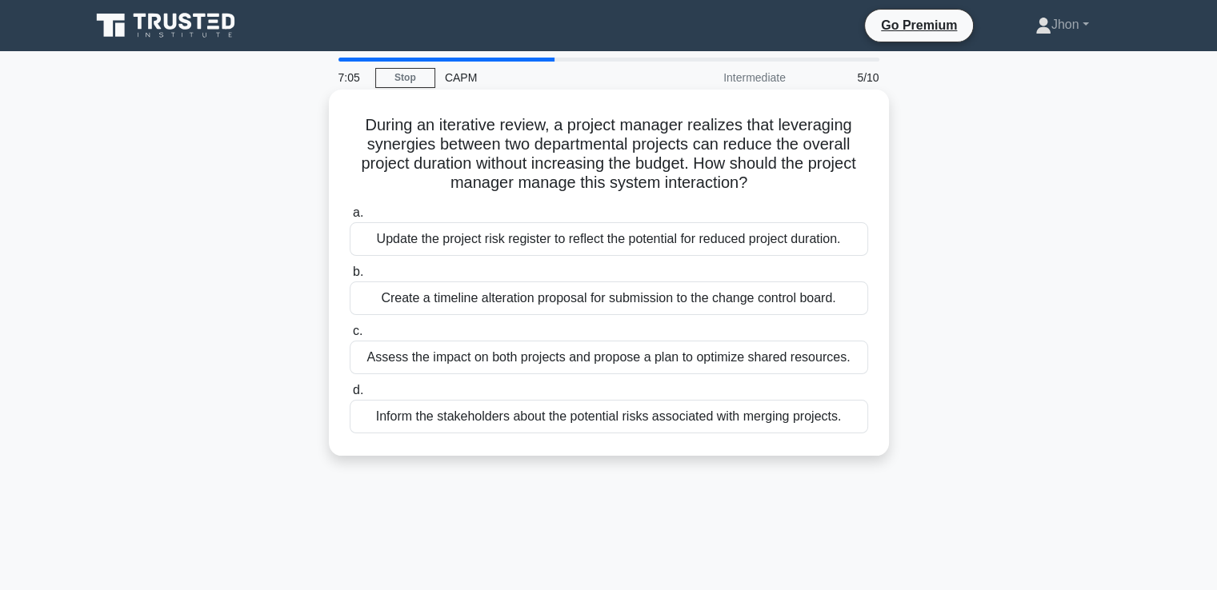
click at [501, 356] on div "Assess the impact on both projects and propose a plan to optimize shared resour…" at bounding box center [609, 358] width 518 height 34
click at [350, 337] on input "c. Assess the impact on both projects and propose a plan to optimize shared res…" at bounding box center [350, 331] width 0 height 10
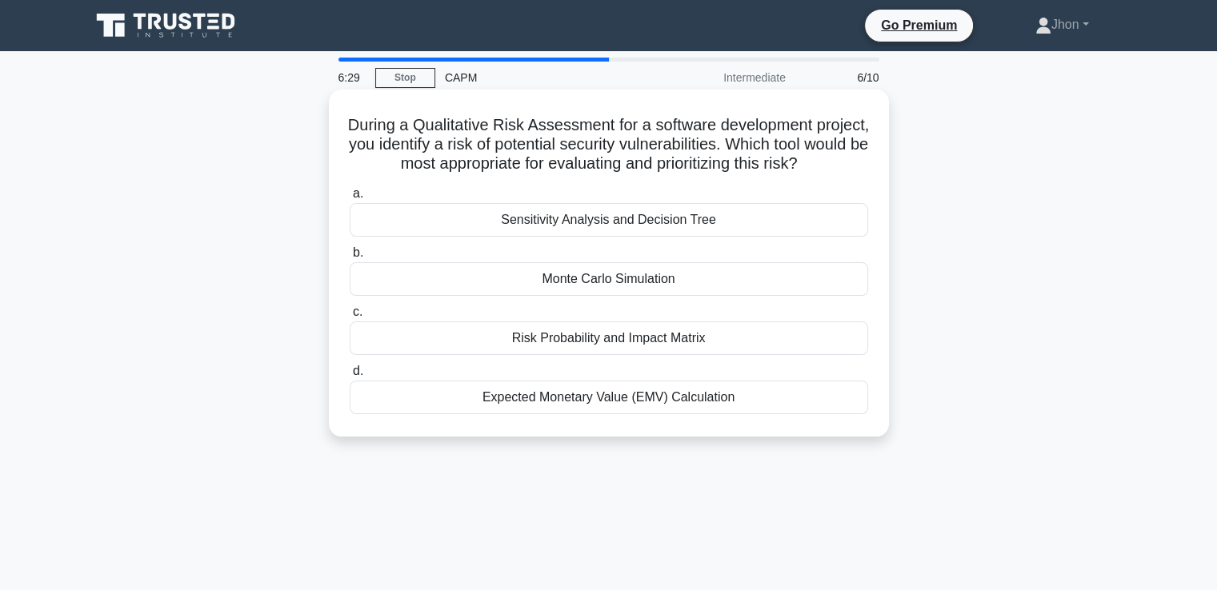
click at [566, 354] on div "Risk Probability and Impact Matrix" at bounding box center [609, 339] width 518 height 34
click at [350, 318] on input "c. Risk Probability and Impact Matrix" at bounding box center [350, 312] width 0 height 10
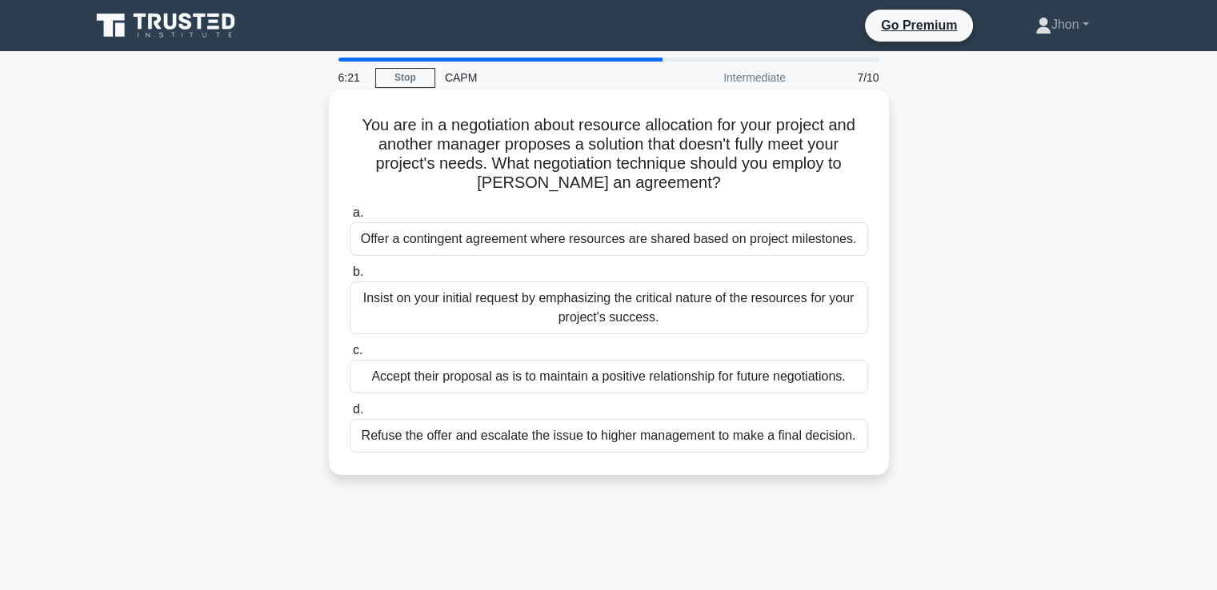
click at [530, 238] on div "Offer a contingent agreement where resources are shared based on project milest…" at bounding box center [609, 239] width 518 height 34
click at [350, 218] on input "a. Offer a contingent agreement where resources are shared based on project mil…" at bounding box center [350, 213] width 0 height 10
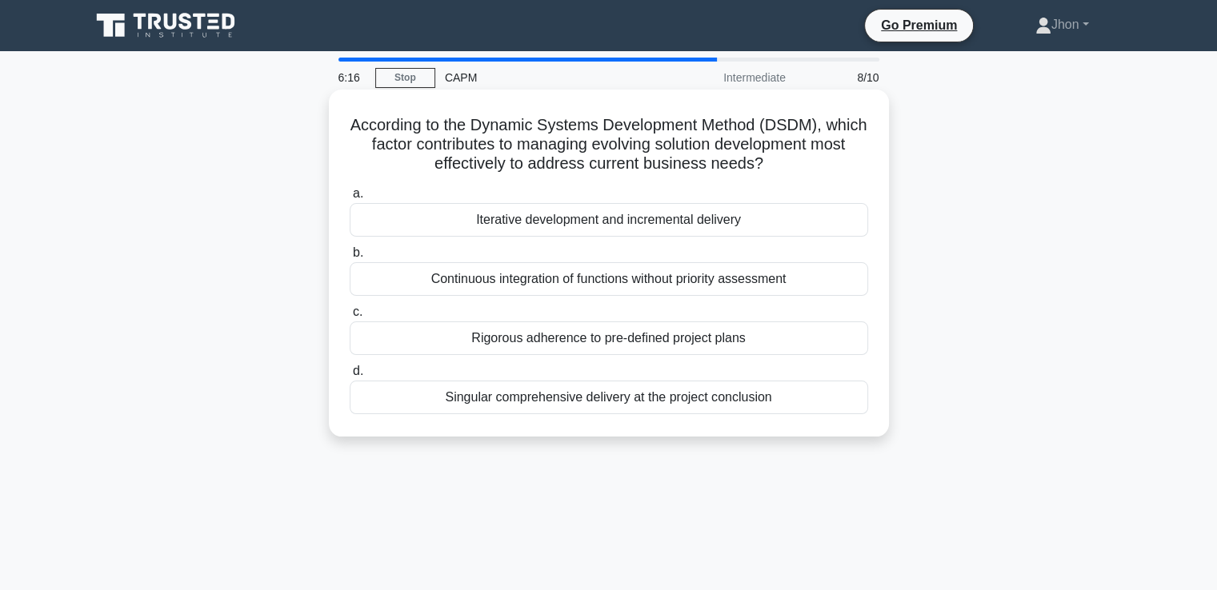
click at [534, 278] on div "Continuous integration of functions without priority assessment" at bounding box center [609, 279] width 518 height 34
click at [350, 258] on input "b. Continuous integration of functions without priority assessment" at bounding box center [350, 253] width 0 height 10
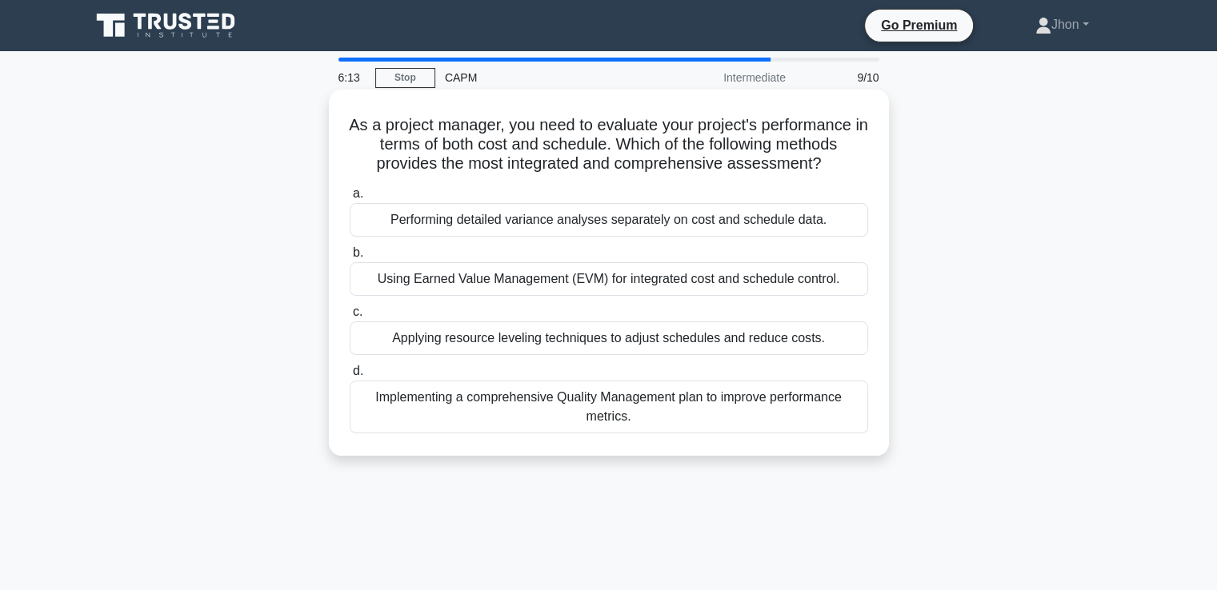
click at [552, 340] on div "Applying resource leveling techniques to adjust schedules and reduce costs." at bounding box center [609, 339] width 518 height 34
click at [350, 318] on input "c. Applying resource leveling techniques to adjust schedules and reduce costs." at bounding box center [350, 312] width 0 height 10
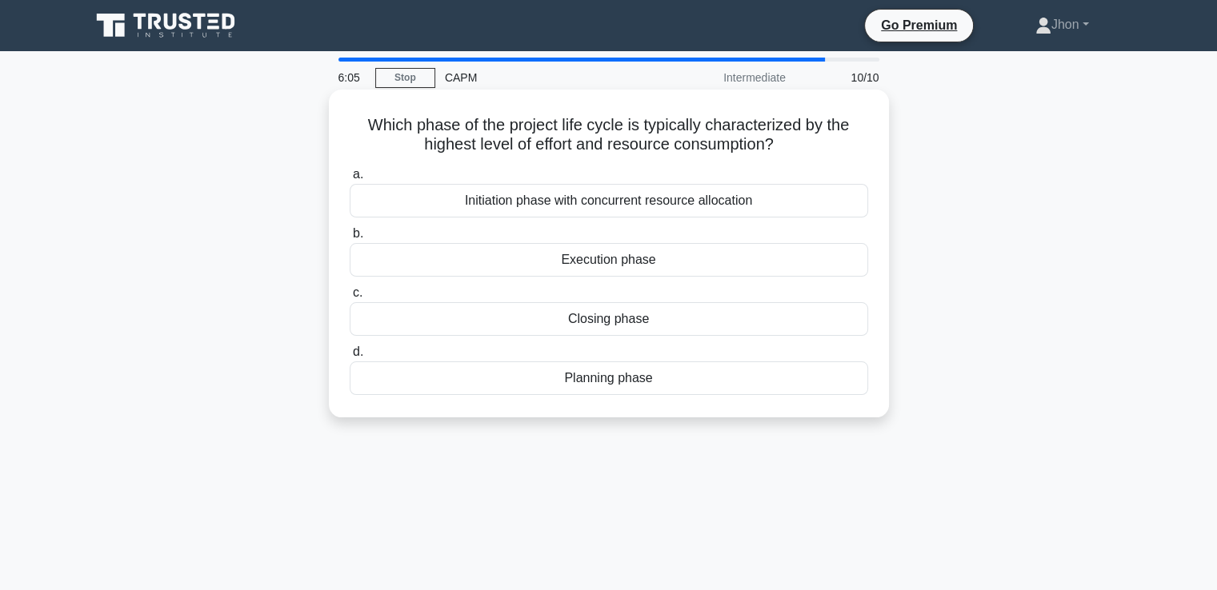
click at [592, 323] on div "Closing phase" at bounding box center [609, 319] width 518 height 34
click at [350, 298] on input "c. Closing phase" at bounding box center [350, 293] width 0 height 10
